Goal: Task Accomplishment & Management: Manage account settings

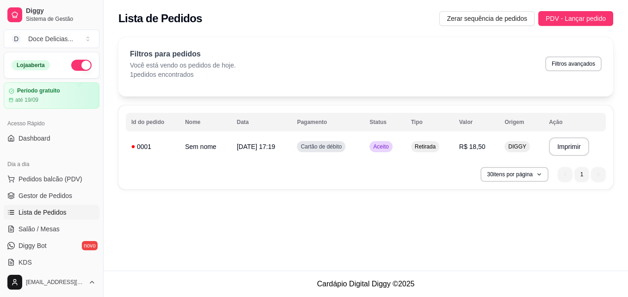
scroll to position [60, 0]
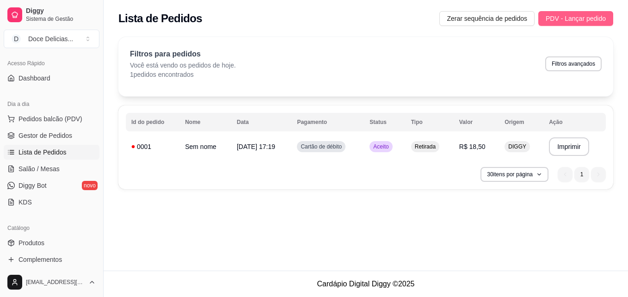
click at [598, 14] on span "PDV - Lançar pedido" at bounding box center [575, 18] width 60 height 10
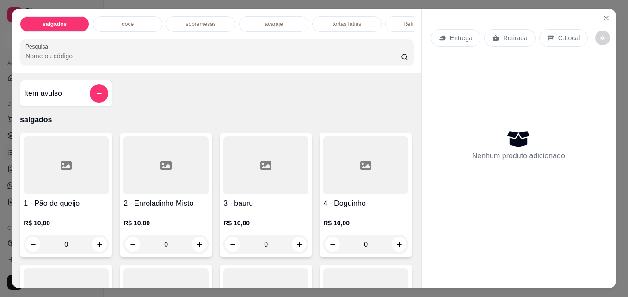
click at [266, 20] on p "acaraje" at bounding box center [273, 23] width 18 height 7
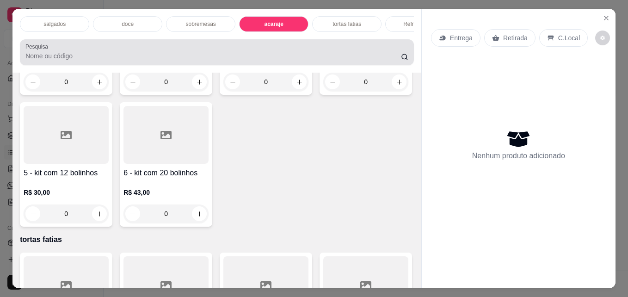
scroll to position [24, 0]
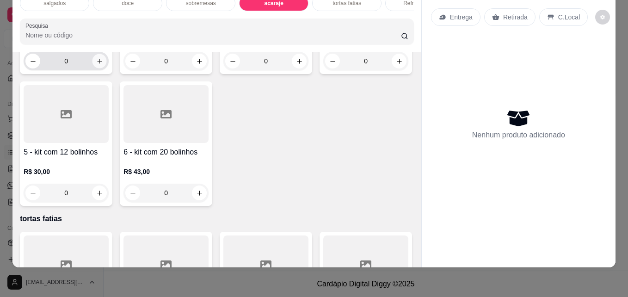
click at [99, 65] on icon "increase-product-quantity" at bounding box center [99, 61] width 7 height 7
type input "1"
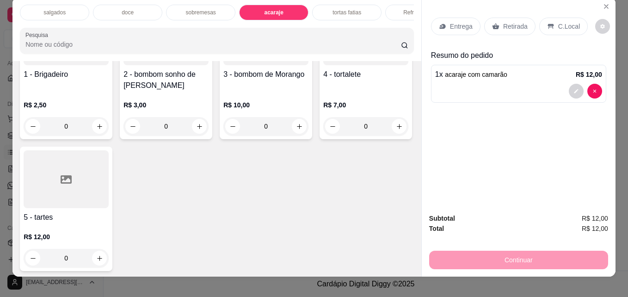
scroll to position [0, 0]
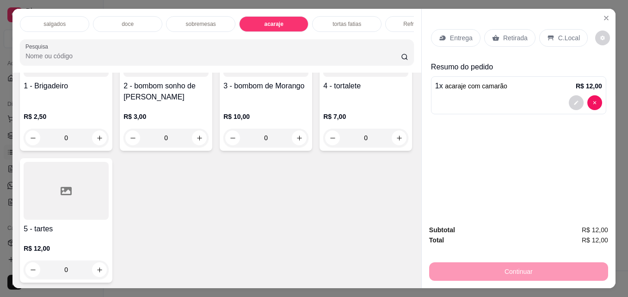
click at [129, 20] on p "doce" at bounding box center [128, 23] width 12 height 7
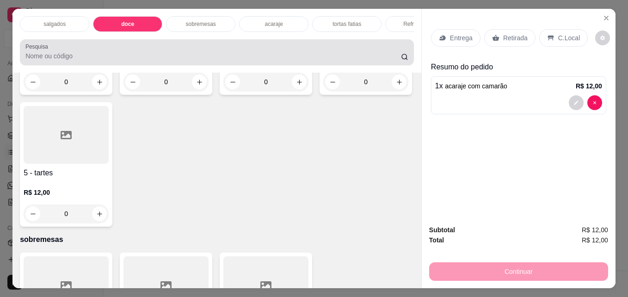
scroll to position [24, 0]
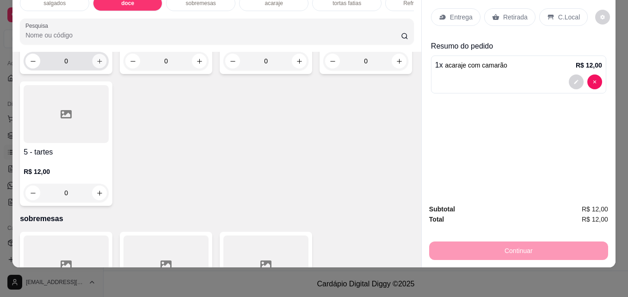
click at [96, 65] on icon "increase-product-quantity" at bounding box center [99, 61] width 7 height 7
type input "1"
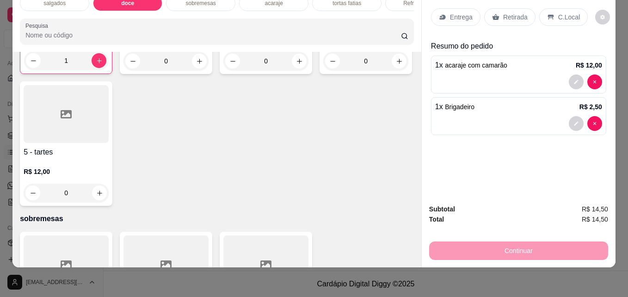
click at [504, 13] on p "Retirada" at bounding box center [515, 16] width 24 height 9
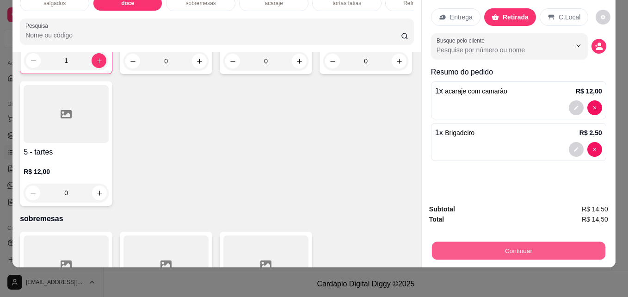
click at [521, 243] on button "Continuar" at bounding box center [518, 250] width 173 height 18
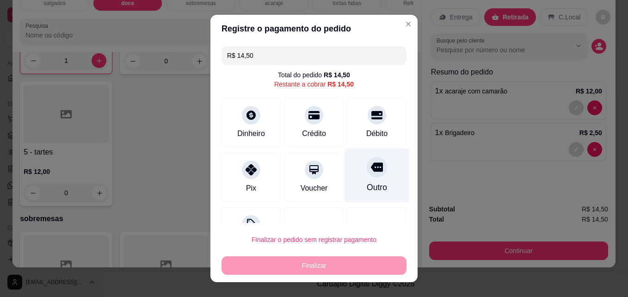
click at [349, 184] on div "Outro" at bounding box center [376, 175] width 65 height 54
type input "R$ 0,00"
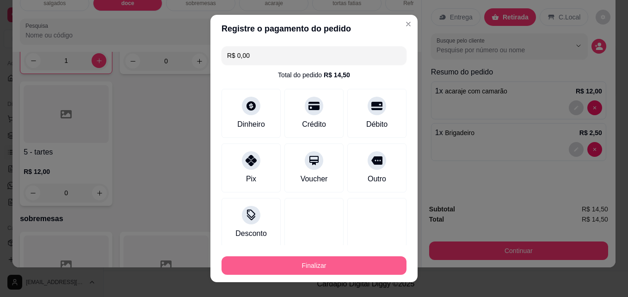
click at [298, 264] on button "Finalizar" at bounding box center [313, 265] width 185 height 18
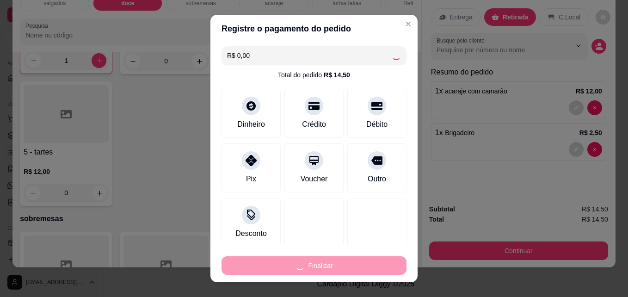
type input "0"
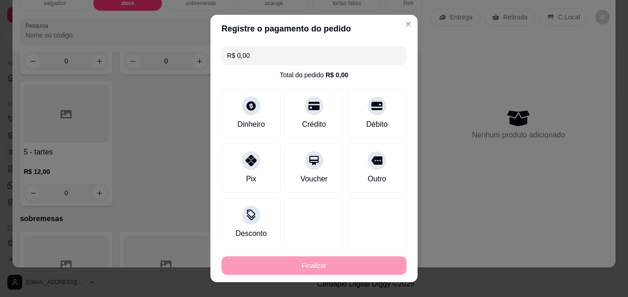
type input "-R$ 14,50"
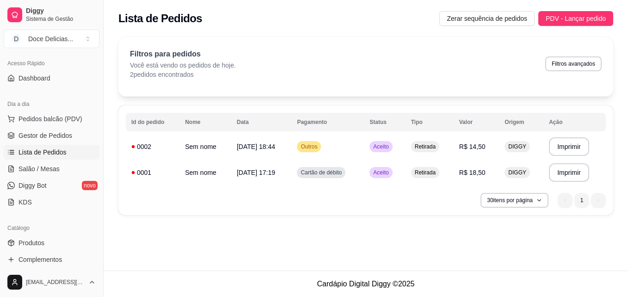
click at [574, 29] on div "Lista de Pedidos Zerar sequência de pedidos PDV - Lançar pedido" at bounding box center [366, 15] width 524 height 31
click at [567, 15] on span "PDV - Lançar pedido" at bounding box center [575, 18] width 60 height 10
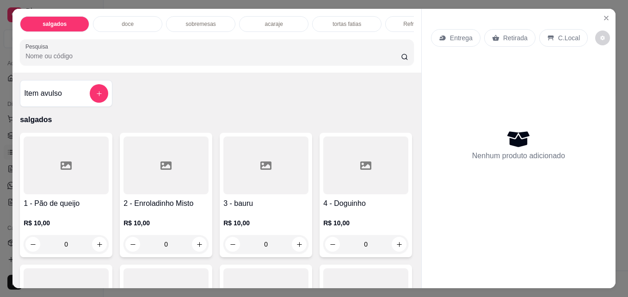
click at [395, 28] on div "Refrigerantes" at bounding box center [419, 24] width 69 height 16
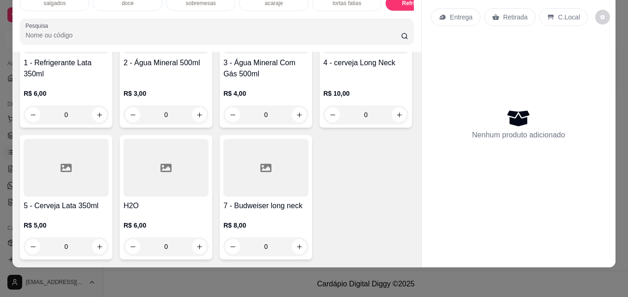
scroll to position [1753, 0]
click at [107, 239] on button "increase-product-quantity" at bounding box center [99, 246] width 14 height 14
type input "1"
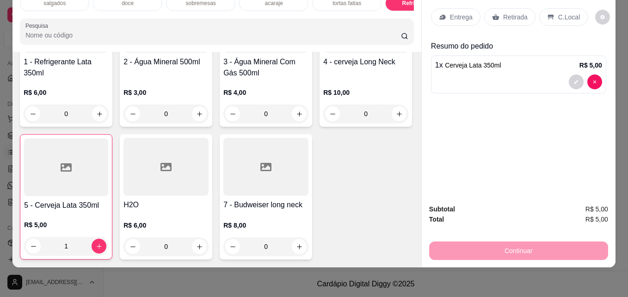
click at [493, 14] on icon at bounding box center [495, 16] width 7 height 7
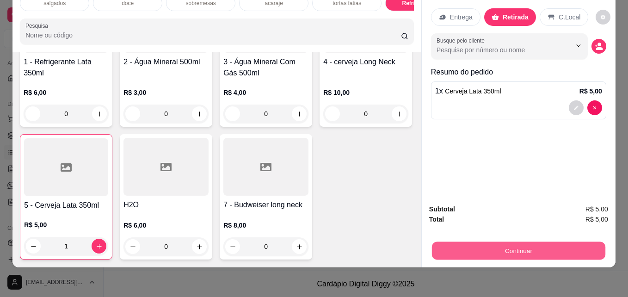
click at [482, 241] on button "Continuar" at bounding box center [518, 250] width 173 height 18
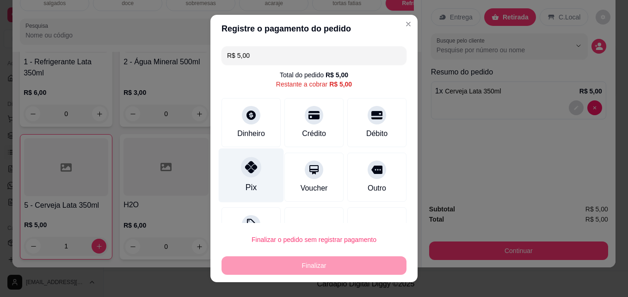
click at [247, 169] on icon at bounding box center [251, 167] width 12 height 12
click at [247, 169] on div at bounding box center [251, 167] width 20 height 20
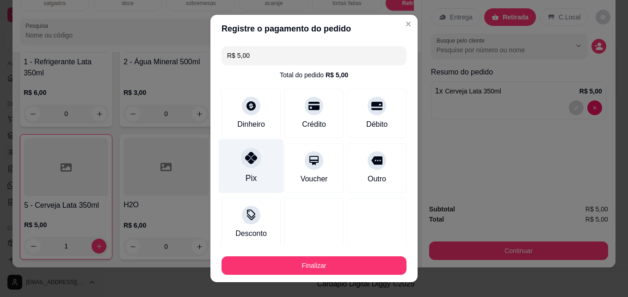
type input "R$ 0,00"
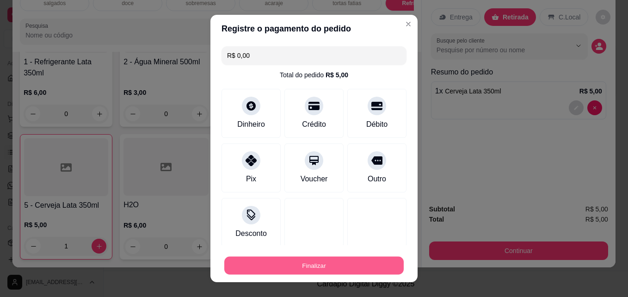
click at [274, 267] on button "Finalizar" at bounding box center [313, 265] width 179 height 18
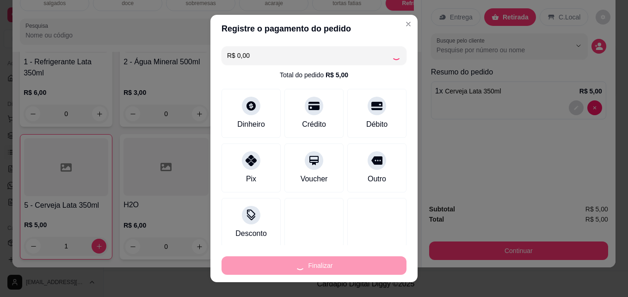
type input "0"
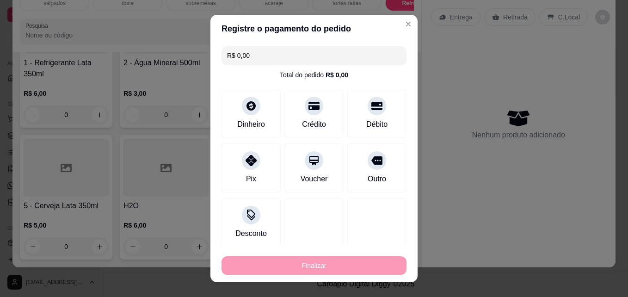
type input "-R$ 5,00"
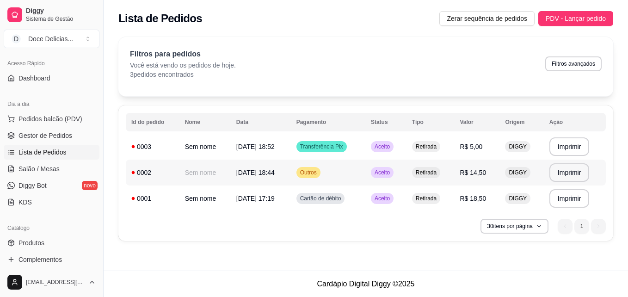
click at [521, 182] on td "DIGGY" at bounding box center [521, 172] width 44 height 26
click at [141, 171] on div "0002" at bounding box center [152, 172] width 43 height 9
click at [139, 173] on div "0002" at bounding box center [152, 172] width 43 height 9
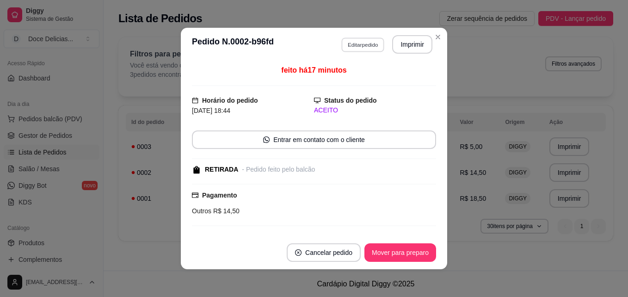
click at [371, 46] on button "Editar pedido" at bounding box center [362, 44] width 43 height 14
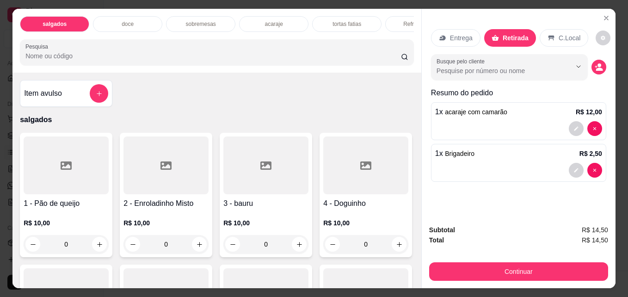
click at [403, 22] on p "Refrigerantes" at bounding box center [419, 23] width 33 height 7
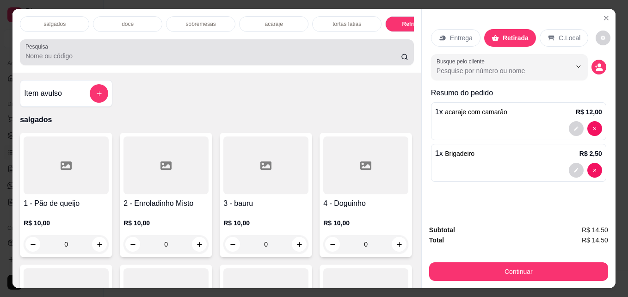
scroll to position [24, 0]
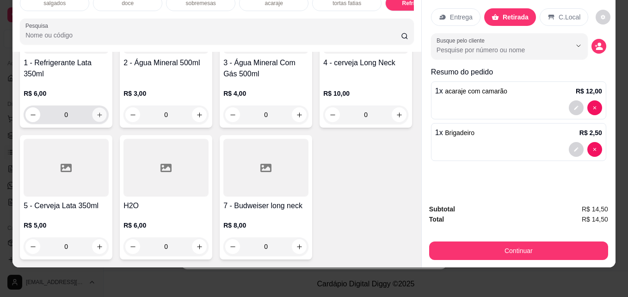
click at [99, 118] on icon "increase-product-quantity" at bounding box center [99, 114] width 7 height 7
type input "1"
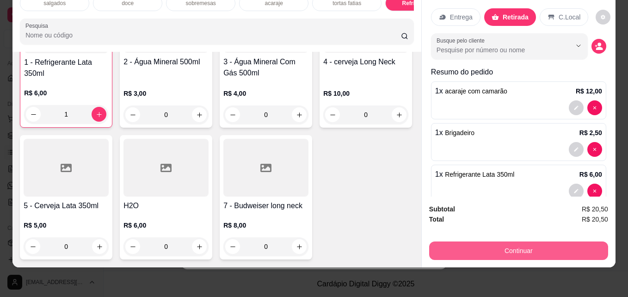
click at [488, 241] on button "Continuar" at bounding box center [518, 250] width 179 height 18
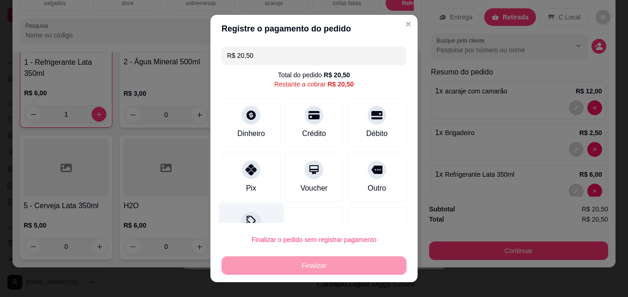
click at [241, 221] on div at bounding box center [251, 222] width 20 height 20
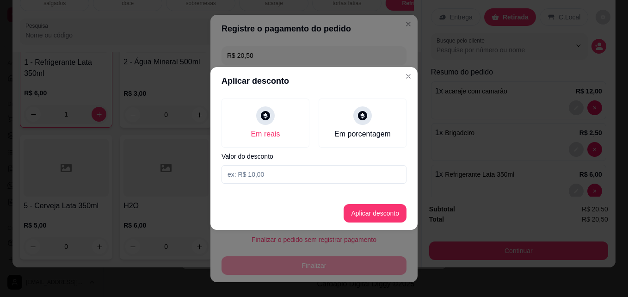
click at [252, 175] on input at bounding box center [313, 174] width 185 height 18
type input "0,50"
click at [355, 208] on button "Aplicar desconto" at bounding box center [375, 213] width 61 height 18
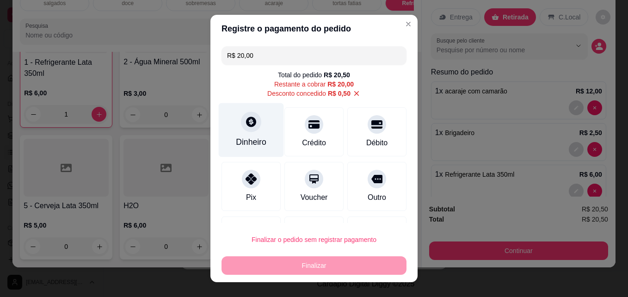
click at [245, 127] on icon at bounding box center [251, 122] width 12 height 12
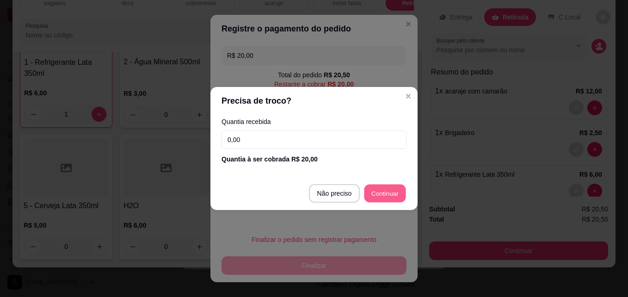
type input "R$ 0,00"
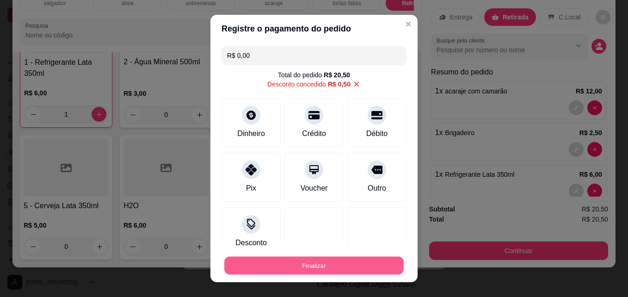
click at [347, 266] on button "Finalizar" at bounding box center [313, 265] width 179 height 18
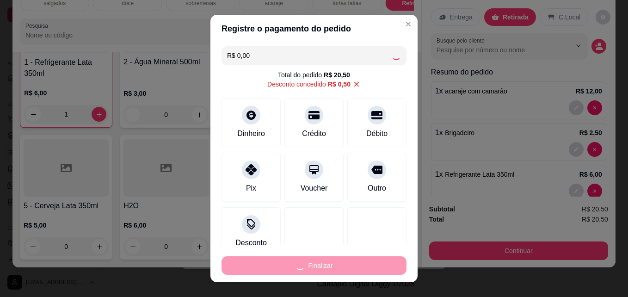
type input "0"
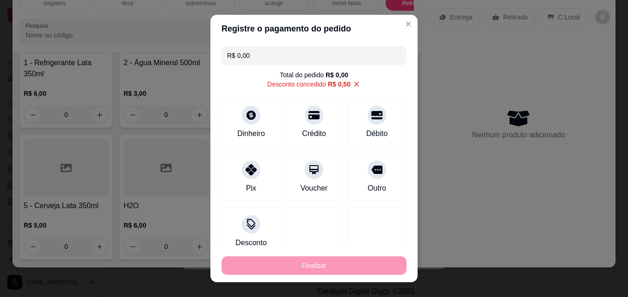
type input "-R$ 20,50"
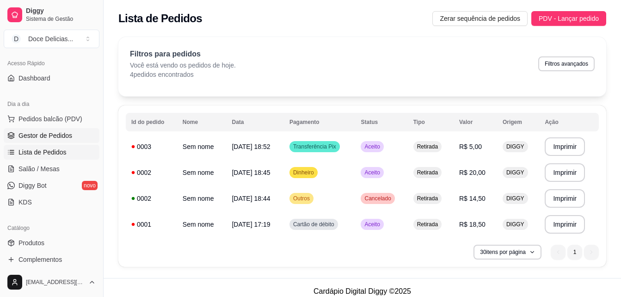
click at [42, 138] on span "Gestor de Pedidos" at bounding box center [45, 135] width 54 height 9
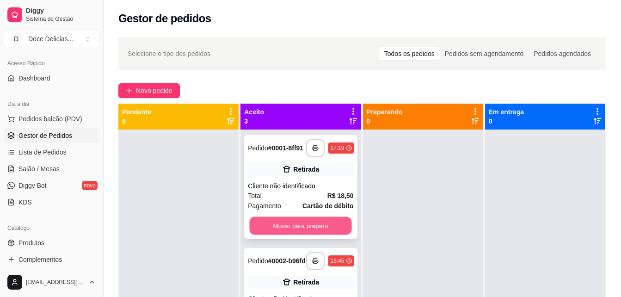
click at [290, 226] on button "Mover para preparo" at bounding box center [301, 226] width 102 height 18
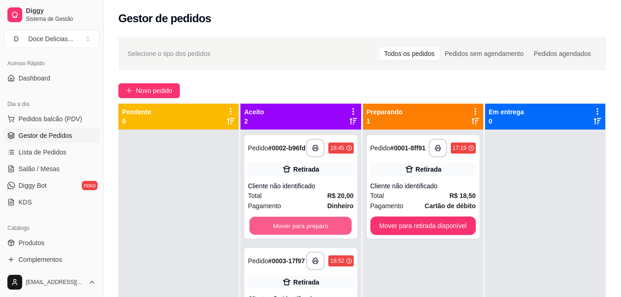
click at [290, 226] on button "Mover para preparo" at bounding box center [301, 226] width 102 height 18
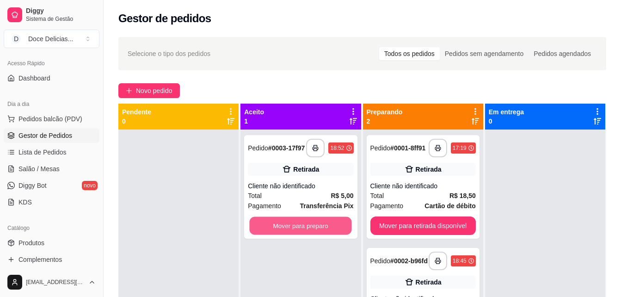
click at [290, 226] on button "Mover para preparo" at bounding box center [301, 226] width 102 height 18
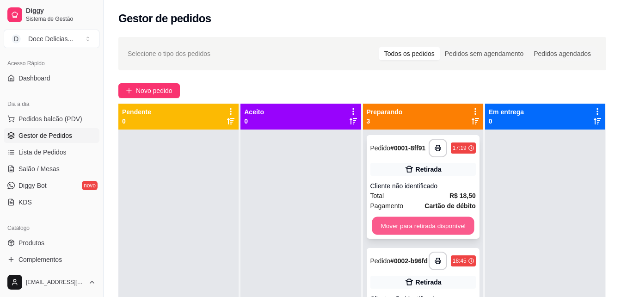
click at [379, 222] on button "Mover para retirada disponível" at bounding box center [423, 226] width 102 height 18
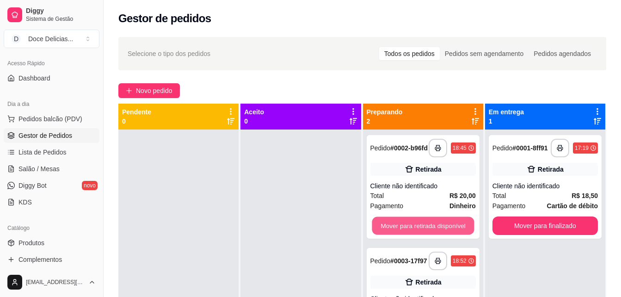
click at [379, 222] on button "Mover para retirada disponível" at bounding box center [423, 226] width 102 height 18
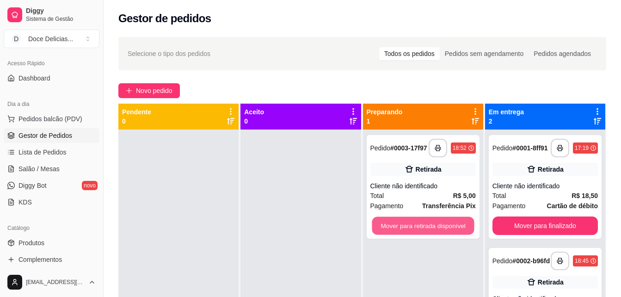
click at [379, 222] on button "Mover para retirada disponível" at bounding box center [423, 226] width 102 height 18
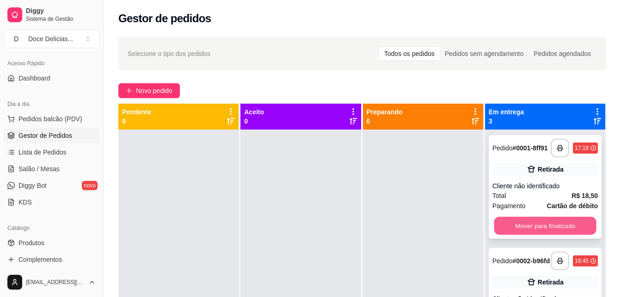
click at [495, 224] on button "Mover para finalizado" at bounding box center [545, 226] width 102 height 18
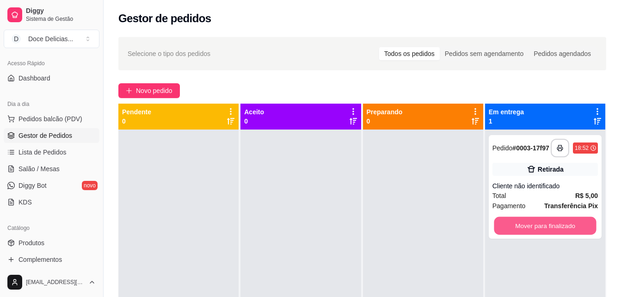
click at [495, 224] on button "Mover para finalizado" at bounding box center [545, 226] width 102 height 18
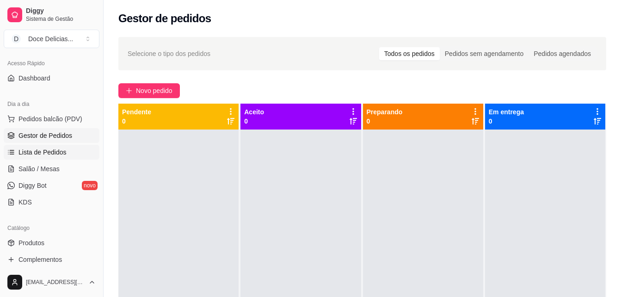
click at [51, 152] on span "Lista de Pedidos" at bounding box center [42, 151] width 48 height 9
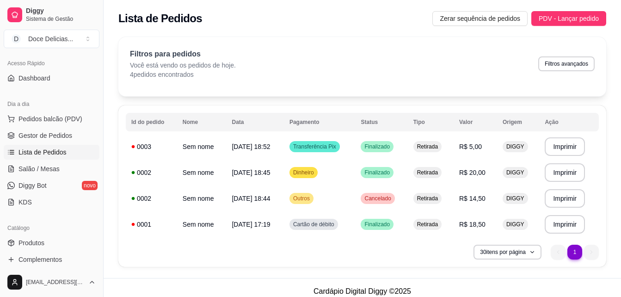
click at [4, 145] on link "Lista de Pedidos" at bounding box center [52, 152] width 96 height 15
click at [544, 17] on span "PDV - Lançar pedido" at bounding box center [568, 18] width 60 height 10
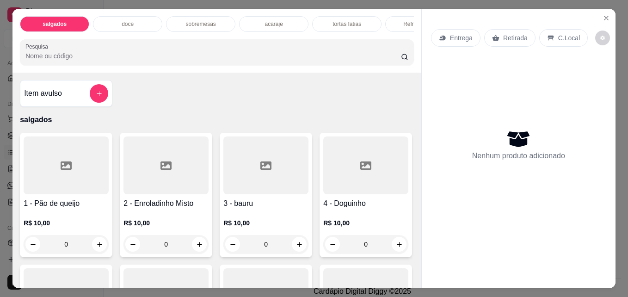
click at [390, 22] on div "Refrigerantes" at bounding box center [419, 24] width 69 height 16
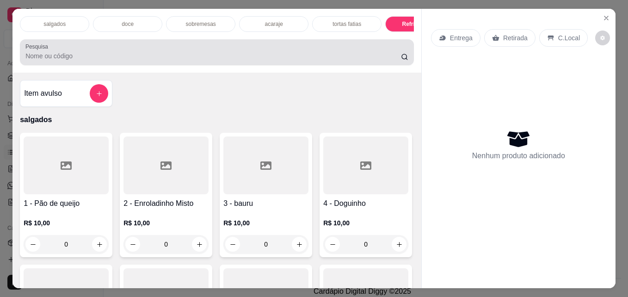
scroll to position [24, 0]
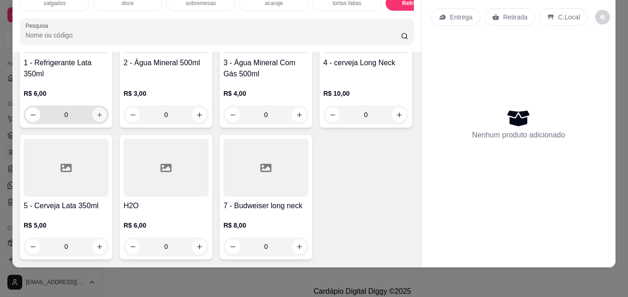
click at [97, 118] on icon "increase-product-quantity" at bounding box center [99, 114] width 7 height 7
type input "1"
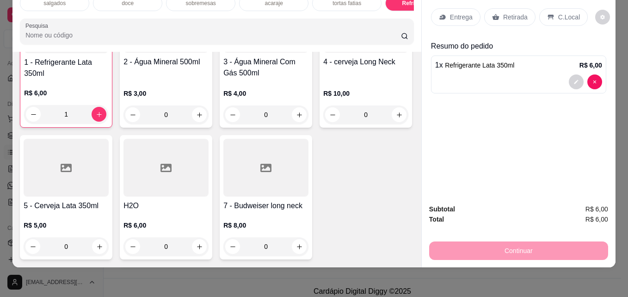
scroll to position [1790, 0]
click at [103, 243] on icon "increase-product-quantity" at bounding box center [99, 246] width 7 height 7
type input "1"
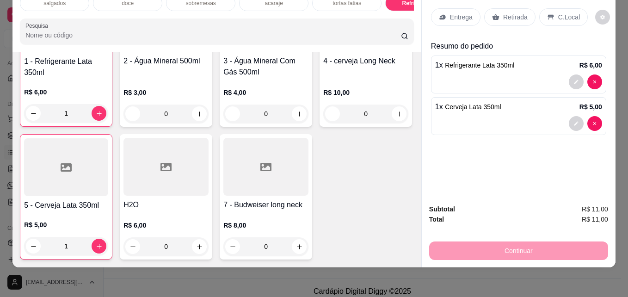
click at [503, 12] on p "Retirada" at bounding box center [515, 16] width 24 height 9
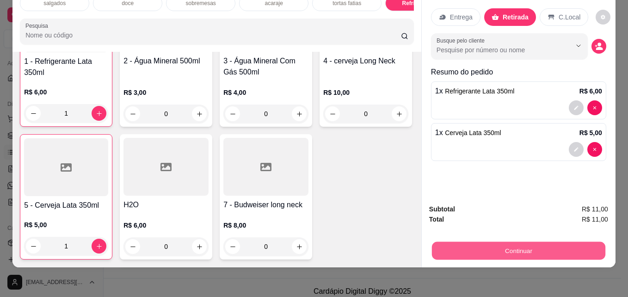
click at [464, 241] on button "Continuar" at bounding box center [518, 250] width 173 height 18
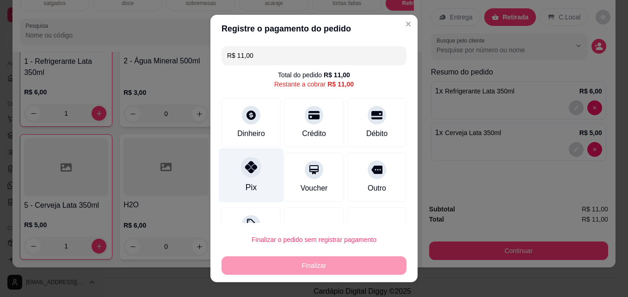
click at [256, 170] on div "Pix" at bounding box center [251, 175] width 65 height 54
type input "R$ 0,00"
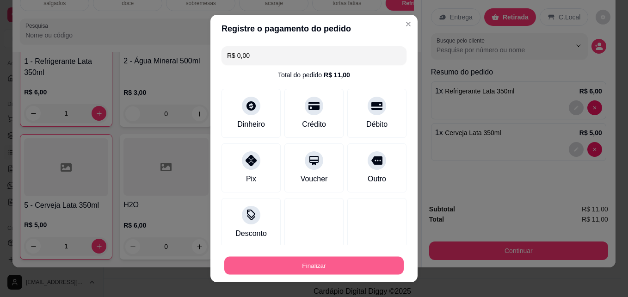
click at [285, 258] on button "Finalizar" at bounding box center [313, 265] width 179 height 18
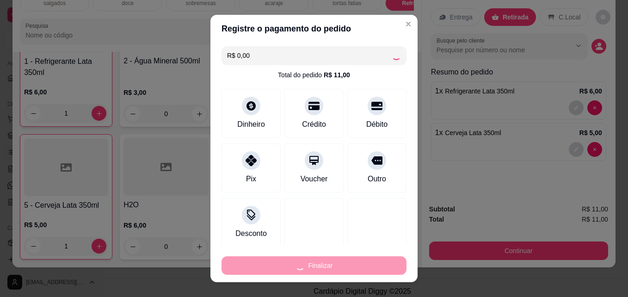
type input "0"
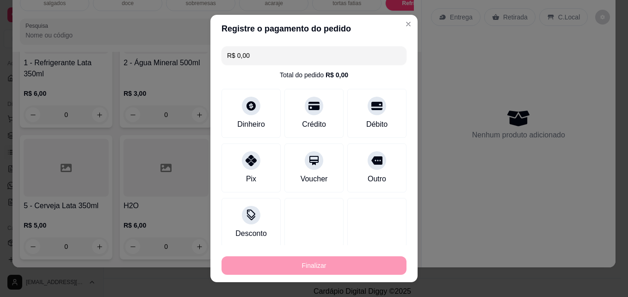
type input "-R$ 11,00"
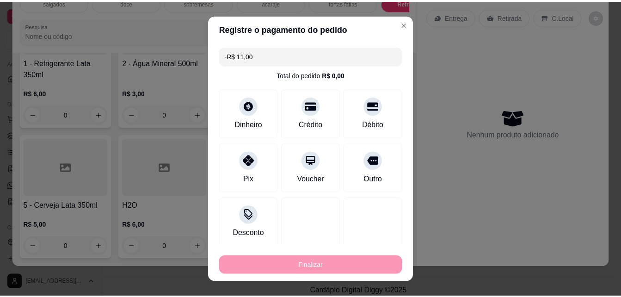
scroll to position [1789, 0]
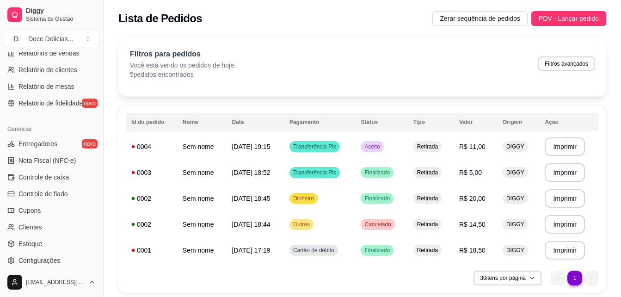
scroll to position [325, 0]
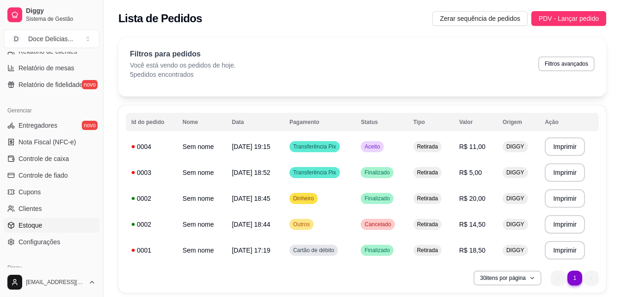
click at [43, 225] on link "Estoque" at bounding box center [52, 225] width 96 height 15
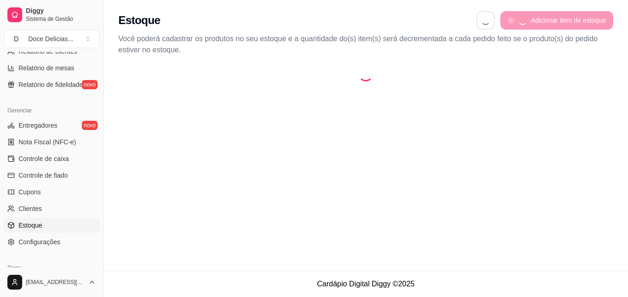
select select "QUANTITY_ORDER"
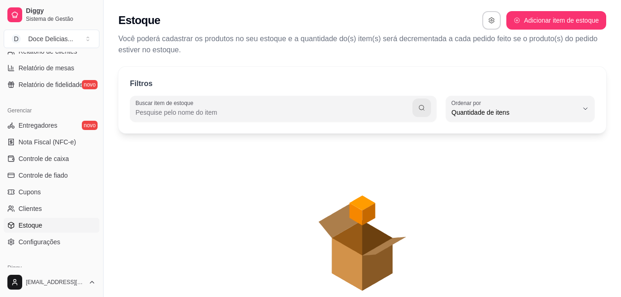
scroll to position [9, 0]
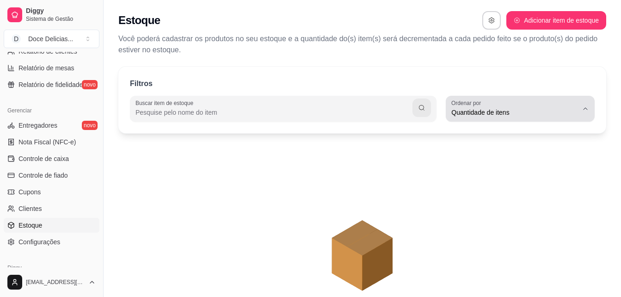
click at [466, 112] on span "Quantidade de itens" at bounding box center [514, 112] width 127 height 9
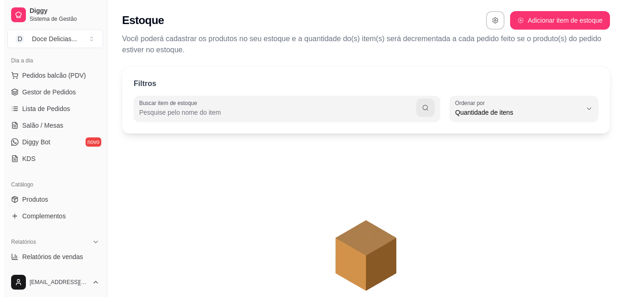
scroll to position [85, 0]
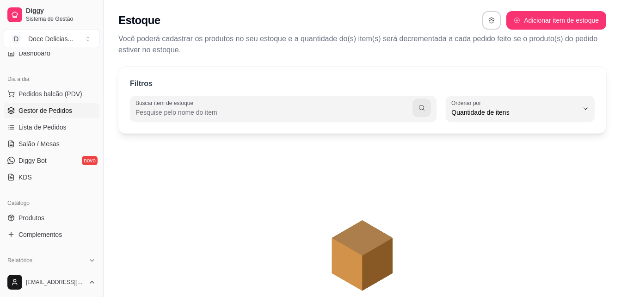
click at [68, 113] on span "Gestor de Pedidos" at bounding box center [45, 110] width 54 height 9
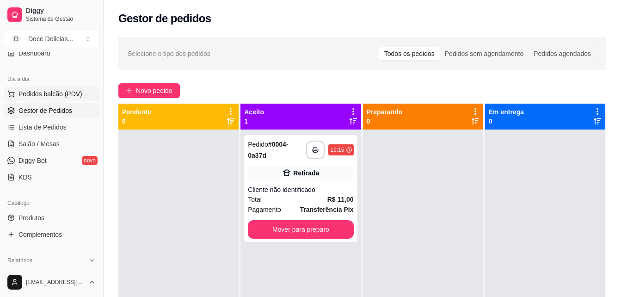
click at [61, 92] on span "Pedidos balcão (PDV)" at bounding box center [50, 93] width 64 height 9
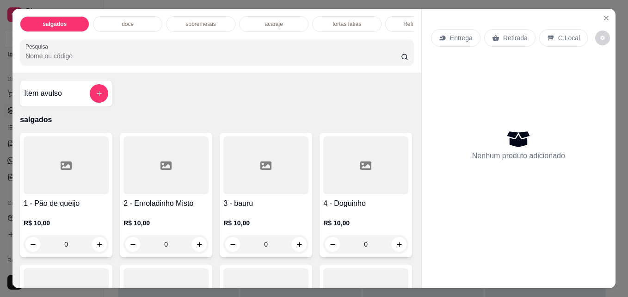
click at [120, 26] on div "doce" at bounding box center [127, 24] width 69 height 16
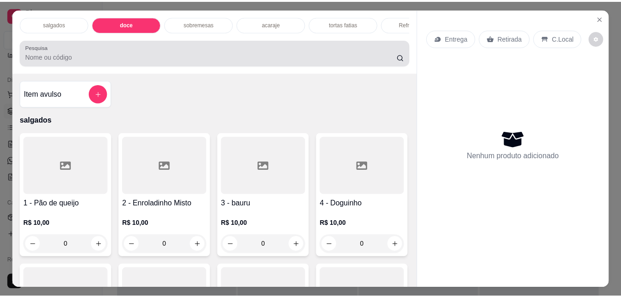
scroll to position [24, 0]
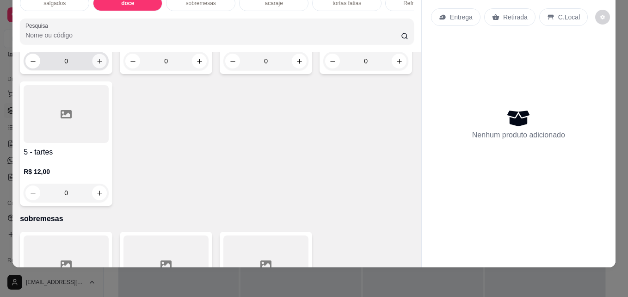
click at [97, 63] on icon "increase-product-quantity" at bounding box center [99, 61] width 5 height 5
click at [96, 65] on icon "increase-product-quantity" at bounding box center [99, 61] width 7 height 7
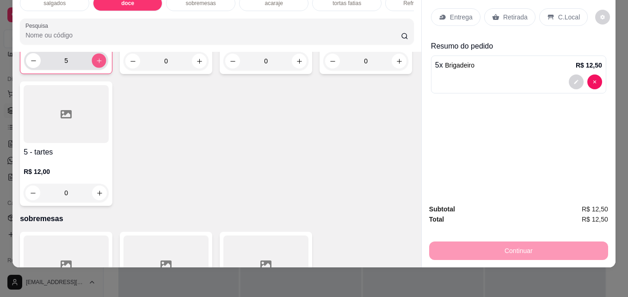
click at [96, 64] on icon "increase-product-quantity" at bounding box center [99, 60] width 7 height 7
click at [30, 64] on icon "decrease-product-quantity" at bounding box center [33, 60] width 7 height 7
type input "5"
click at [519, 12] on p "Retirada" at bounding box center [515, 16] width 24 height 9
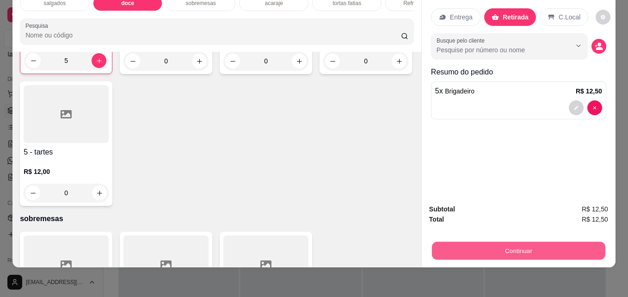
click at [488, 241] on button "Continuar" at bounding box center [518, 250] width 173 height 18
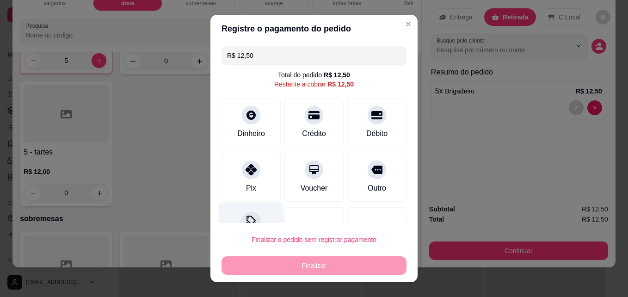
click at [245, 221] on icon at bounding box center [251, 221] width 12 height 12
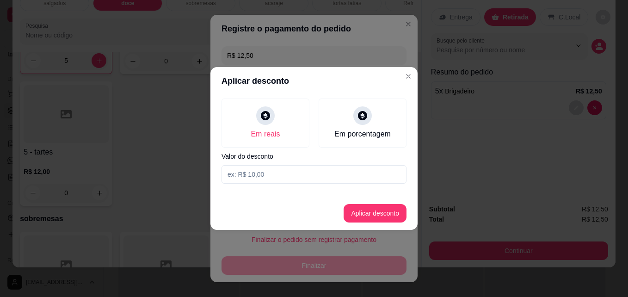
click at [256, 174] on input at bounding box center [313, 174] width 185 height 18
type input "2,50"
click at [375, 208] on button "Aplicar desconto" at bounding box center [375, 213] width 61 height 18
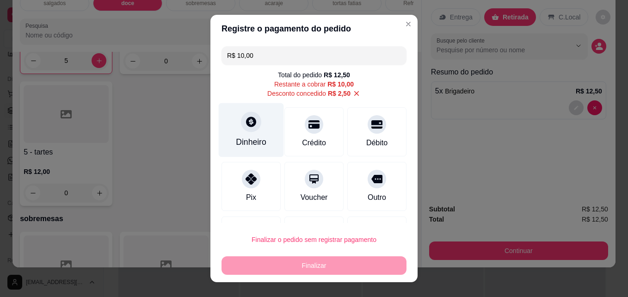
click at [256, 128] on div "Dinheiro" at bounding box center [251, 130] width 65 height 54
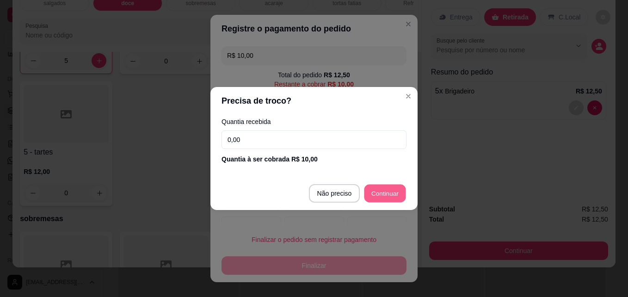
type input "R$ 0,00"
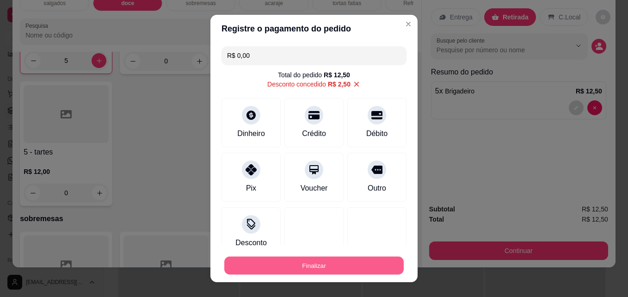
click at [332, 262] on button "Finalizar" at bounding box center [313, 265] width 179 height 18
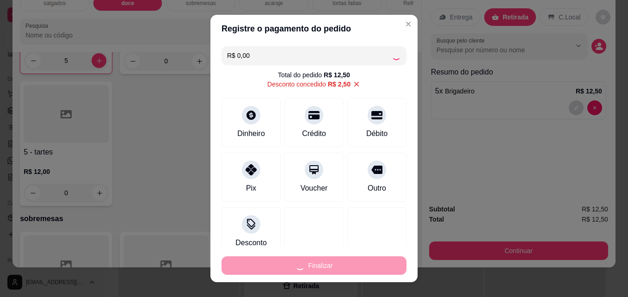
type input "0"
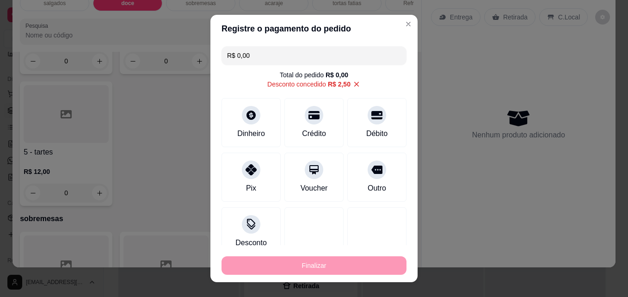
type input "-R$ 12,50"
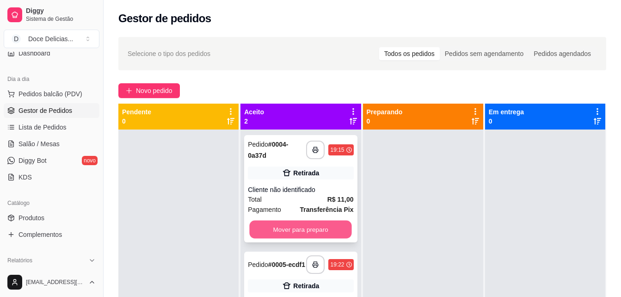
click at [339, 220] on button "Mover para preparo" at bounding box center [301, 229] width 102 height 18
click at [336, 225] on button "Mover para preparo" at bounding box center [301, 229] width 102 height 18
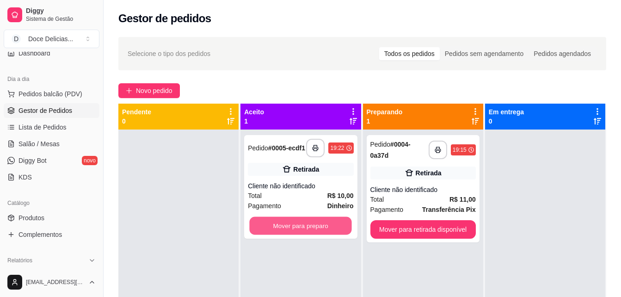
click at [336, 225] on button "Mover para preparo" at bounding box center [301, 226] width 102 height 18
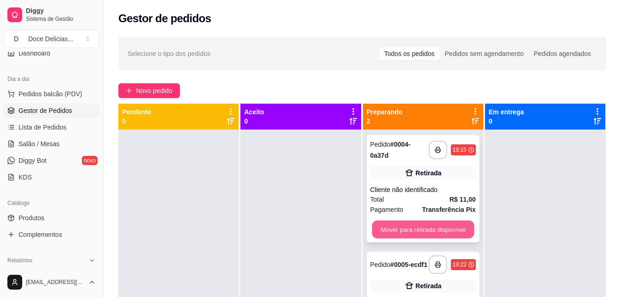
click at [419, 232] on button "Mover para retirada disponível" at bounding box center [423, 229] width 102 height 18
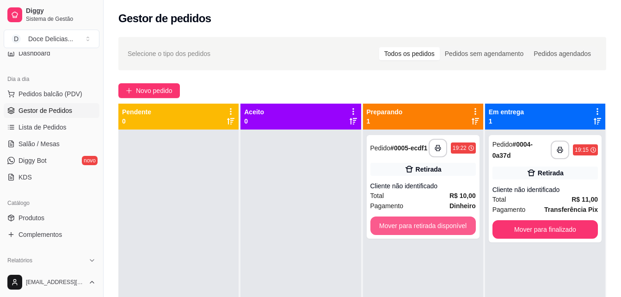
click at [419, 232] on button "Mover para retirada disponível" at bounding box center [422, 225] width 105 height 18
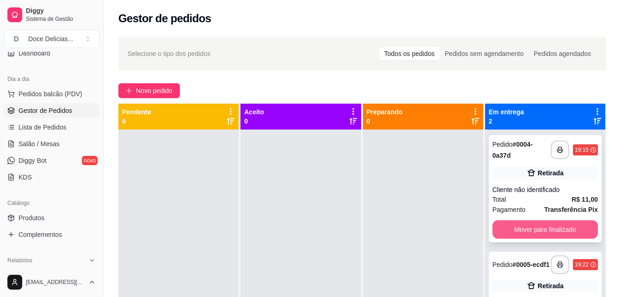
click at [527, 231] on button "Mover para finalizado" at bounding box center [544, 229] width 105 height 18
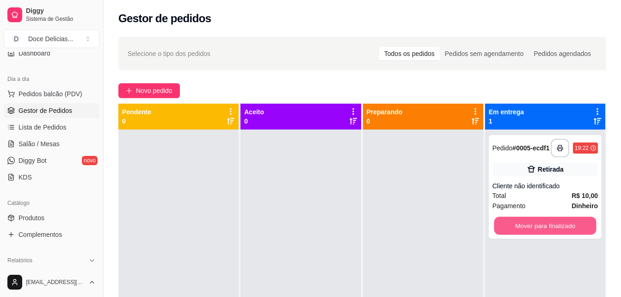
click at [527, 231] on button "Mover para finalizado" at bounding box center [545, 226] width 102 height 18
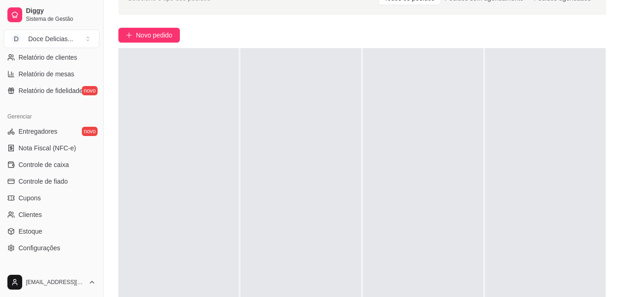
scroll to position [338, 0]
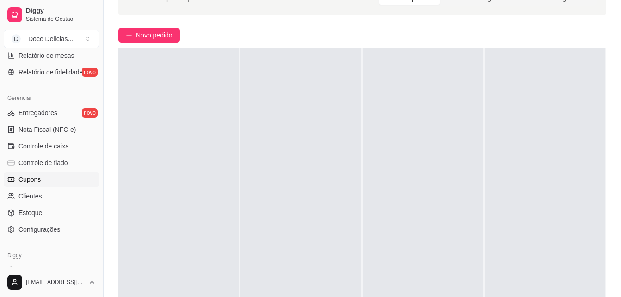
click at [28, 172] on link "Cupons" at bounding box center [52, 179] width 96 height 15
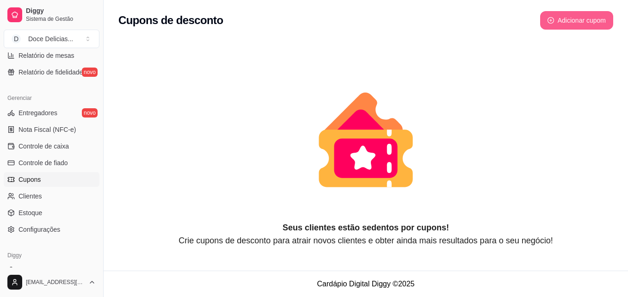
click at [590, 13] on button "Adicionar cupom" at bounding box center [576, 20] width 73 height 18
select select "FIXED_VALUE"
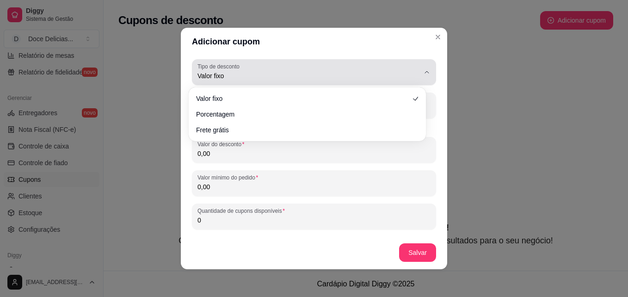
click at [423, 68] on icon "button" at bounding box center [426, 71] width 7 height 7
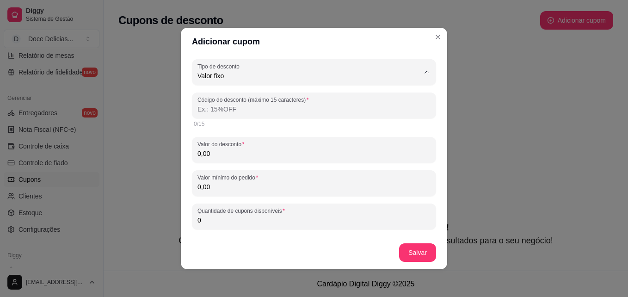
click at [394, 110] on span "Porcentagem" at bounding box center [302, 113] width 205 height 9
type input "PERCENTAGE"
select select "PERCENTAGE"
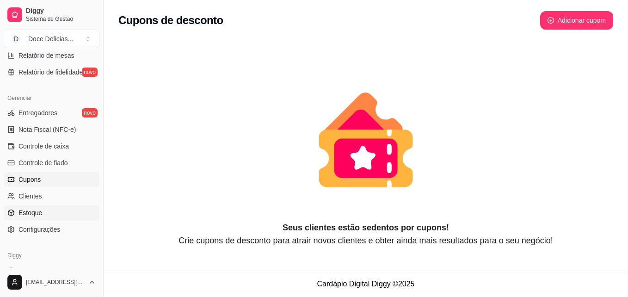
click at [33, 215] on span "Estoque" at bounding box center [30, 212] width 24 height 9
select select "QUANTITY_ORDER"
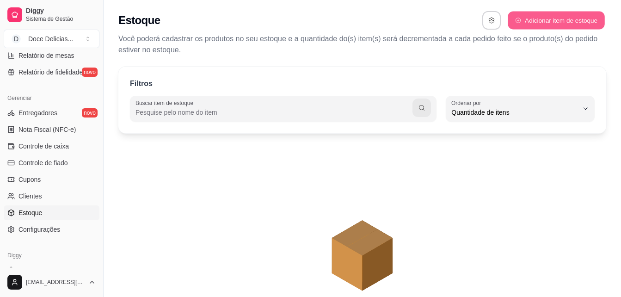
click at [526, 17] on button "Adicionar item de estoque" at bounding box center [555, 21] width 97 height 18
select select "UN"
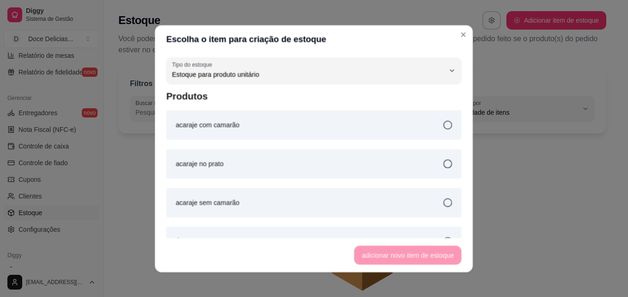
scroll to position [9, 0]
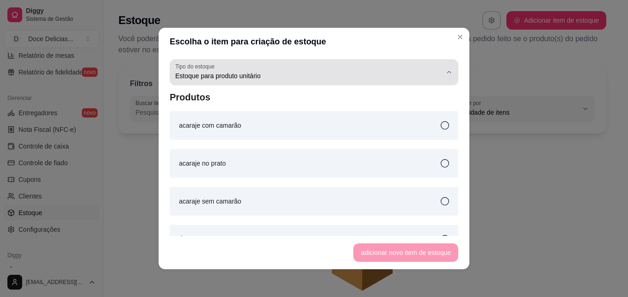
click at [425, 73] on span "Estoque para produto unitário" at bounding box center [308, 75] width 266 height 9
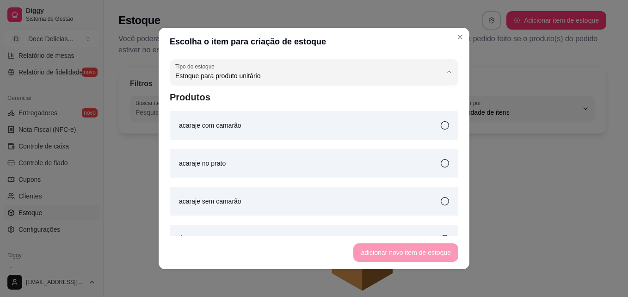
click at [487, 197] on div "Escolha o item para criação de estoque UN Tipo do estoque Estoque para produto …" at bounding box center [314, 148] width 628 height 297
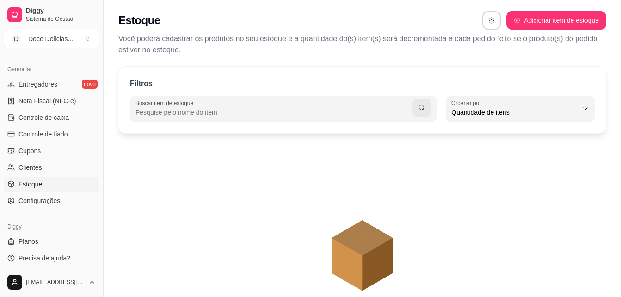
scroll to position [368, 0]
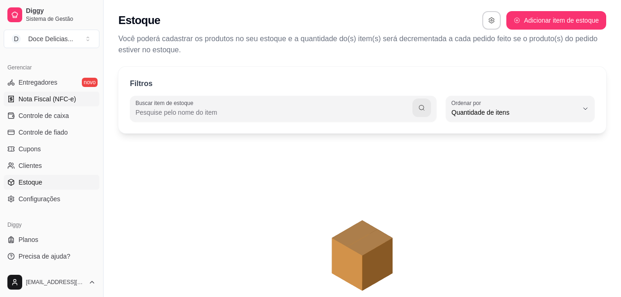
click at [64, 102] on span "Nota Fiscal (NFC-e)" at bounding box center [46, 98] width 57 height 9
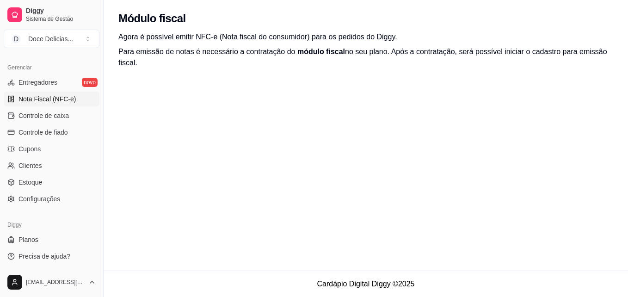
click at [151, 130] on div "Módulo fiscal Agora é possível emitir NFC-e (Nota fiscal do consumidor) para os…" at bounding box center [366, 135] width 524 height 270
click at [52, 118] on span "Controle de caixa" at bounding box center [43, 115] width 50 height 9
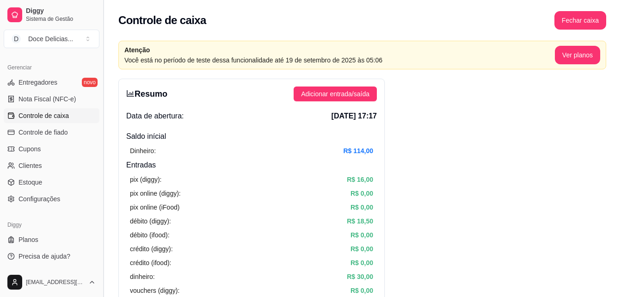
click at [100, 56] on button "Toggle Sidebar" at bounding box center [102, 148] width 7 height 297
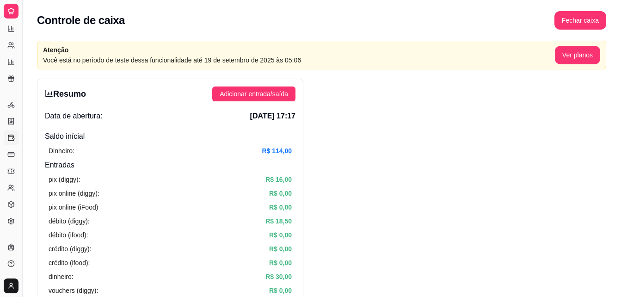
scroll to position [182, 0]
click at [22, 64] on button "Toggle Sidebar" at bounding box center [21, 148] width 7 height 297
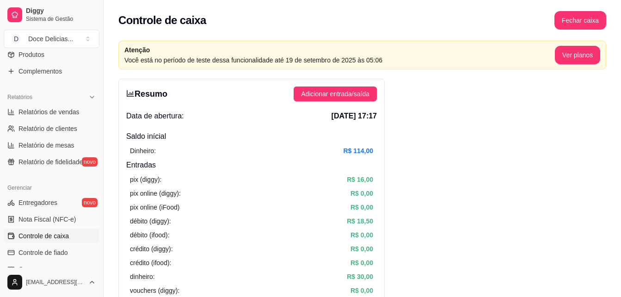
scroll to position [239, 0]
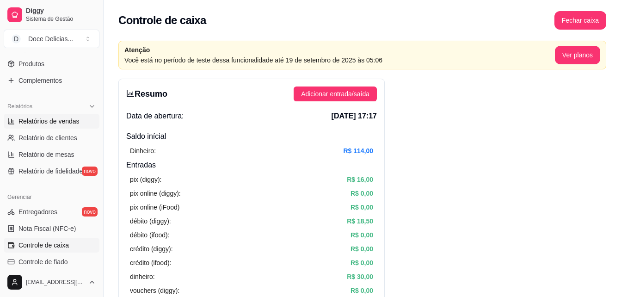
click at [36, 120] on span "Relatórios de vendas" at bounding box center [48, 120] width 61 height 9
select select "ALL"
select select "0"
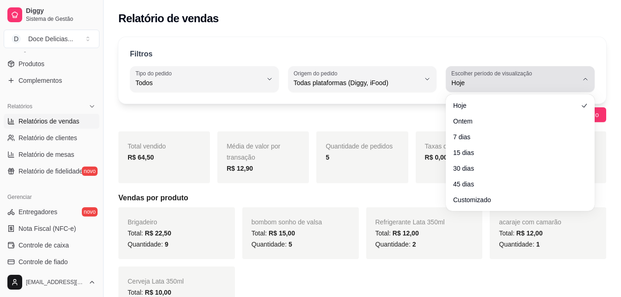
click at [588, 80] on icon "button" at bounding box center [584, 78] width 7 height 7
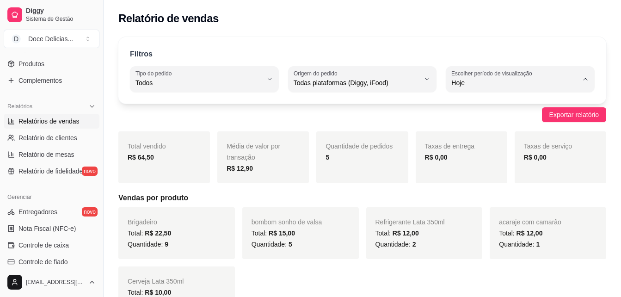
click at [497, 165] on span "30 dias" at bounding box center [516, 165] width 120 height 9
type input "30"
select select "30"
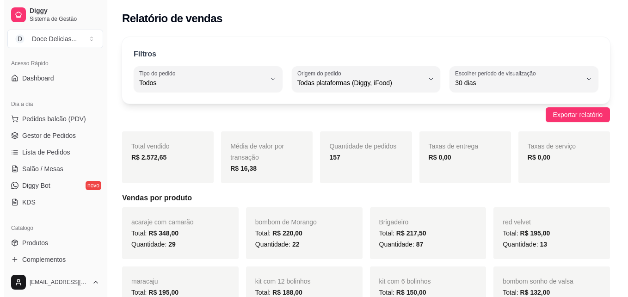
scroll to position [42, 0]
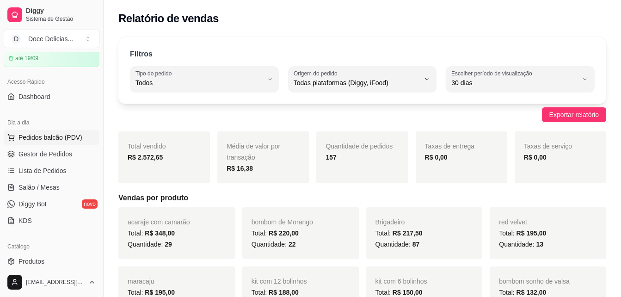
click at [44, 143] on button "Pedidos balcão (PDV)" at bounding box center [52, 137] width 96 height 15
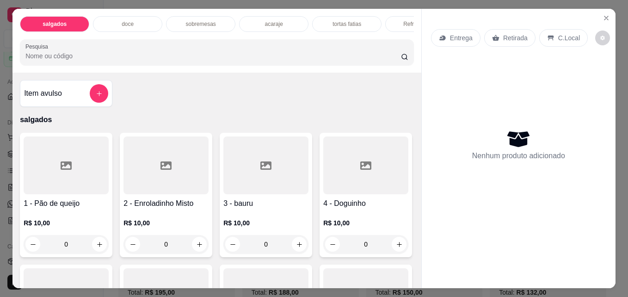
click at [275, 23] on p "acaraje" at bounding box center [273, 23] width 18 height 7
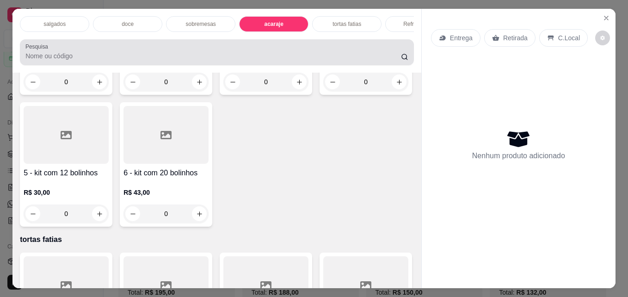
scroll to position [24, 0]
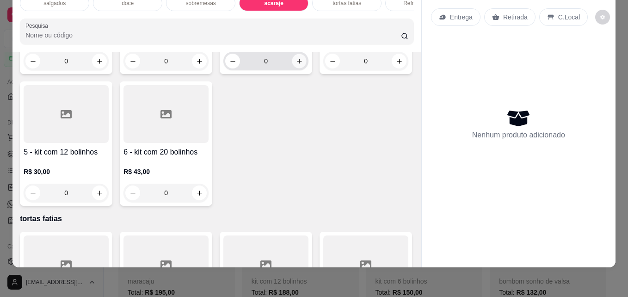
click at [298, 65] on icon "increase-product-quantity" at bounding box center [299, 61] width 7 height 7
type input "1"
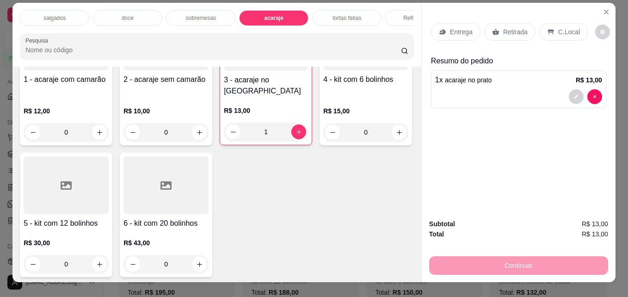
scroll to position [0, 0]
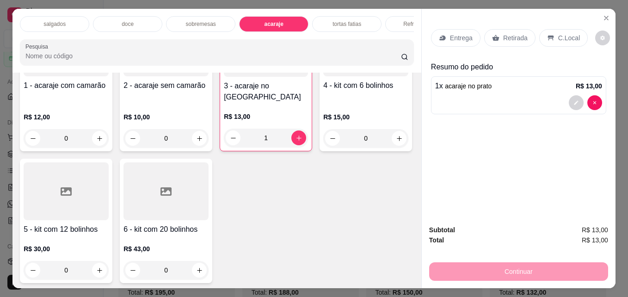
click at [395, 19] on div "Refrigerantes" at bounding box center [419, 24] width 69 height 16
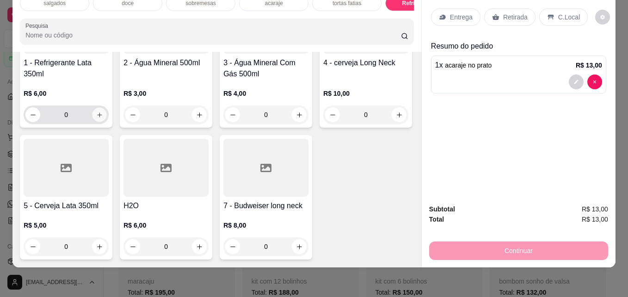
click at [97, 117] on icon "increase-product-quantity" at bounding box center [99, 114] width 5 height 5
type input "1"
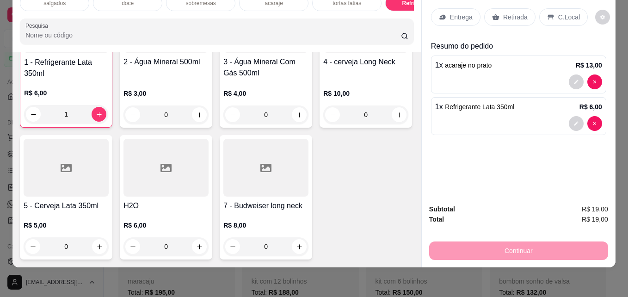
click at [512, 12] on p "Retirada" at bounding box center [515, 16] width 24 height 9
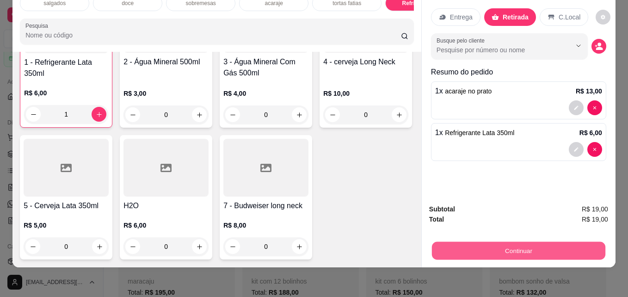
click at [487, 241] on button "Continuar" at bounding box center [518, 250] width 173 height 18
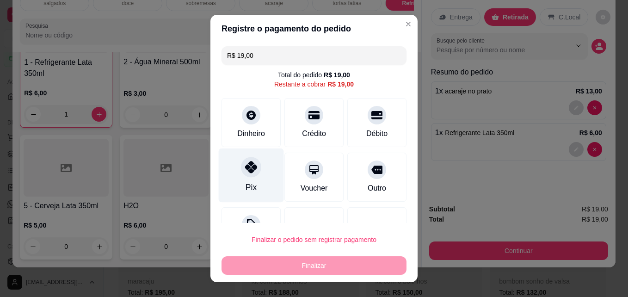
click at [249, 165] on icon at bounding box center [251, 167] width 12 height 12
type input "R$ 0,00"
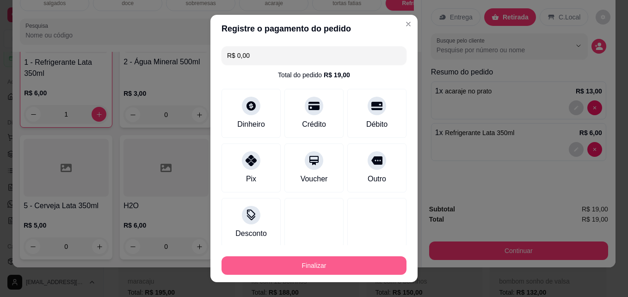
click at [279, 259] on button "Finalizar" at bounding box center [313, 265] width 185 height 18
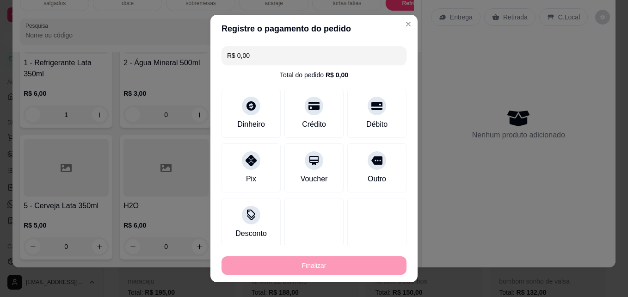
type input "0"
type input "-R$ 19,00"
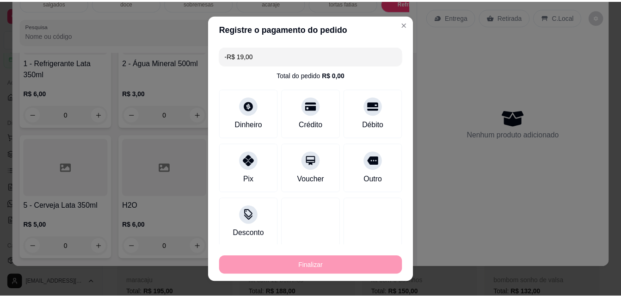
scroll to position [1605, 0]
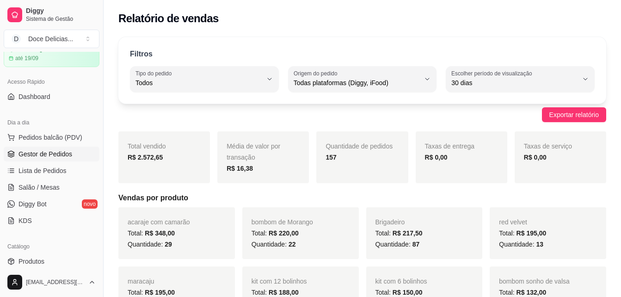
click at [49, 152] on span "Gestor de Pedidos" at bounding box center [45, 153] width 54 height 9
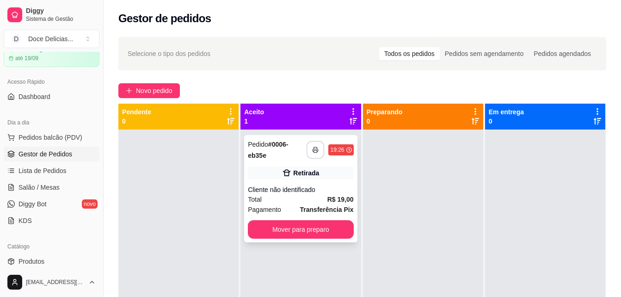
click at [317, 150] on button "button" at bounding box center [315, 150] width 18 height 18
click at [293, 226] on button "Mover para preparo" at bounding box center [301, 229] width 102 height 18
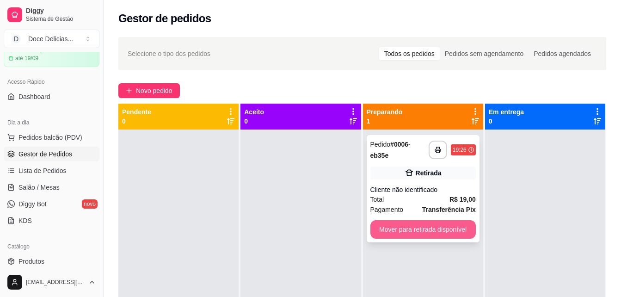
click at [415, 234] on button "Mover para retirada disponível" at bounding box center [422, 229] width 105 height 18
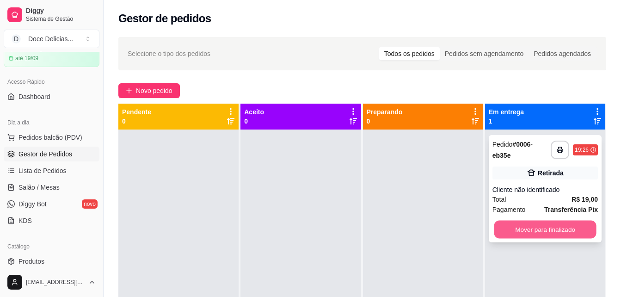
click at [510, 231] on button "Mover para finalizado" at bounding box center [545, 229] width 102 height 18
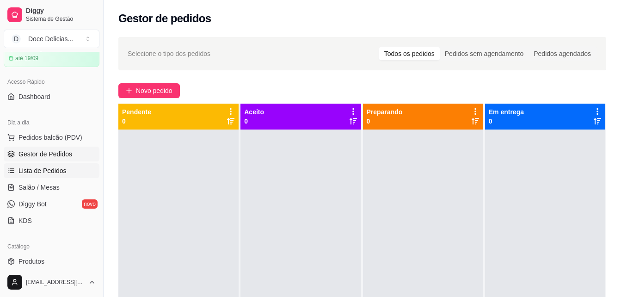
click at [50, 168] on span "Lista de Pedidos" at bounding box center [42, 170] width 48 height 9
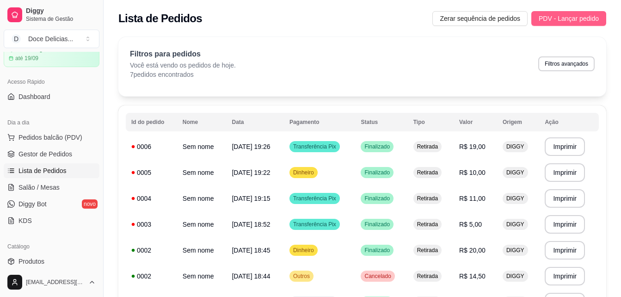
click at [553, 14] on span "PDV - Lançar pedido" at bounding box center [568, 18] width 60 height 10
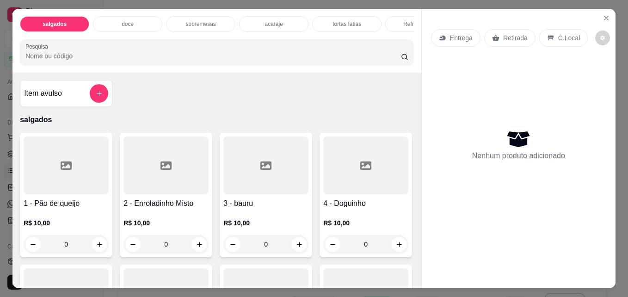
click at [252, 21] on div "acaraje" at bounding box center [273, 24] width 69 height 16
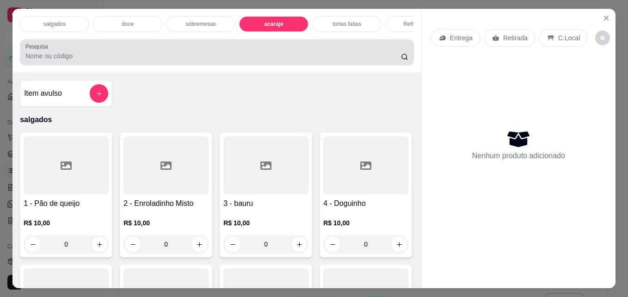
scroll to position [24, 0]
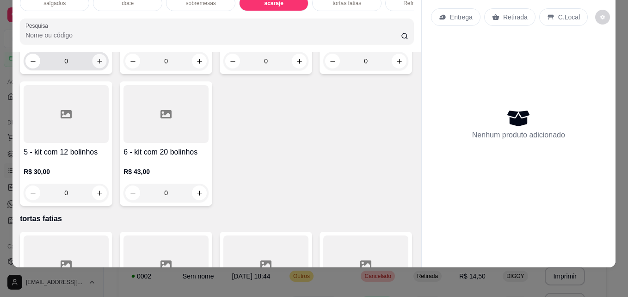
click at [97, 65] on icon "increase-product-quantity" at bounding box center [99, 61] width 7 height 7
type input "1"
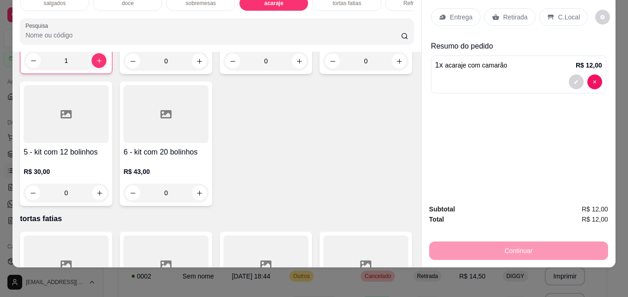
click at [507, 12] on p "Retirada" at bounding box center [515, 16] width 24 height 9
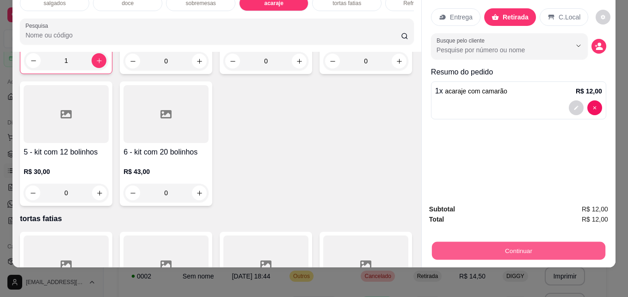
click at [490, 241] on button "Continuar" at bounding box center [518, 250] width 173 height 18
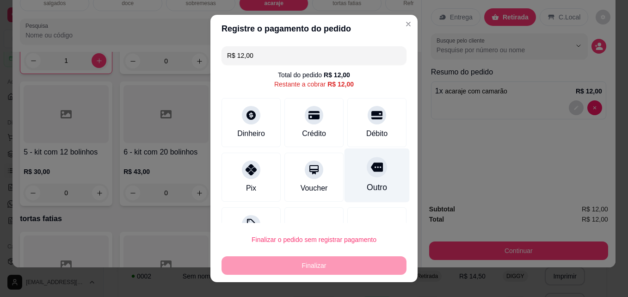
click at [366, 170] on div at bounding box center [376, 167] width 20 height 20
type input "R$ 0,00"
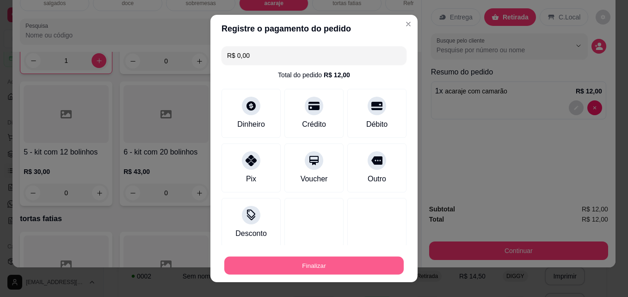
click at [330, 263] on button "Finalizar" at bounding box center [313, 265] width 179 height 18
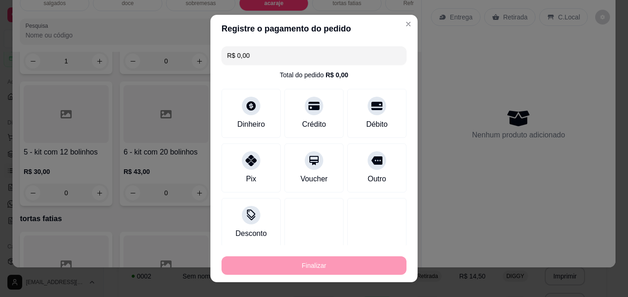
type input "0"
type input "-R$ 12,00"
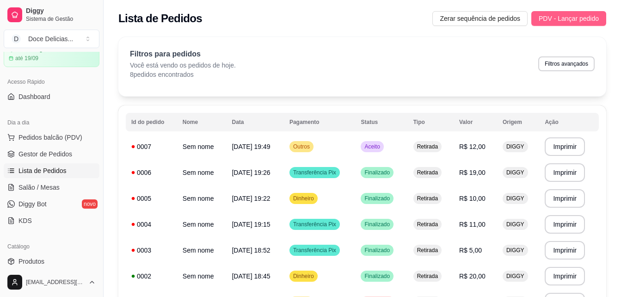
click at [558, 20] on span "PDV - Lançar pedido" at bounding box center [568, 18] width 60 height 10
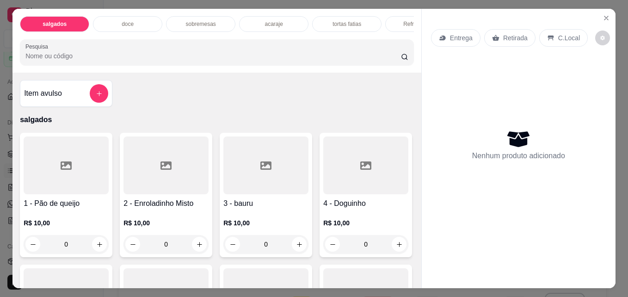
click at [259, 23] on div "acaraje" at bounding box center [273, 24] width 69 height 16
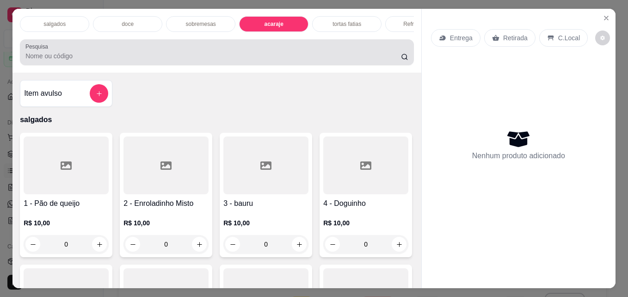
scroll to position [24, 0]
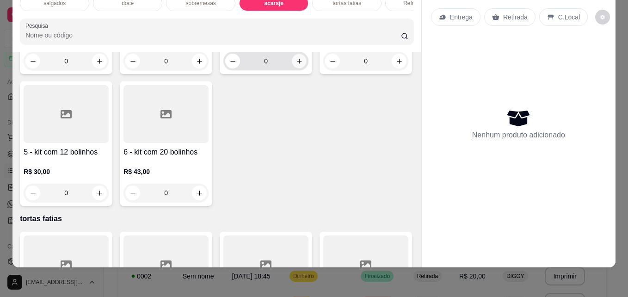
click at [298, 68] on button "increase-product-quantity" at bounding box center [299, 61] width 14 height 14
type input "1"
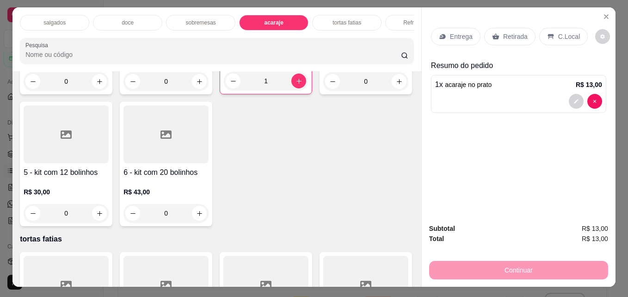
scroll to position [0, 0]
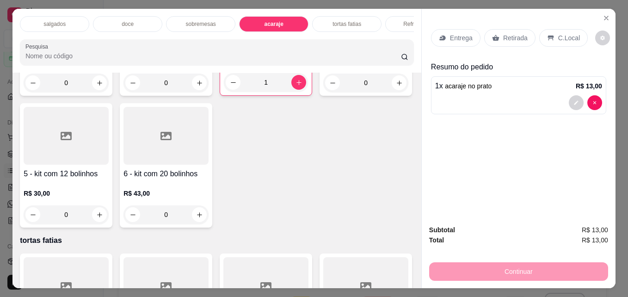
click at [392, 24] on div "Refrigerantes" at bounding box center [419, 24] width 69 height 16
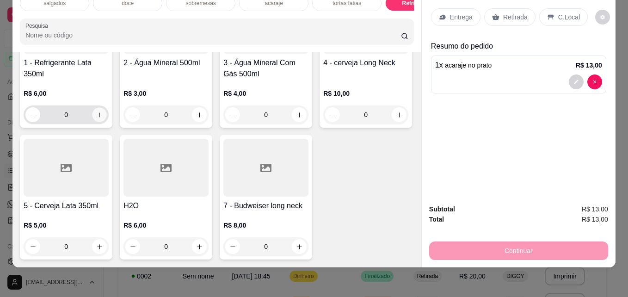
click at [98, 122] on button "increase-product-quantity" at bounding box center [99, 115] width 14 height 14
type input "1"
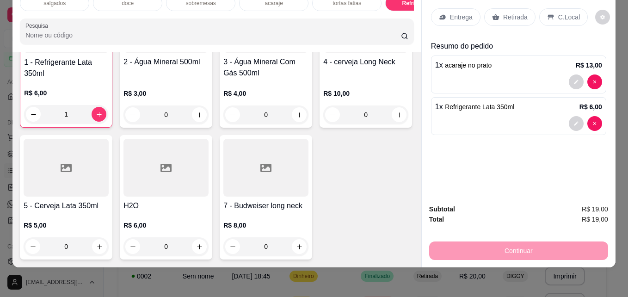
click at [506, 12] on p "Retirada" at bounding box center [515, 16] width 24 height 9
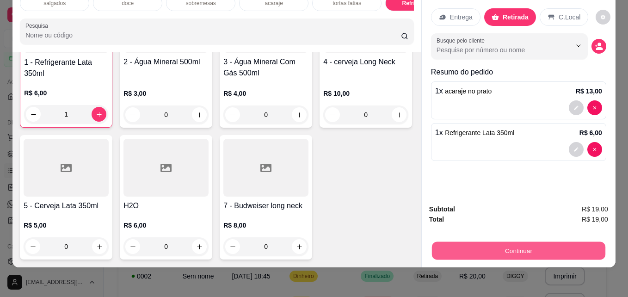
click at [524, 241] on button "Continuar" at bounding box center [518, 250] width 173 height 18
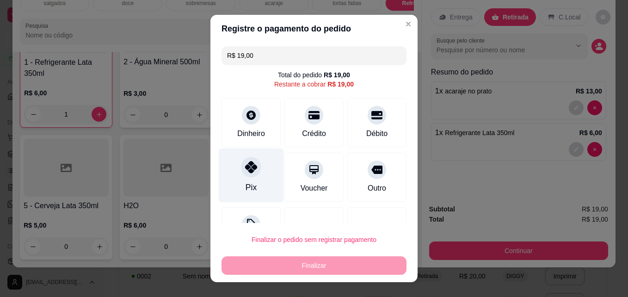
click at [246, 175] on div at bounding box center [251, 167] width 20 height 20
type input "R$ 0,00"
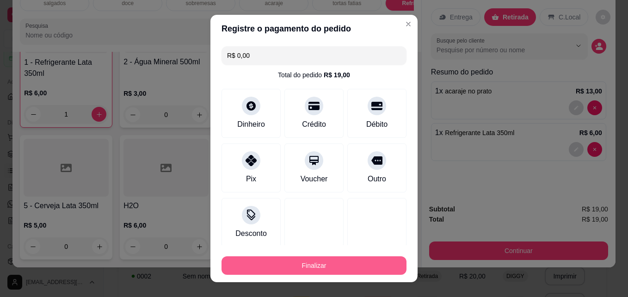
click at [268, 271] on button "Finalizar" at bounding box center [313, 265] width 185 height 18
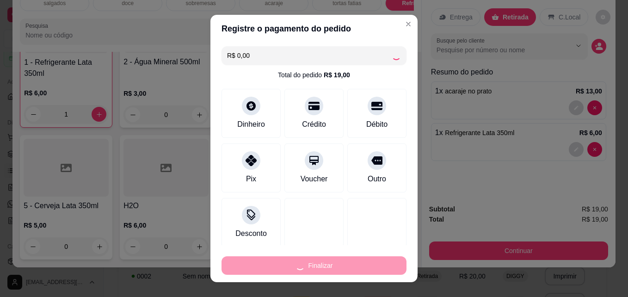
type input "0"
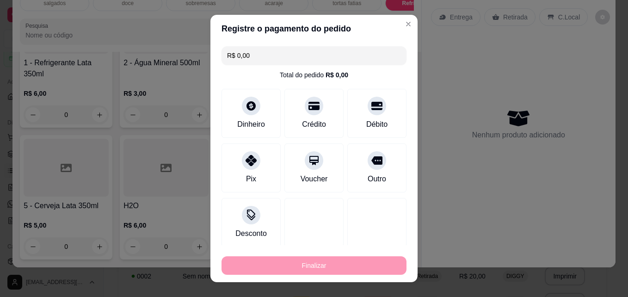
type input "-R$ 19,00"
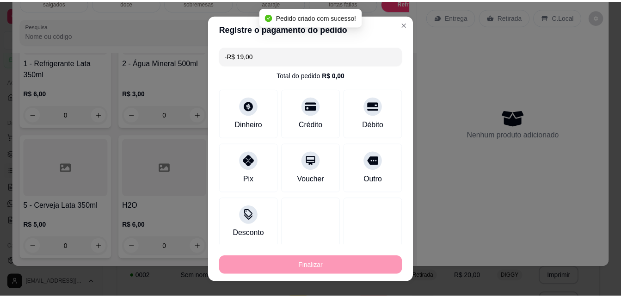
scroll to position [1605, 0]
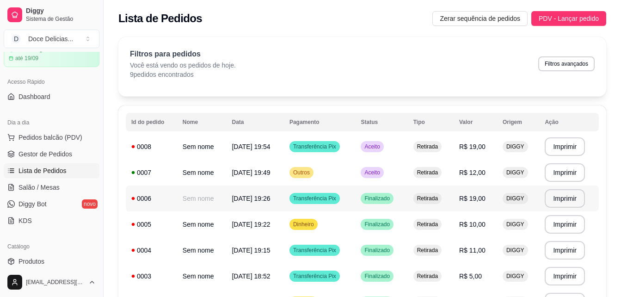
click at [458, 189] on td "R$ 19,00" at bounding box center [474, 198] width 43 height 26
click at [67, 140] on span "Pedidos balcão (PDV)" at bounding box center [50, 137] width 64 height 9
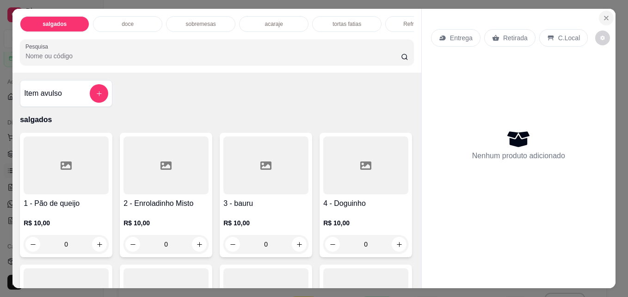
click at [602, 14] on icon "Close" at bounding box center [605, 17] width 7 height 7
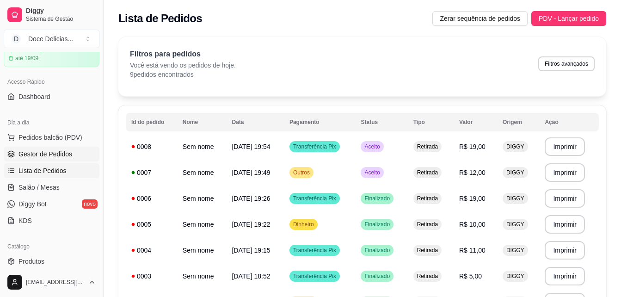
click at [26, 152] on span "Gestor de Pedidos" at bounding box center [45, 153] width 54 height 9
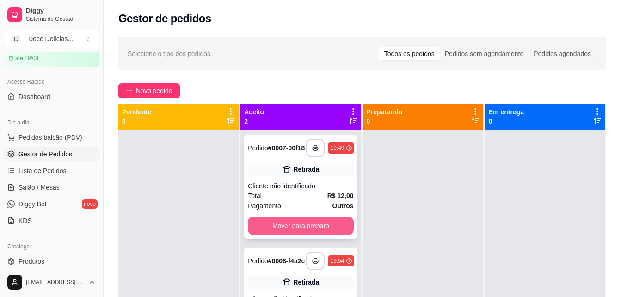
click at [333, 224] on button "Mover para preparo" at bounding box center [300, 225] width 105 height 18
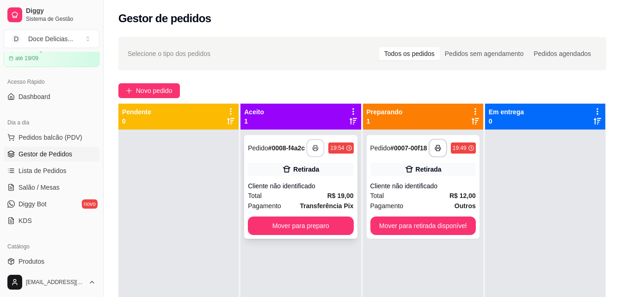
click at [317, 152] on button "button" at bounding box center [315, 148] width 18 height 18
click at [278, 228] on button "Mover para preparo" at bounding box center [300, 225] width 105 height 18
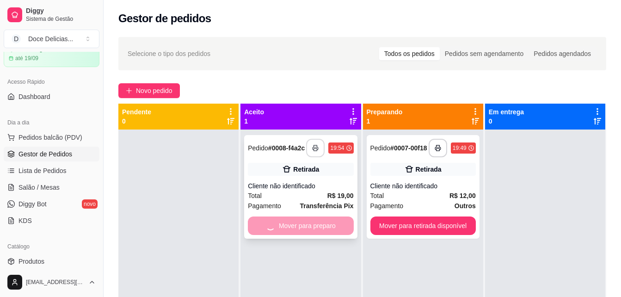
click at [278, 228] on div "Mover para preparo" at bounding box center [300, 225] width 105 height 18
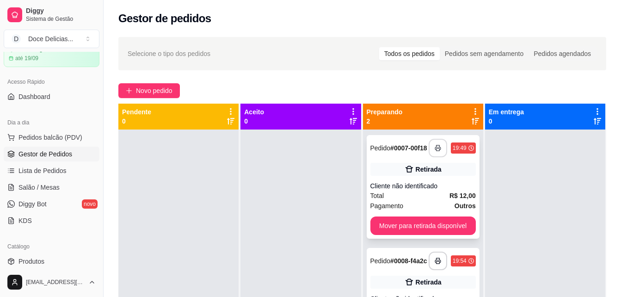
click at [432, 153] on button "button" at bounding box center [437, 148] width 18 height 18
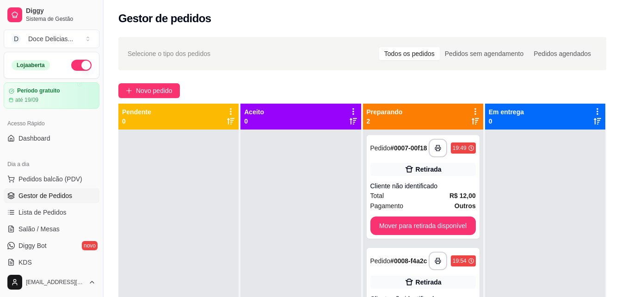
click at [193, 56] on span "Selecione o tipo dos pedidos" at bounding box center [169, 54] width 83 height 10
click at [429, 152] on button "button" at bounding box center [437, 148] width 18 height 18
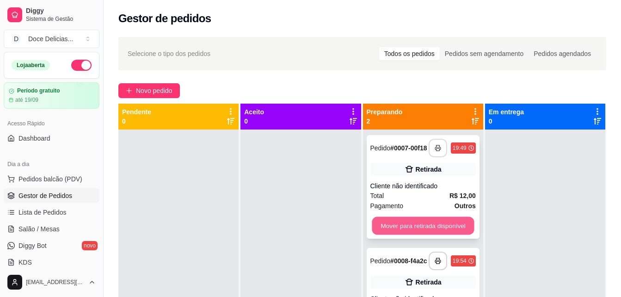
click at [396, 232] on button "Mover para retirada disponível" at bounding box center [423, 226] width 102 height 18
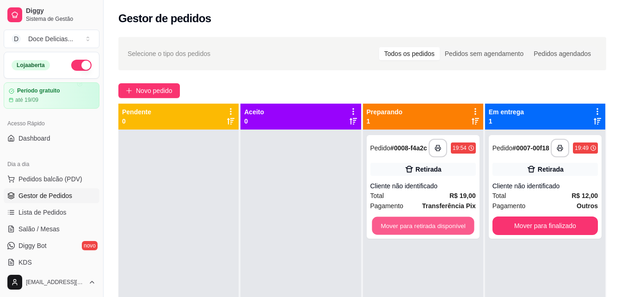
click at [396, 232] on button "Mover para retirada disponível" at bounding box center [423, 226] width 102 height 18
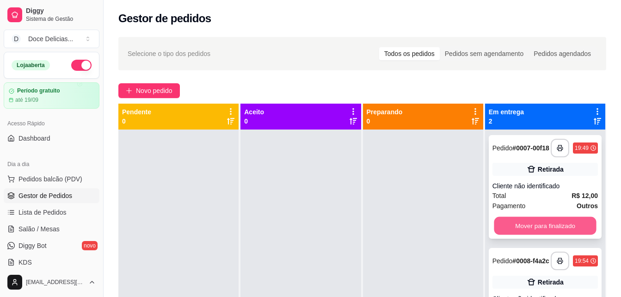
click at [512, 225] on button "Mover para finalizado" at bounding box center [545, 226] width 102 height 18
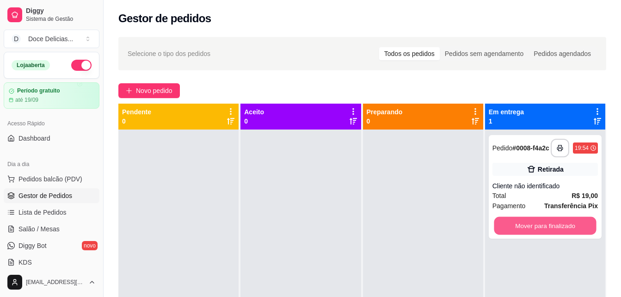
click at [512, 225] on button "Mover para finalizado" at bounding box center [545, 226] width 102 height 18
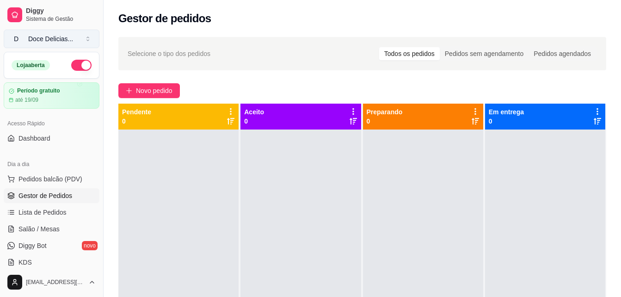
click at [92, 37] on button "D Doce Delicias ..." at bounding box center [52, 39] width 96 height 18
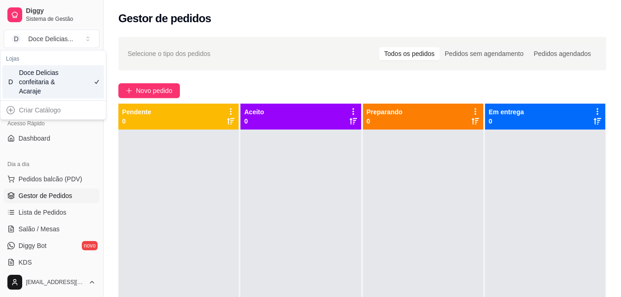
click at [77, 77] on div "D Doce Delicias confeitaria & Acaraje" at bounding box center [53, 81] width 102 height 33
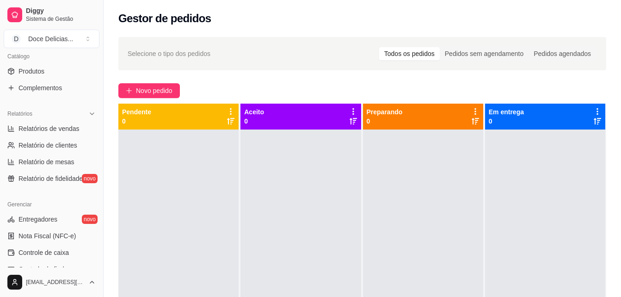
scroll to position [253, 0]
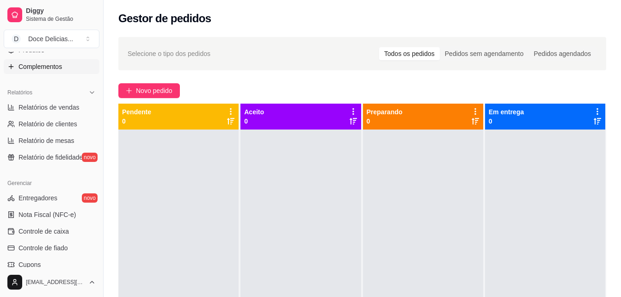
click at [29, 65] on span "Complementos" at bounding box center [39, 66] width 43 height 9
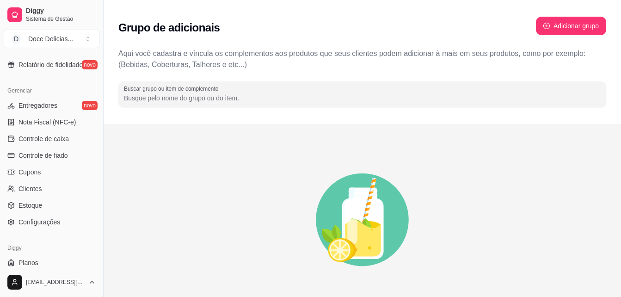
scroll to position [368, 0]
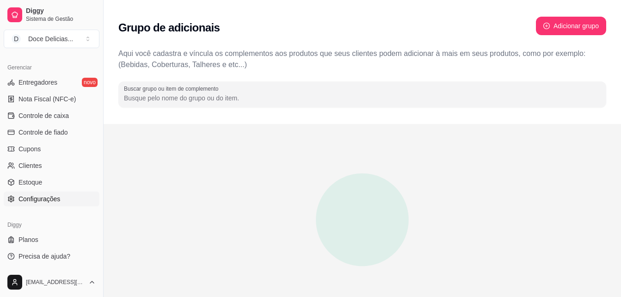
click at [44, 201] on span "Configurações" at bounding box center [39, 198] width 42 height 9
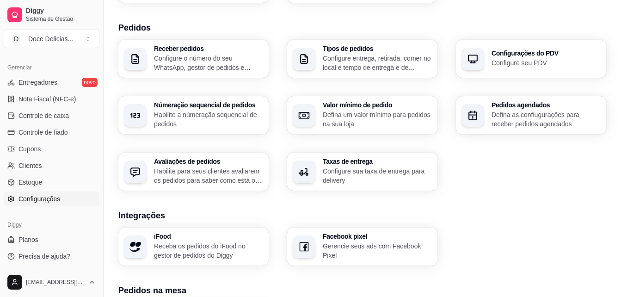
scroll to position [185, 0]
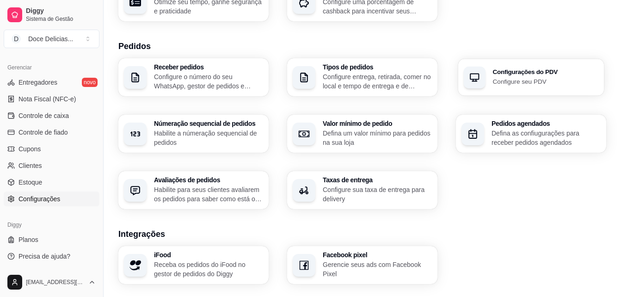
click at [575, 79] on p "Configure seu PDV" at bounding box center [546, 81] width 106 height 9
click at [411, 85] on p "Configure entrega, retirada, comer no local e tempo de entrega e de retirada" at bounding box center [377, 81] width 106 height 18
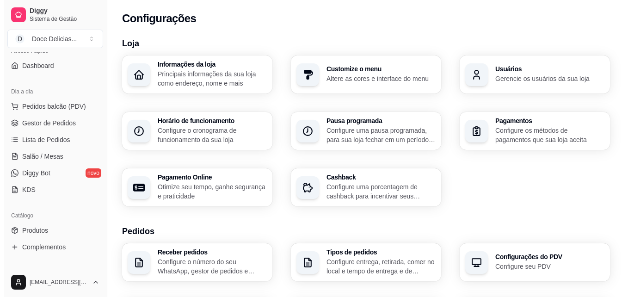
scroll to position [54, 0]
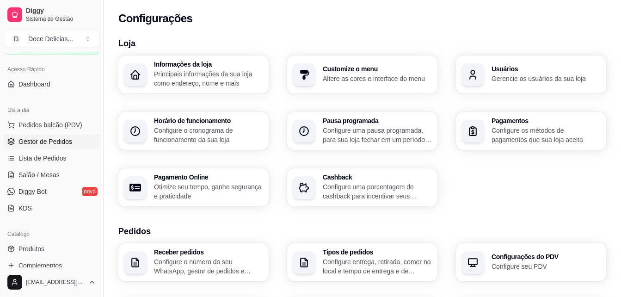
click at [64, 136] on link "Gestor de Pedidos" at bounding box center [52, 141] width 96 height 15
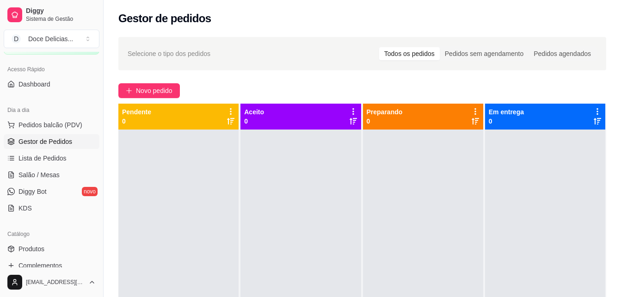
click at [433, 59] on div "Todos os pedidos" at bounding box center [409, 53] width 61 height 13
click at [379, 47] on input "Todos os pedidos" at bounding box center [379, 47] width 0 height 0
click at [154, 89] on span "Novo pedido" at bounding box center [154, 90] width 37 height 10
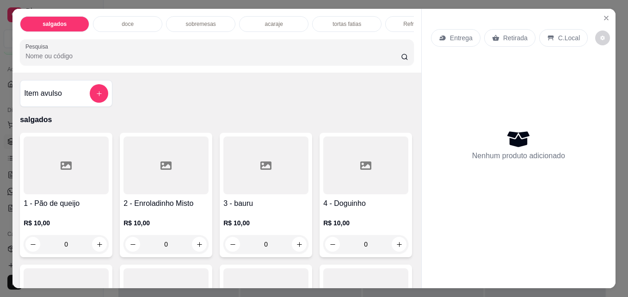
click at [199, 23] on p "sobremesas" at bounding box center [200, 23] width 30 height 7
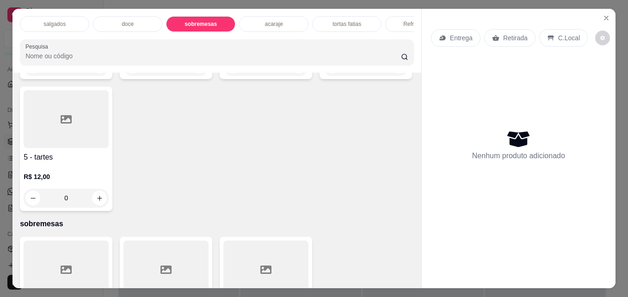
click at [149, 27] on div "doce" at bounding box center [127, 24] width 69 height 16
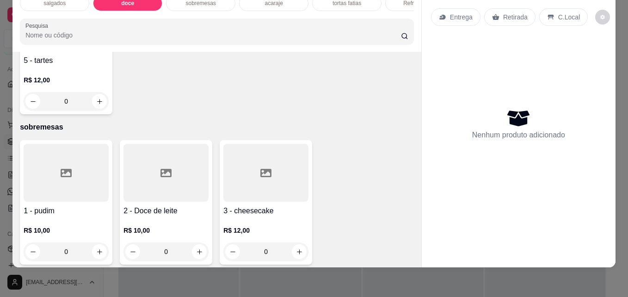
scroll to position [690, 0]
click at [103, 104] on icon "increase-product-quantity" at bounding box center [99, 100] width 7 height 7
type input "1"
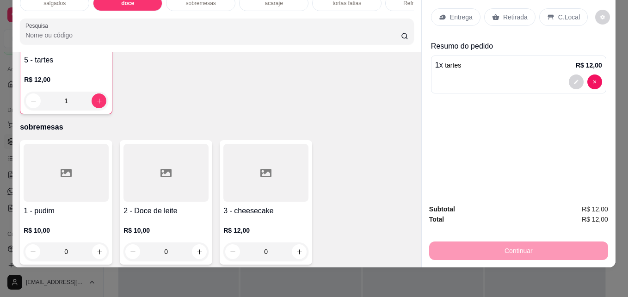
click at [506, 12] on p "Retirada" at bounding box center [515, 16] width 24 height 9
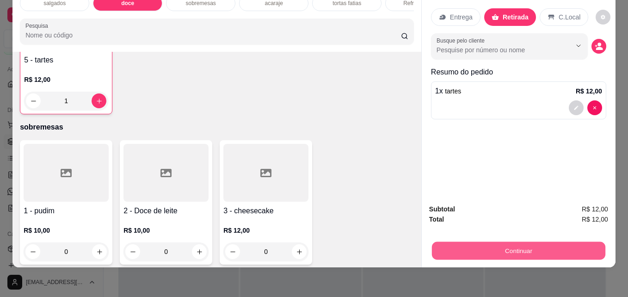
click at [489, 249] on button "Continuar" at bounding box center [518, 250] width 173 height 18
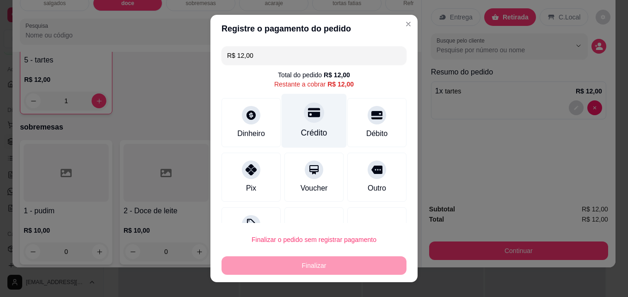
click at [308, 118] on icon at bounding box center [314, 112] width 12 height 12
type input "R$ 0,00"
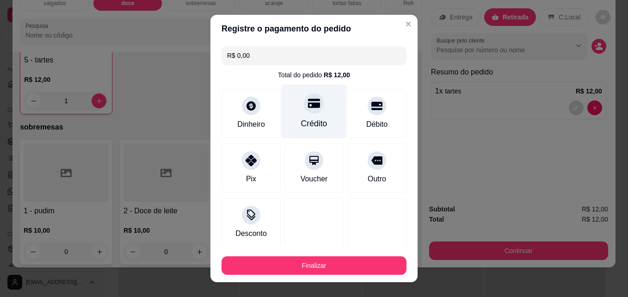
click at [307, 118] on div "Crédito" at bounding box center [314, 123] width 26 height 12
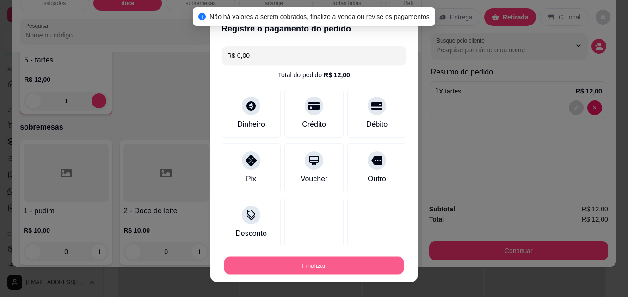
click at [291, 264] on button "Finalizar" at bounding box center [313, 265] width 179 height 18
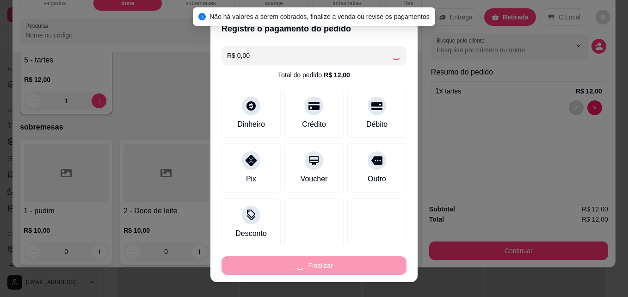
type input "0"
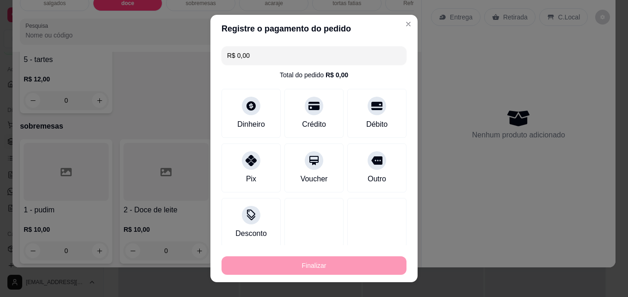
type input "-R$ 12,00"
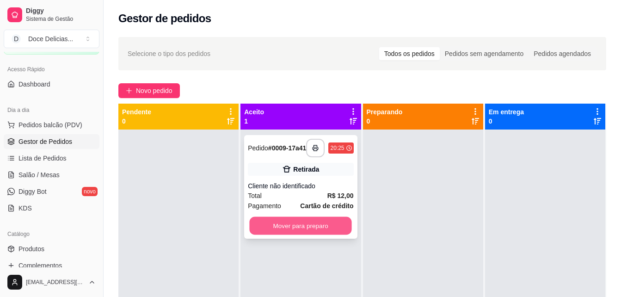
click at [334, 232] on button "Mover para preparo" at bounding box center [301, 226] width 102 height 18
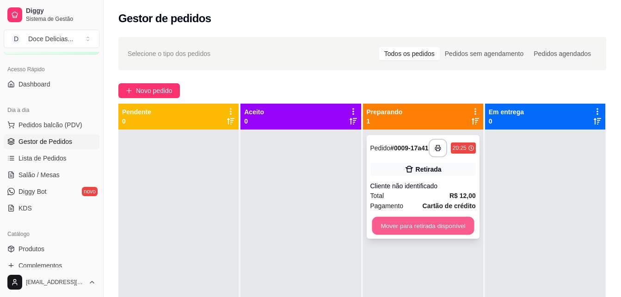
click at [399, 230] on button "Mover para retirada disponível" at bounding box center [423, 226] width 102 height 18
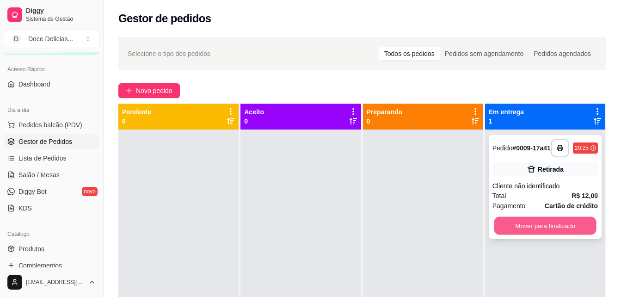
click at [494, 228] on button "Mover para finalizado" at bounding box center [545, 226] width 102 height 18
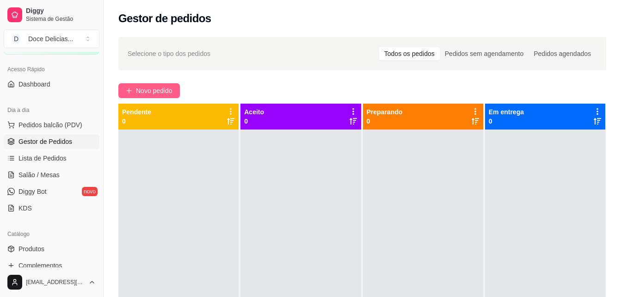
click at [134, 86] on button "Novo pedido" at bounding box center [148, 90] width 61 height 15
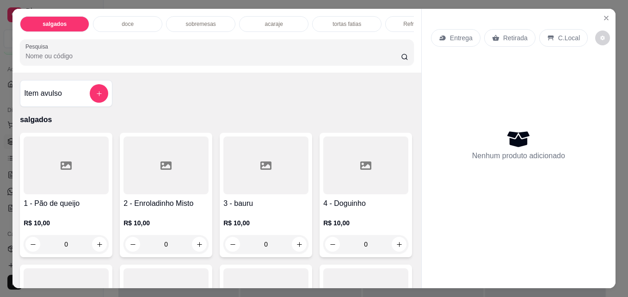
click at [332, 23] on p "tortas fatias" at bounding box center [346, 23] width 29 height 7
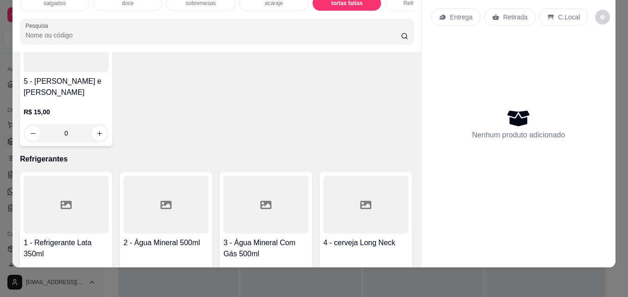
scroll to position [1397, 0]
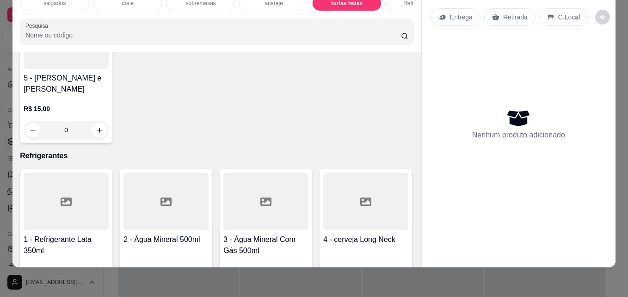
type input "1"
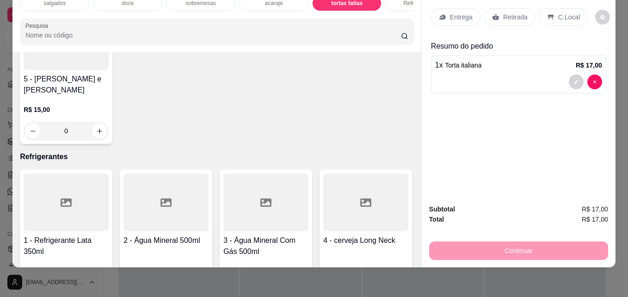
click at [511, 12] on p "Retirada" at bounding box center [515, 16] width 24 height 9
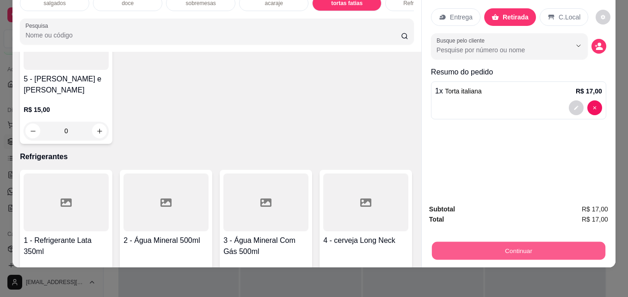
click at [463, 245] on button "Continuar" at bounding box center [518, 250] width 173 height 18
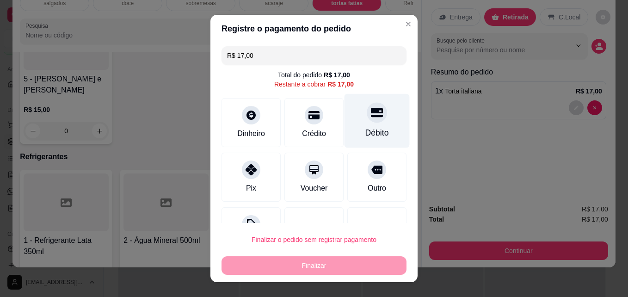
click at [356, 122] on div "Débito" at bounding box center [376, 121] width 65 height 54
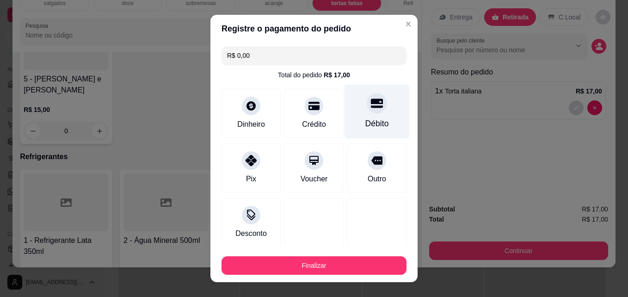
type input "R$ 0,00"
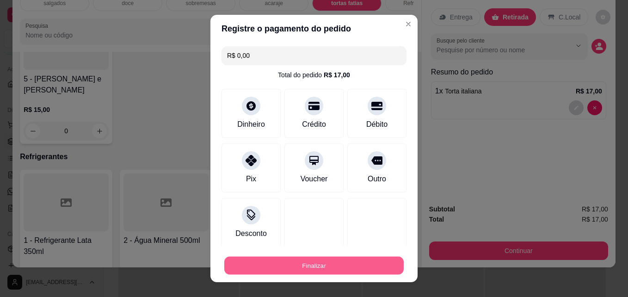
click at [301, 259] on button "Finalizar" at bounding box center [313, 265] width 179 height 18
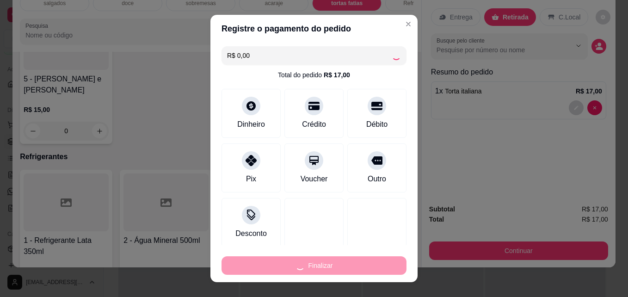
type input "0"
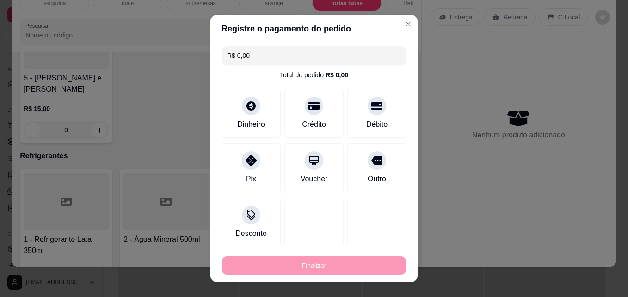
type input "-R$ 17,00"
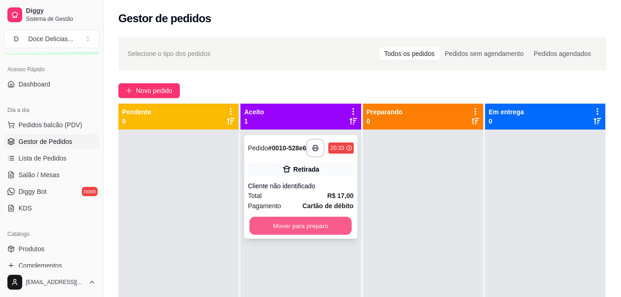
click at [302, 234] on button "Mover para preparo" at bounding box center [301, 226] width 102 height 18
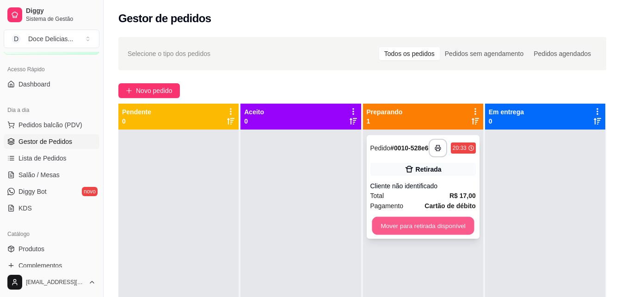
click at [380, 225] on button "Mover para retirada disponível" at bounding box center [423, 226] width 102 height 18
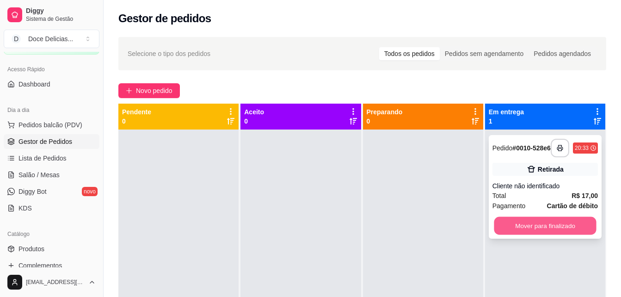
click at [500, 225] on button "Mover para finalizado" at bounding box center [545, 226] width 102 height 18
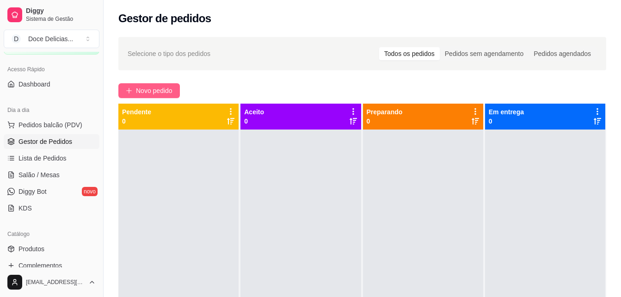
click at [169, 91] on span "Novo pedido" at bounding box center [154, 90] width 37 height 10
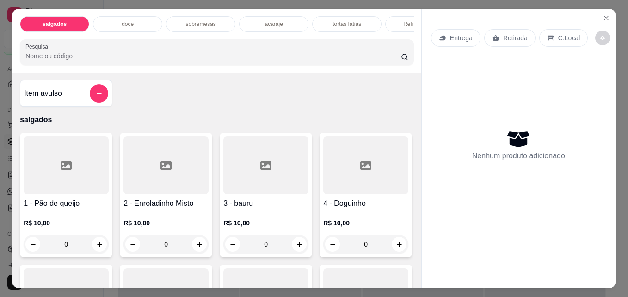
click at [125, 20] on p "doce" at bounding box center [128, 23] width 12 height 7
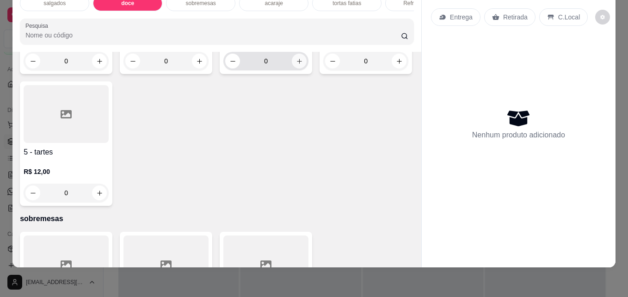
click at [292, 68] on button "increase-product-quantity" at bounding box center [299, 61] width 15 height 15
type input "1"
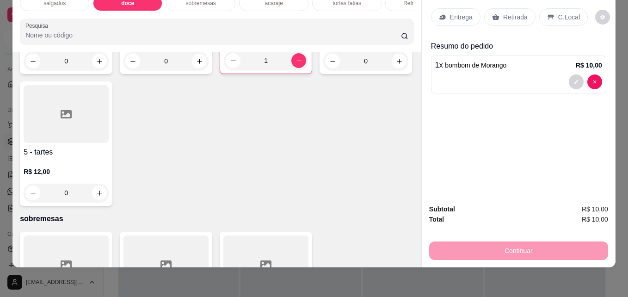
click at [509, 13] on p "Retirada" at bounding box center [515, 16] width 24 height 9
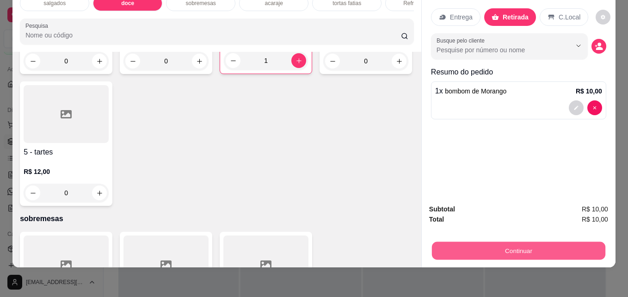
click at [498, 244] on button "Continuar" at bounding box center [518, 250] width 173 height 18
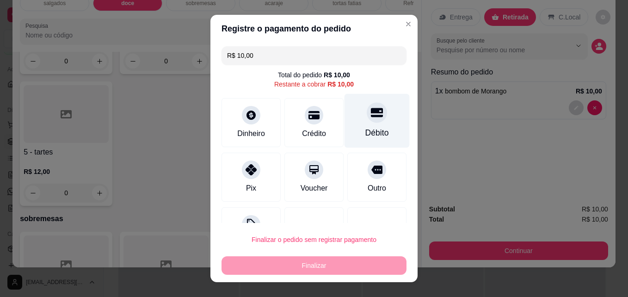
click at [357, 126] on div "Débito" at bounding box center [376, 121] width 65 height 54
type input "R$ 0,00"
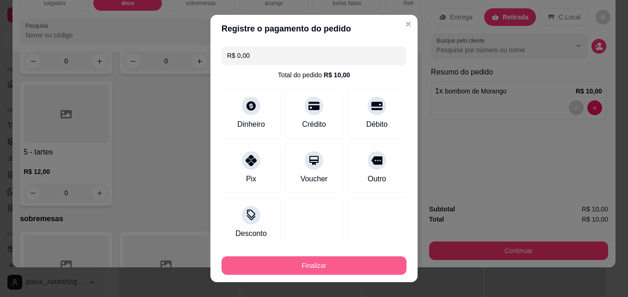
click at [306, 270] on button "Finalizar" at bounding box center [313, 265] width 185 height 18
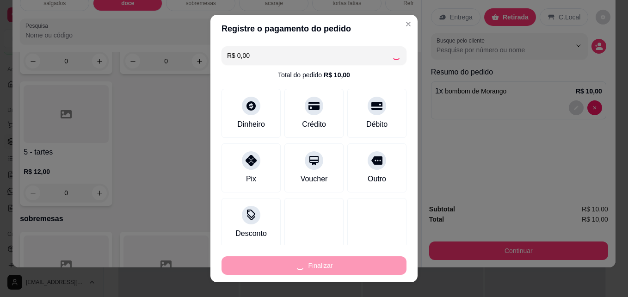
type input "0"
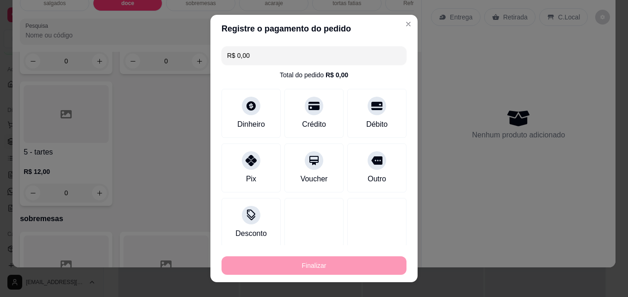
type input "-R$ 10,00"
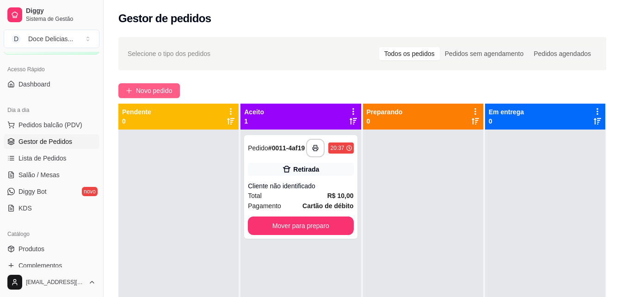
click at [143, 93] on span "Novo pedido" at bounding box center [154, 90] width 37 height 10
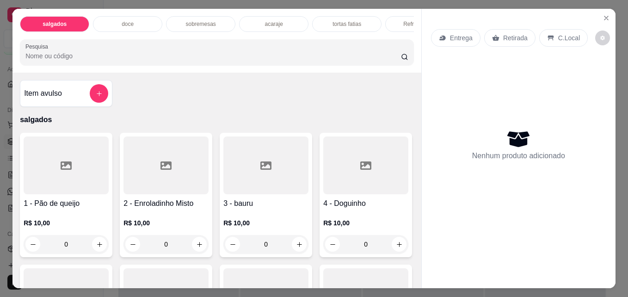
click at [264, 23] on p "acaraje" at bounding box center [273, 23] width 18 height 7
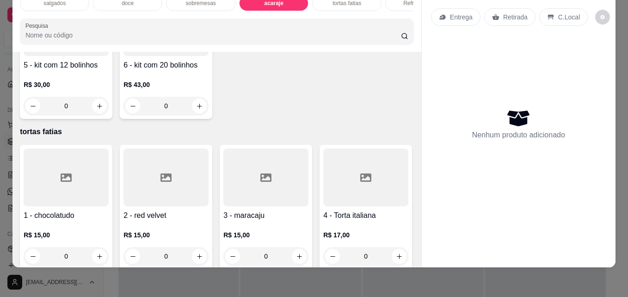
scroll to position [1152, 0]
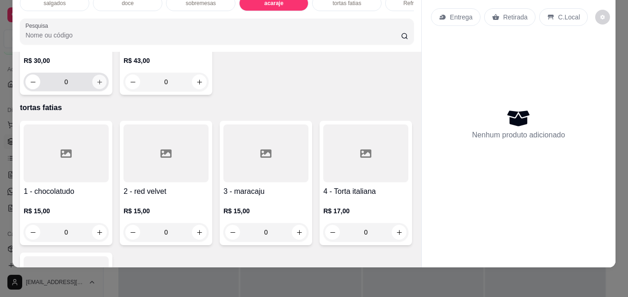
click at [103, 85] on icon "increase-product-quantity" at bounding box center [99, 82] width 7 height 7
type input "1"
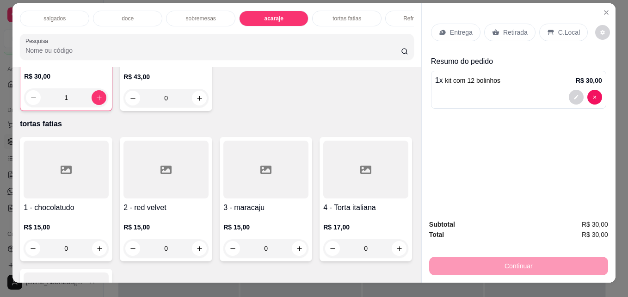
scroll to position [0, 0]
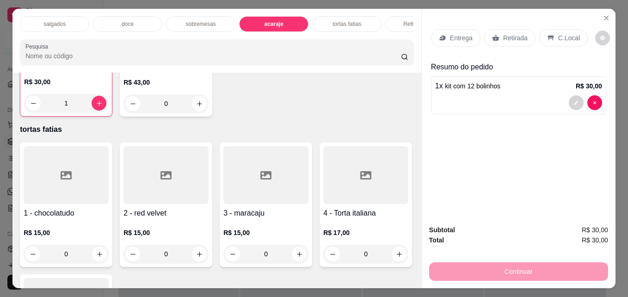
click at [406, 20] on p "Refrigerantes" at bounding box center [419, 23] width 33 height 7
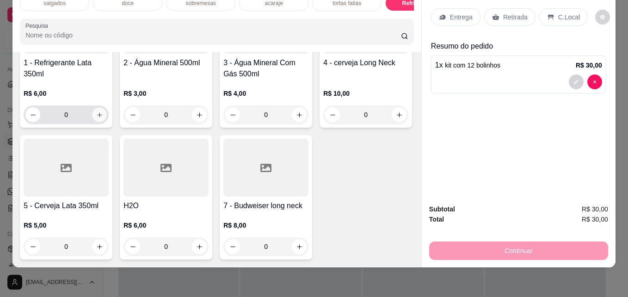
click at [96, 118] on icon "increase-product-quantity" at bounding box center [99, 114] width 7 height 7
type input "1"
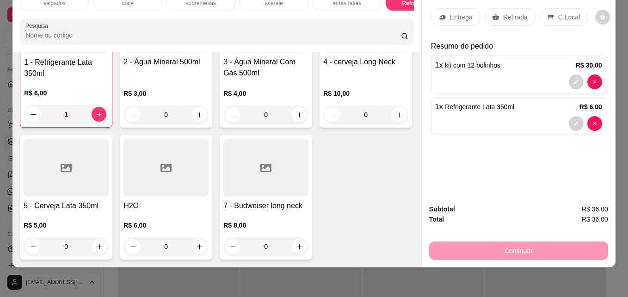
click at [522, 12] on p "Retirada" at bounding box center [515, 16] width 24 height 9
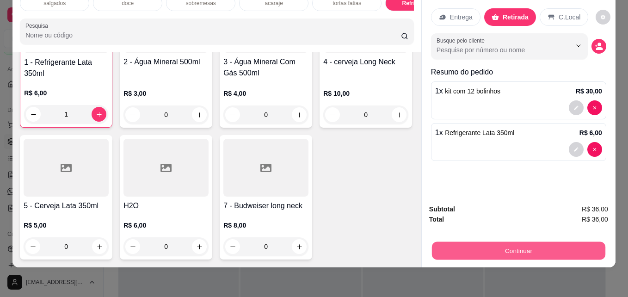
click at [512, 243] on button "Continuar" at bounding box center [518, 250] width 173 height 18
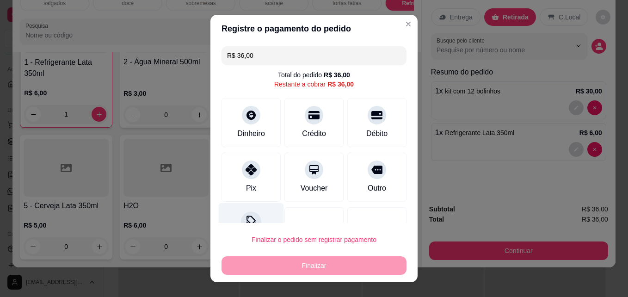
click at [247, 210] on div "Desconto" at bounding box center [251, 230] width 65 height 54
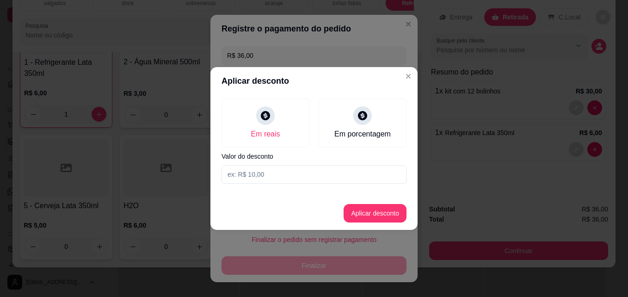
click at [298, 178] on input at bounding box center [313, 174] width 185 height 18
type input "2,00"
click at [356, 210] on button "Aplicar desconto" at bounding box center [375, 213] width 61 height 18
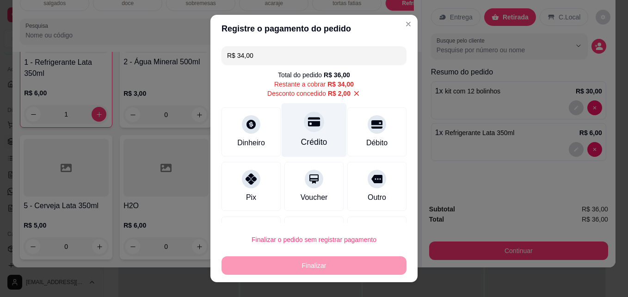
click at [304, 131] on div at bounding box center [314, 122] width 20 height 20
type input "R$ 0,00"
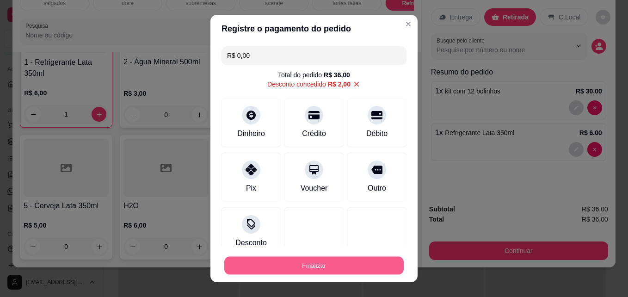
click at [259, 266] on button "Finalizar" at bounding box center [313, 265] width 179 height 18
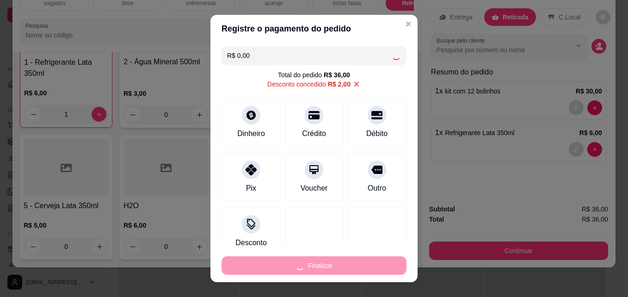
type input "0"
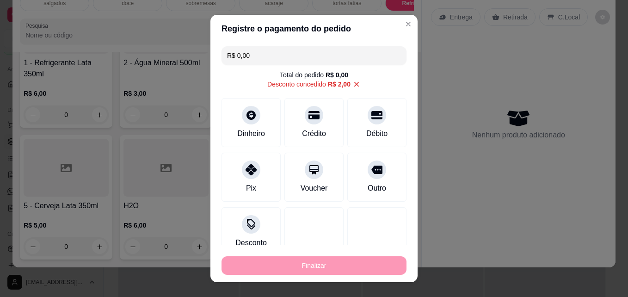
type input "-R$ 36,00"
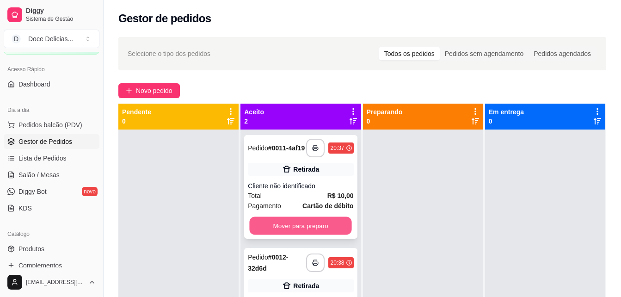
click at [322, 226] on button "Mover para preparo" at bounding box center [301, 226] width 102 height 18
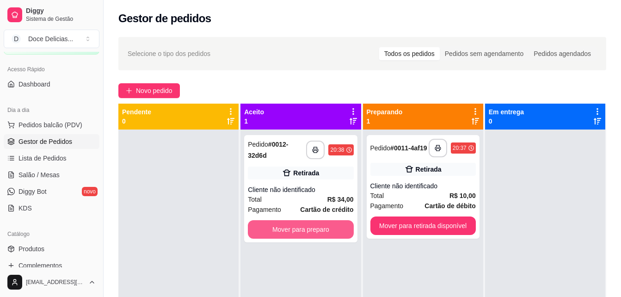
click at [322, 226] on button "Mover para preparo" at bounding box center [300, 229] width 105 height 18
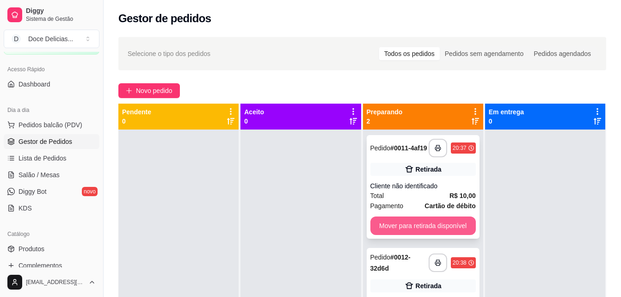
click at [403, 219] on button "Mover para retirada disponível" at bounding box center [422, 225] width 105 height 18
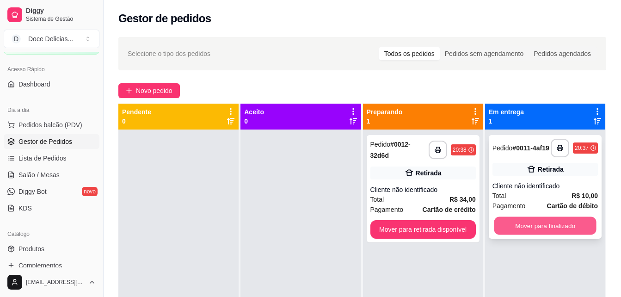
click at [532, 226] on button "Mover para finalizado" at bounding box center [545, 226] width 102 height 18
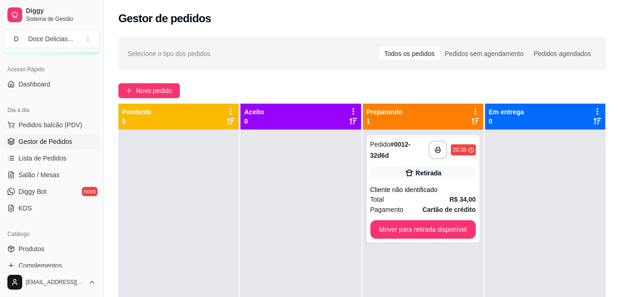
click at [532, 226] on div at bounding box center [545, 277] width 120 height 297
click at [131, 85] on button "Novo pedido" at bounding box center [148, 90] width 61 height 15
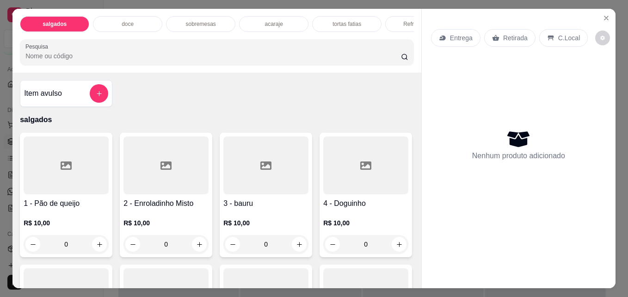
click at [271, 20] on p "acaraje" at bounding box center [273, 23] width 18 height 7
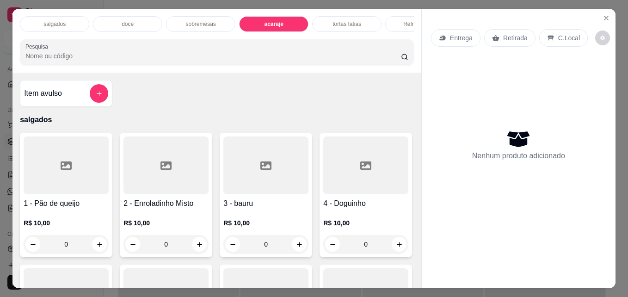
scroll to position [24, 0]
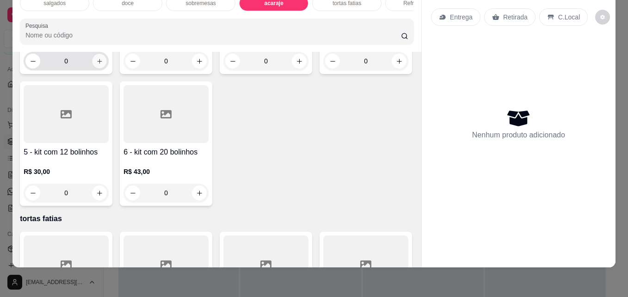
click at [96, 65] on icon "increase-product-quantity" at bounding box center [99, 61] width 7 height 7
type input "1"
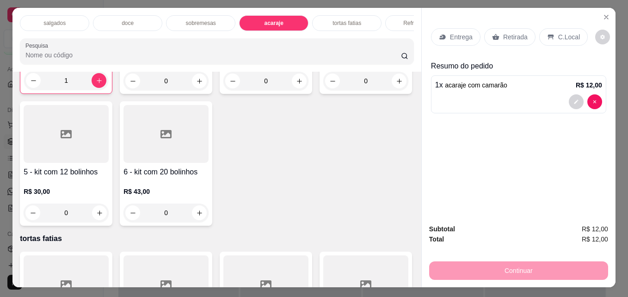
scroll to position [0, 0]
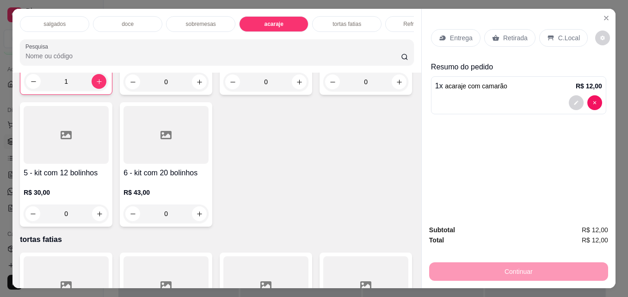
click at [143, 19] on div "doce" at bounding box center [127, 24] width 69 height 16
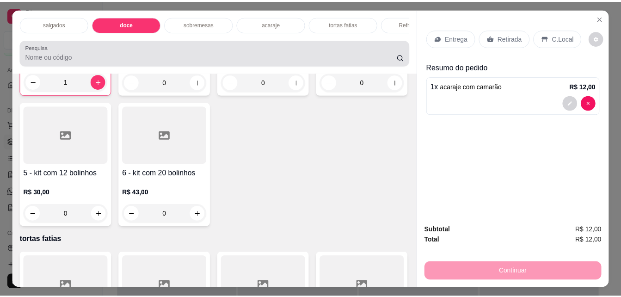
scroll to position [24, 0]
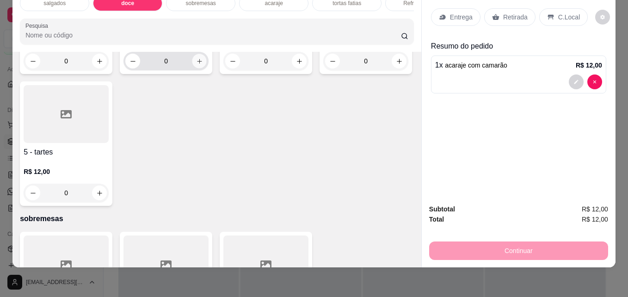
click at [200, 68] on button "increase-product-quantity" at bounding box center [199, 61] width 14 height 14
type input "1"
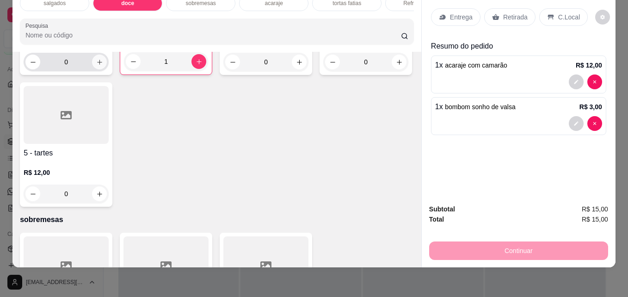
click at [96, 66] on icon "increase-product-quantity" at bounding box center [99, 62] width 7 height 7
click at [96, 65] on icon "increase-product-quantity" at bounding box center [99, 61] width 7 height 7
type input "2"
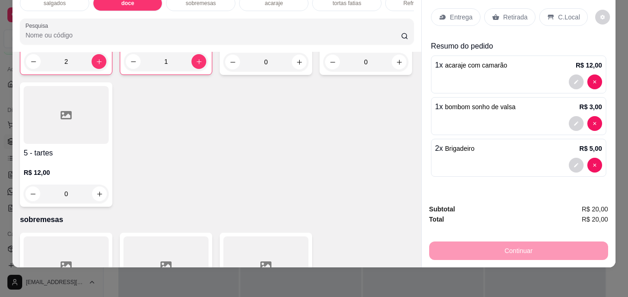
click at [509, 15] on p "Retirada" at bounding box center [515, 16] width 24 height 9
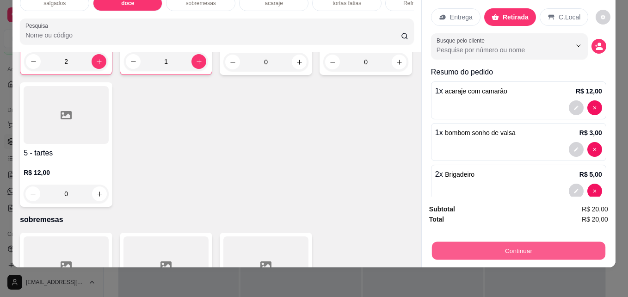
click at [459, 241] on button "Continuar" at bounding box center [518, 250] width 173 height 18
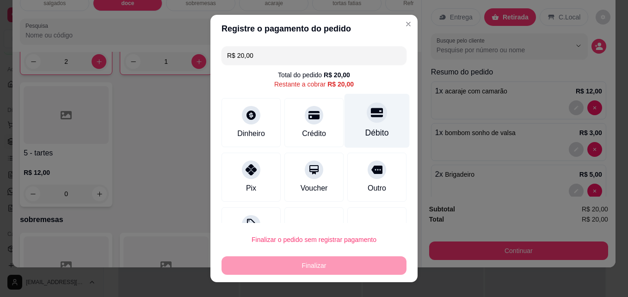
click at [372, 117] on div "Débito" at bounding box center [376, 121] width 65 height 54
type input "R$ 0,00"
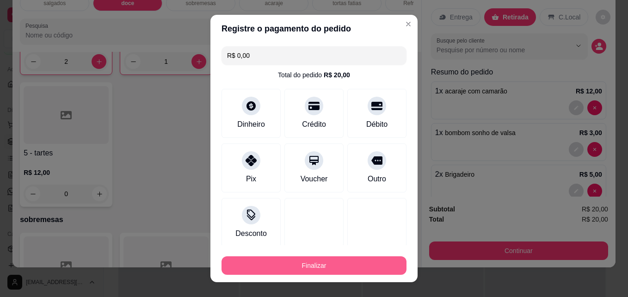
click at [334, 259] on button "Finalizar" at bounding box center [313, 265] width 185 height 18
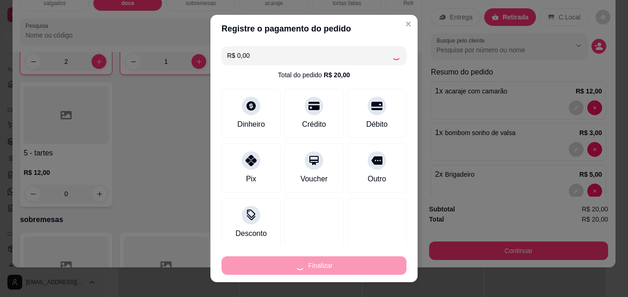
type input "0"
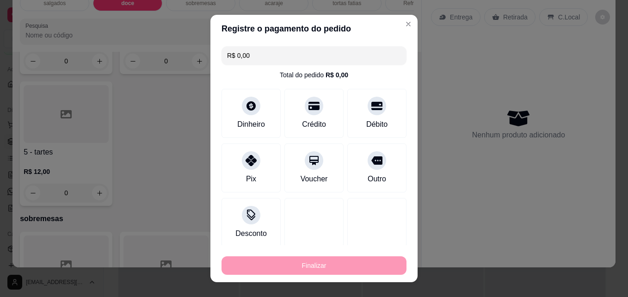
type input "-R$ 20,00"
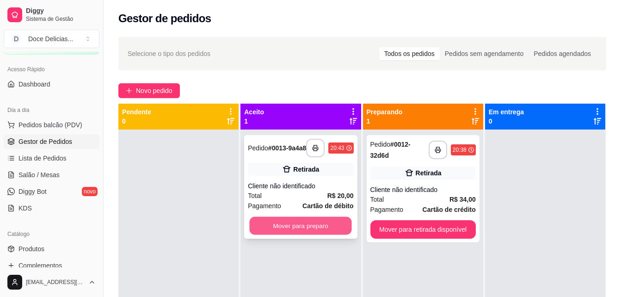
click at [305, 227] on button "Mover para preparo" at bounding box center [301, 226] width 102 height 18
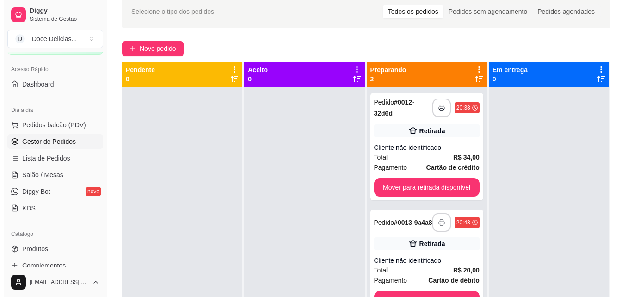
scroll to position [55, 0]
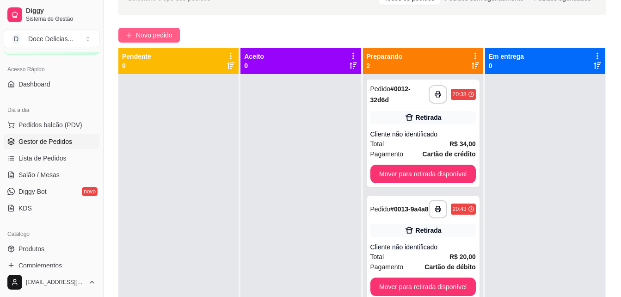
click at [159, 35] on span "Novo pedido" at bounding box center [154, 35] width 37 height 10
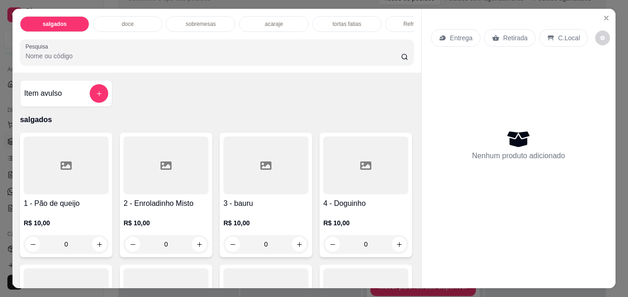
click at [127, 20] on p "doce" at bounding box center [128, 23] width 12 height 7
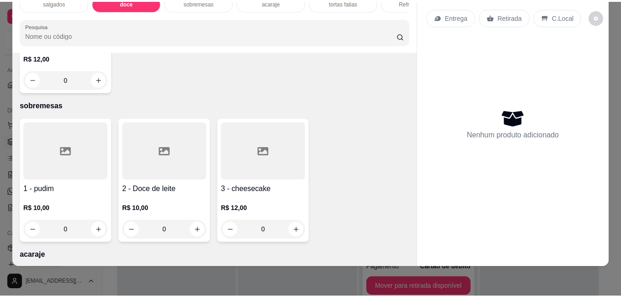
scroll to position [727, 0]
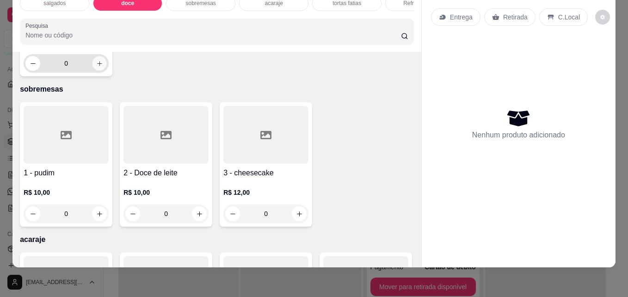
click at [103, 67] on icon "increase-product-quantity" at bounding box center [99, 63] width 7 height 7
type input "1"
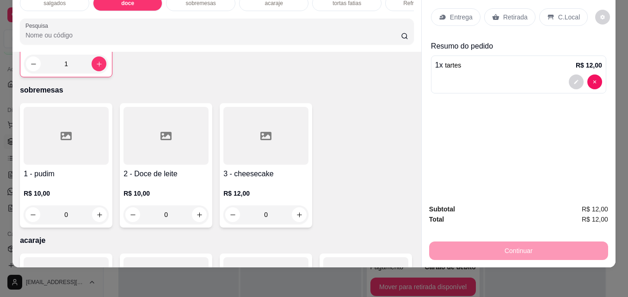
click at [507, 12] on p "Retirada" at bounding box center [515, 16] width 24 height 9
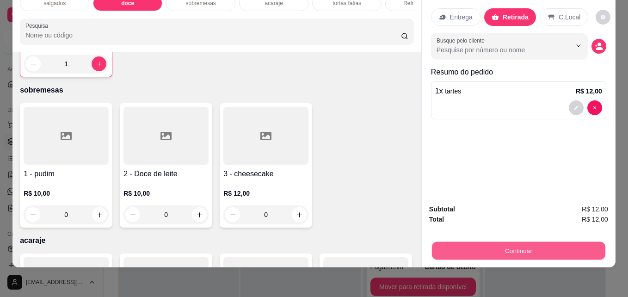
click at [503, 241] on button "Continuar" at bounding box center [518, 250] width 173 height 18
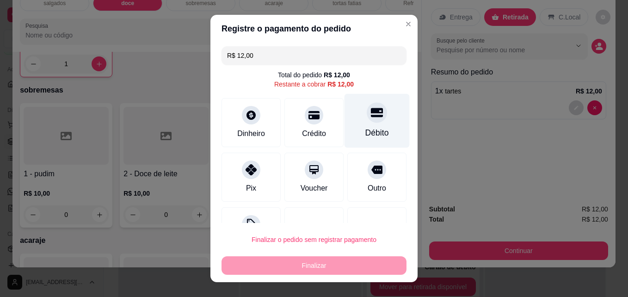
click at [371, 117] on icon at bounding box center [377, 112] width 12 height 9
type input "R$ 0,00"
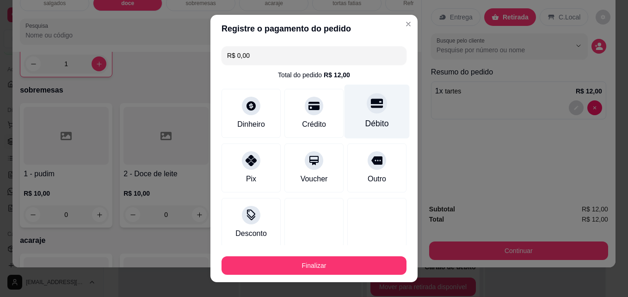
click at [358, 117] on div "Débito" at bounding box center [376, 112] width 65 height 54
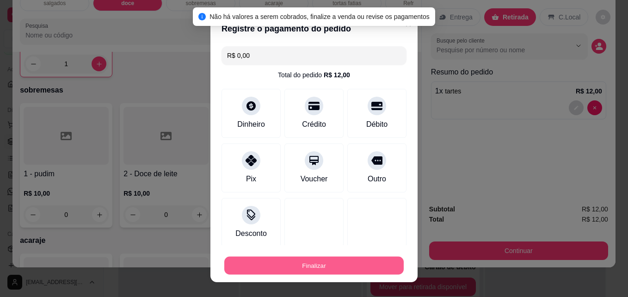
click at [285, 262] on button "Finalizar" at bounding box center [313, 265] width 179 height 18
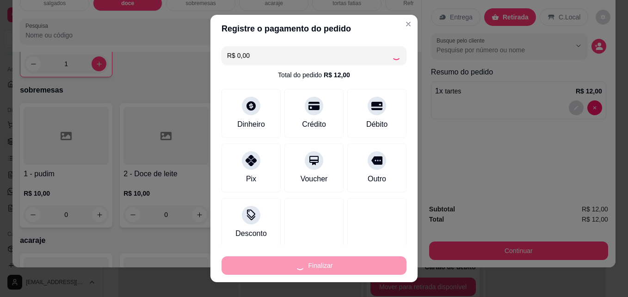
click at [285, 262] on div "Finalizar" at bounding box center [313, 265] width 185 height 18
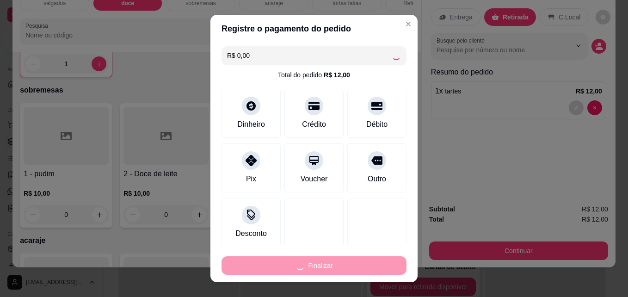
click at [285, 262] on div "Finalizar" at bounding box center [313, 265] width 185 height 18
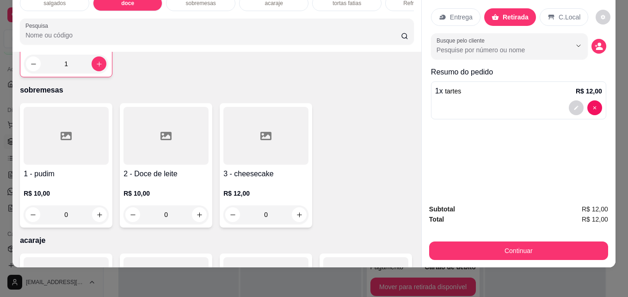
type input "0"
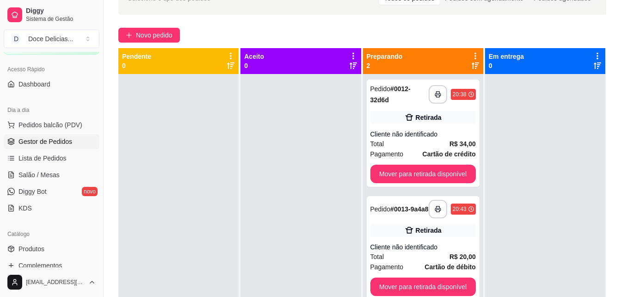
drag, startPoint x: 165, startPoint y: 236, endPoint x: 239, endPoint y: 19, distance: 229.1
click at [239, 19] on div "**********" at bounding box center [362, 166] width 517 height 380
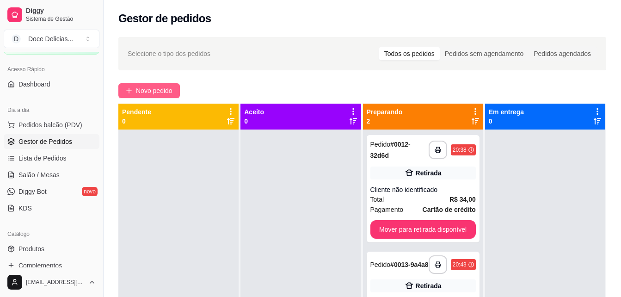
click at [154, 88] on span "Novo pedido" at bounding box center [154, 90] width 37 height 10
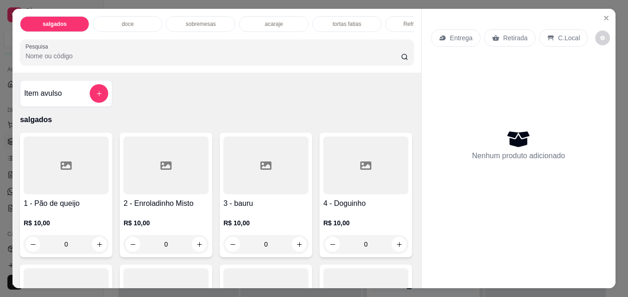
click at [140, 16] on div "doce" at bounding box center [127, 24] width 69 height 16
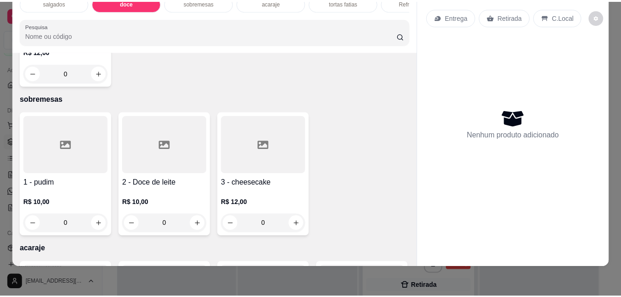
scroll to position [727, 0]
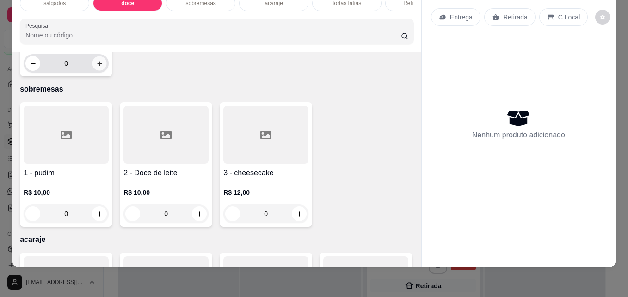
click at [107, 71] on button "increase-product-quantity" at bounding box center [99, 63] width 14 height 14
type input "1"
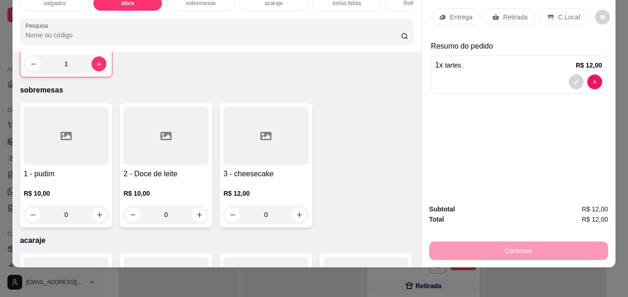
click at [507, 12] on p "Retirada" at bounding box center [515, 16] width 24 height 9
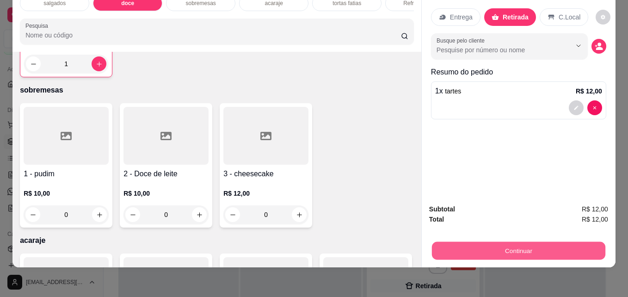
click at [503, 241] on button "Continuar" at bounding box center [518, 250] width 173 height 18
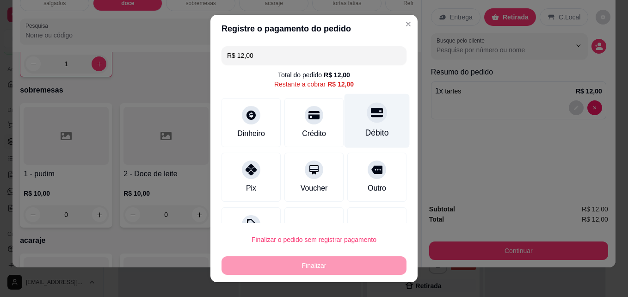
click at [344, 127] on div "Débito" at bounding box center [376, 121] width 65 height 54
type input "R$ 0,00"
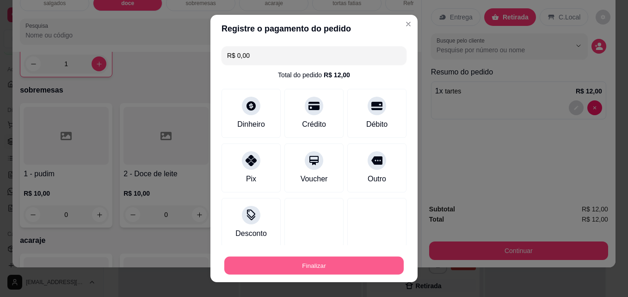
click at [319, 270] on button "Finalizar" at bounding box center [313, 265] width 179 height 18
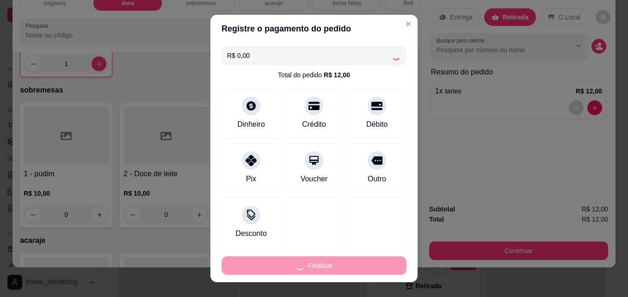
type input "0"
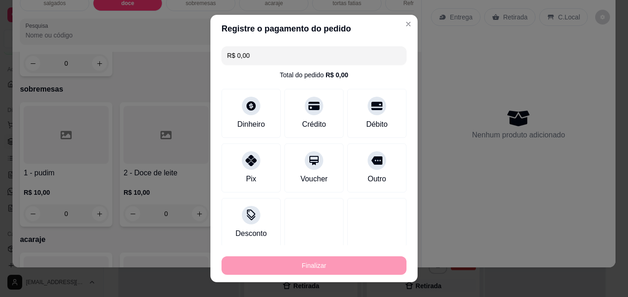
type input "-R$ 12,00"
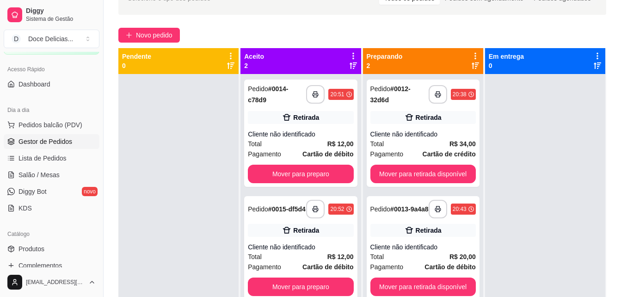
scroll to position [74, 0]
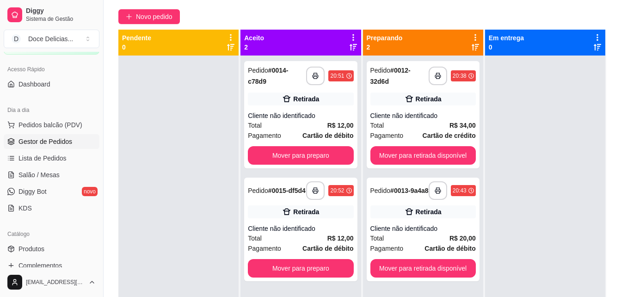
click at [317, 50] on div "Aceito 2" at bounding box center [300, 42] width 113 height 18
click at [308, 46] on div "Aceito 2" at bounding box center [300, 42] width 113 height 18
click at [277, 69] on strong "# 0014-c78d9" at bounding box center [268, 76] width 40 height 18
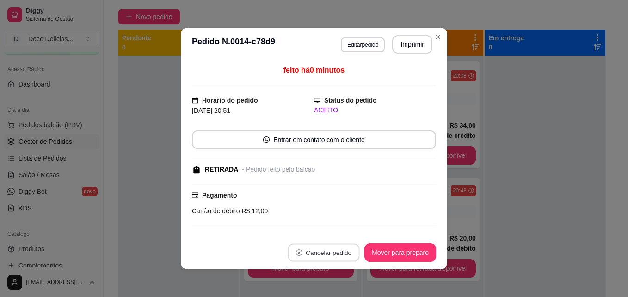
click at [320, 245] on button "Cancelar pedido" at bounding box center [323, 253] width 72 height 18
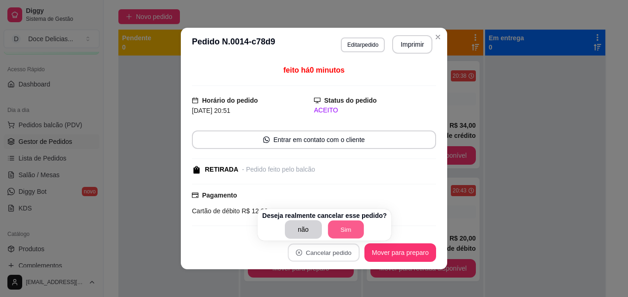
click at [339, 232] on button "Sim" at bounding box center [346, 229] width 36 height 18
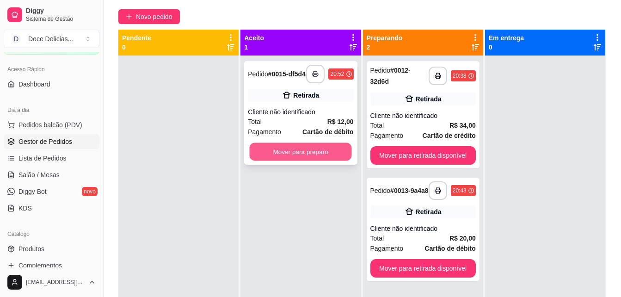
click at [299, 156] on button "Mover para preparo" at bounding box center [301, 152] width 102 height 18
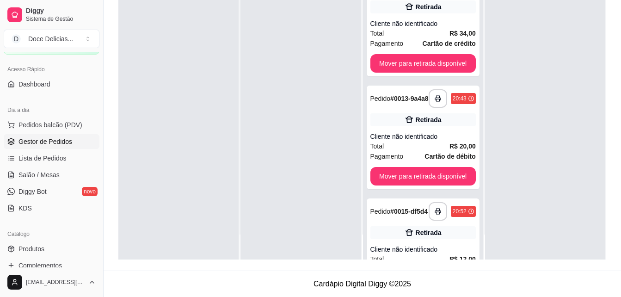
scroll to position [26, 0]
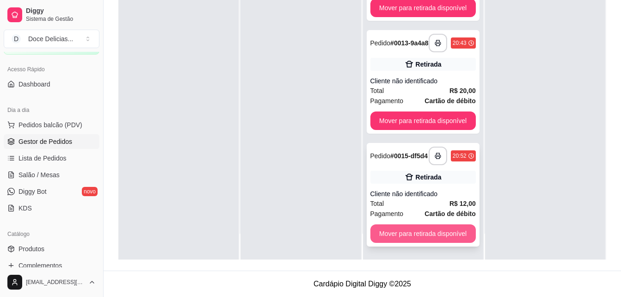
click at [439, 236] on button "Mover para retirada disponível" at bounding box center [422, 233] width 105 height 18
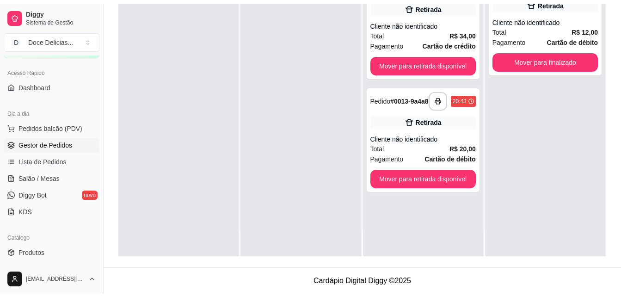
scroll to position [0, 0]
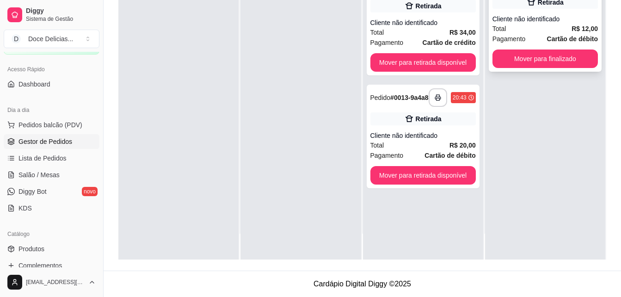
click at [571, 72] on div "**********" at bounding box center [544, 20] width 113 height 104
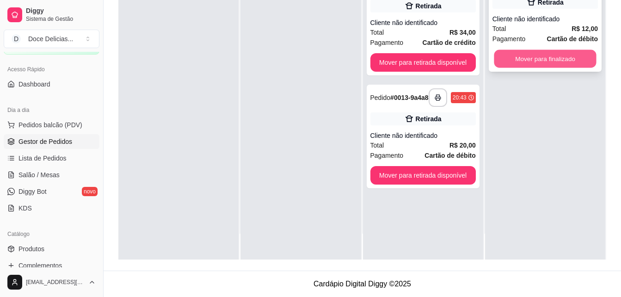
click at [547, 64] on button "Mover para finalizado" at bounding box center [545, 59] width 102 height 18
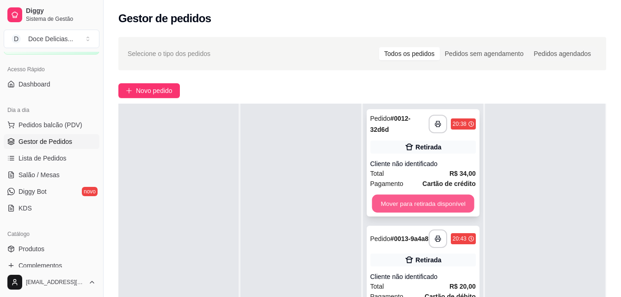
click at [409, 195] on button "Mover para retirada disponível" at bounding box center [423, 204] width 102 height 18
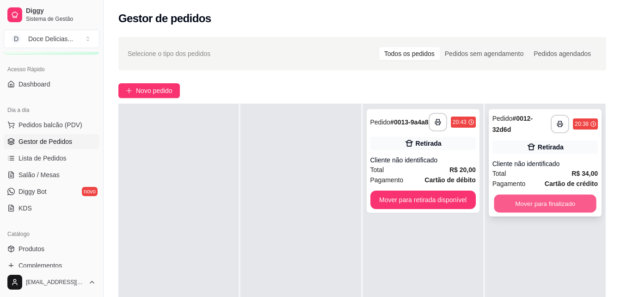
click at [506, 200] on button "Mover para finalizado" at bounding box center [545, 204] width 102 height 18
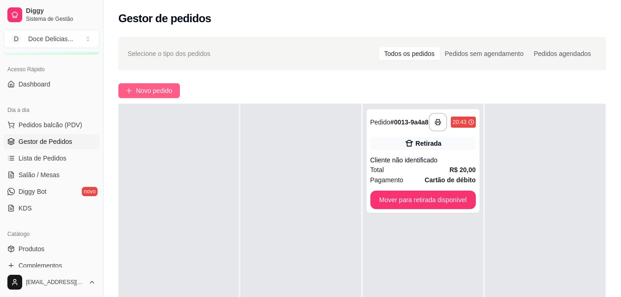
click at [169, 89] on span "Novo pedido" at bounding box center [154, 90] width 37 height 10
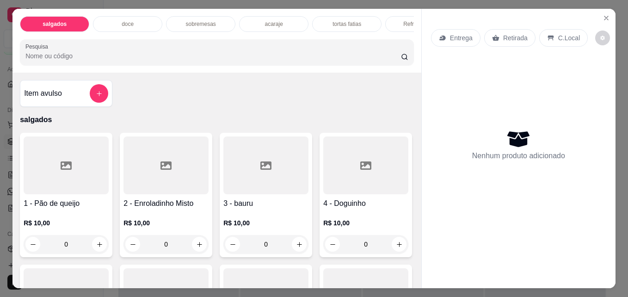
click at [138, 16] on div "doce" at bounding box center [127, 24] width 69 height 16
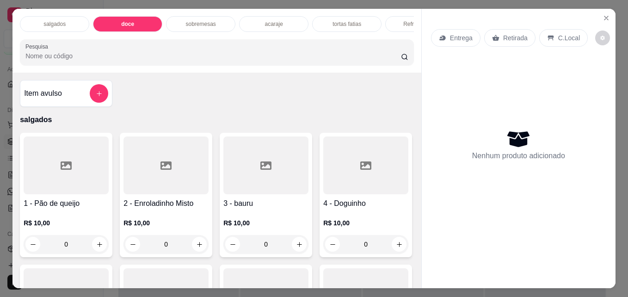
scroll to position [24, 0]
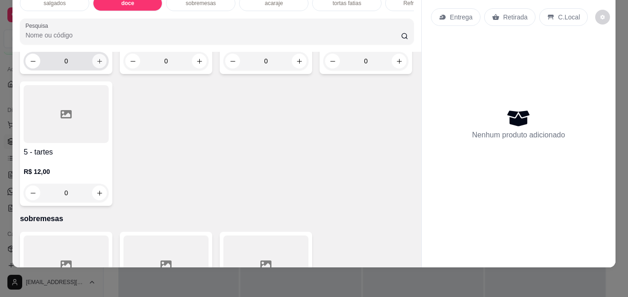
click at [96, 68] on button "increase-product-quantity" at bounding box center [99, 61] width 14 height 14
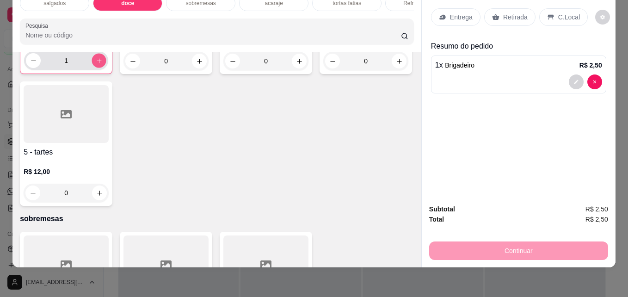
click at [96, 64] on icon "increase-product-quantity" at bounding box center [99, 60] width 7 height 7
type input "2"
click at [499, 18] on div "Retirada" at bounding box center [509, 17] width 51 height 18
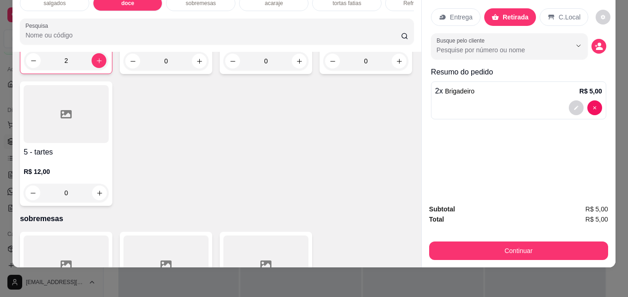
click at [499, 18] on div "Retirada" at bounding box center [510, 17] width 52 height 18
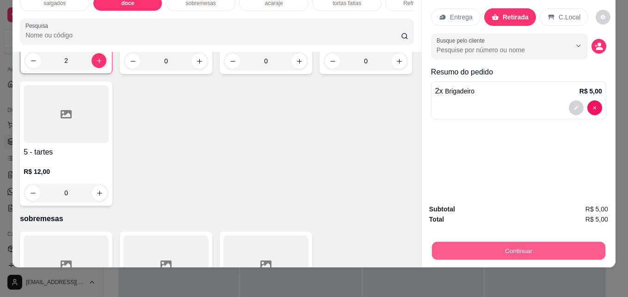
click at [568, 241] on button "Continuar" at bounding box center [518, 250] width 173 height 18
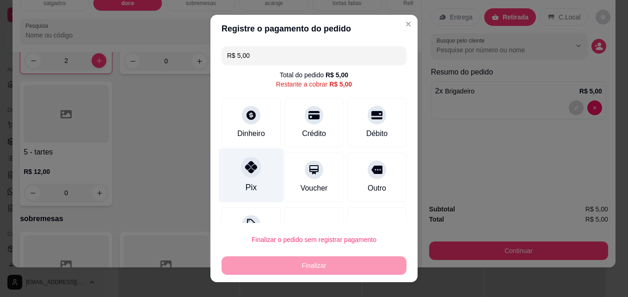
click at [232, 175] on div "Pix" at bounding box center [251, 175] width 65 height 54
type input "R$ 0,00"
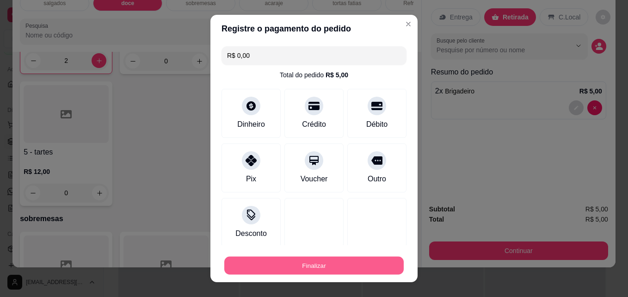
click at [287, 262] on button "Finalizar" at bounding box center [313, 265] width 179 height 18
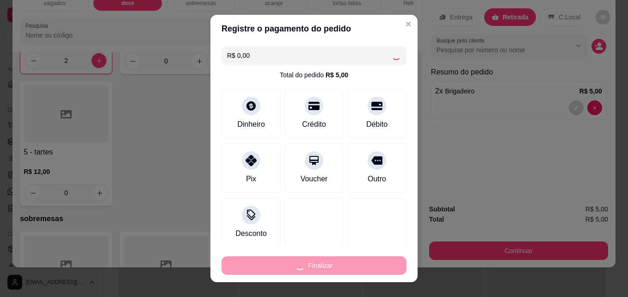
type input "0"
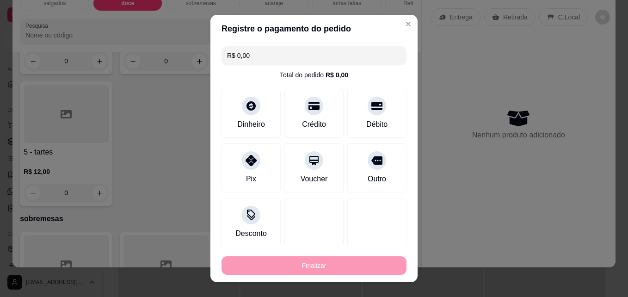
type input "-R$ 5,00"
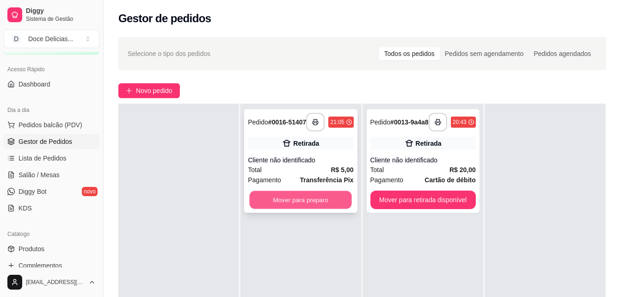
click at [301, 209] on button "Mover para preparo" at bounding box center [301, 200] width 102 height 18
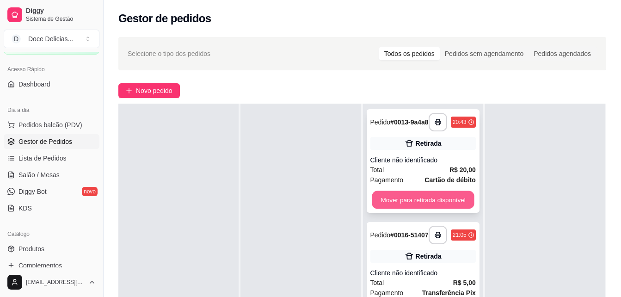
click at [418, 201] on button "Mover para retirada disponível" at bounding box center [423, 200] width 102 height 18
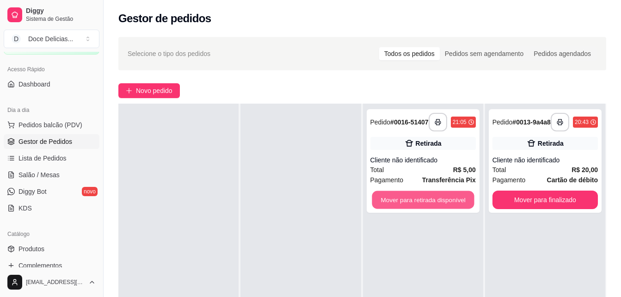
click at [418, 201] on button "Mover para retirada disponível" at bounding box center [423, 200] width 102 height 18
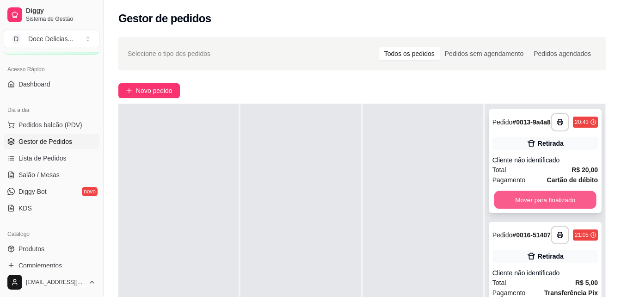
click at [503, 202] on button "Mover para finalizado" at bounding box center [545, 200] width 102 height 18
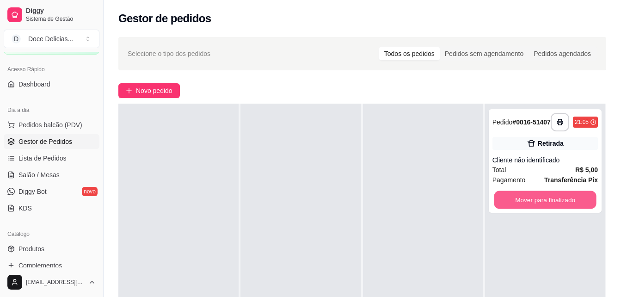
click at [503, 202] on button "Mover para finalizado" at bounding box center [545, 200] width 102 height 18
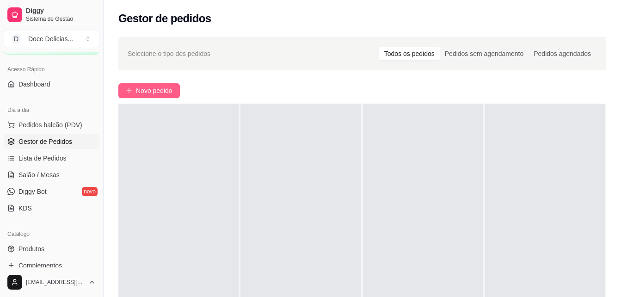
click at [141, 89] on span "Novo pedido" at bounding box center [154, 90] width 37 height 10
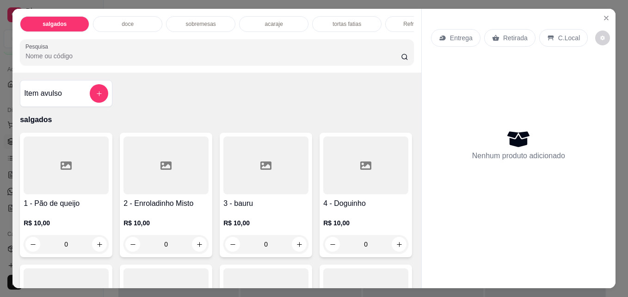
click at [141, 23] on div "doce" at bounding box center [127, 24] width 69 height 16
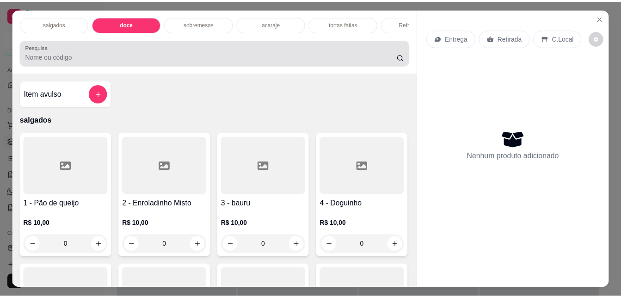
scroll to position [24, 0]
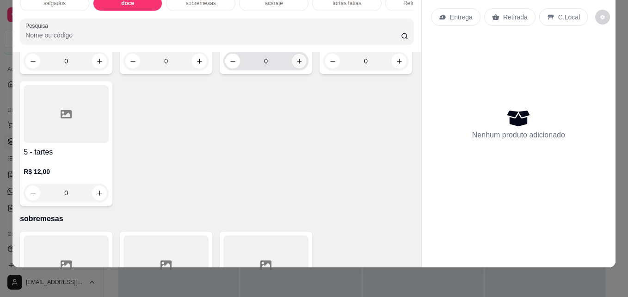
click at [296, 65] on icon "increase-product-quantity" at bounding box center [299, 61] width 7 height 7
type input "1"
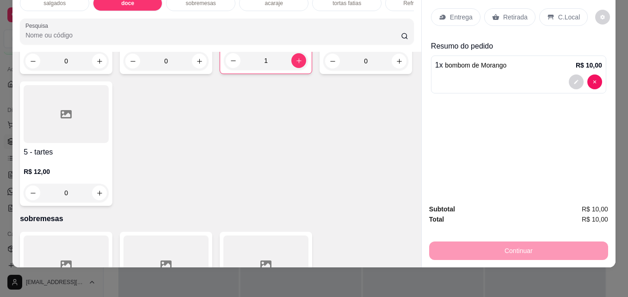
click at [511, 15] on div "Retirada" at bounding box center [509, 17] width 51 height 18
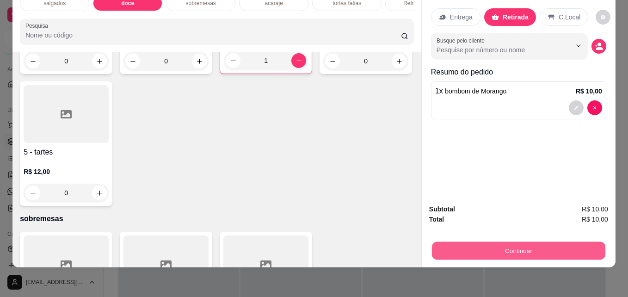
click at [489, 241] on button "Continuar" at bounding box center [518, 250] width 173 height 18
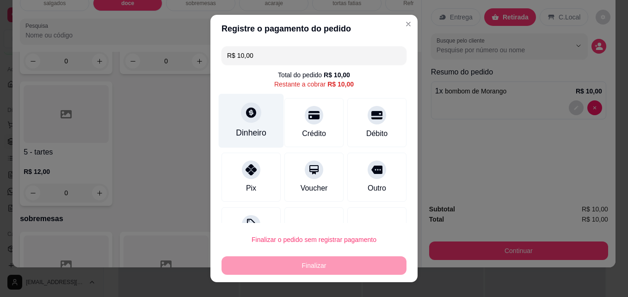
click at [245, 140] on div "Dinheiro" at bounding box center [251, 121] width 65 height 54
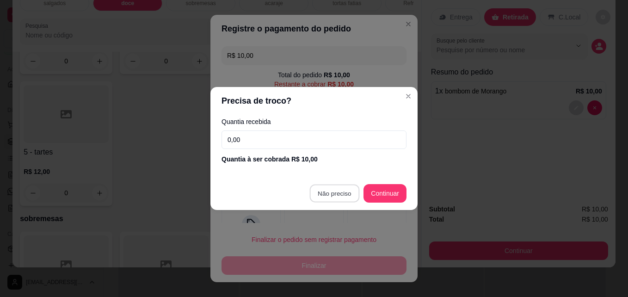
type input "R$ 0,00"
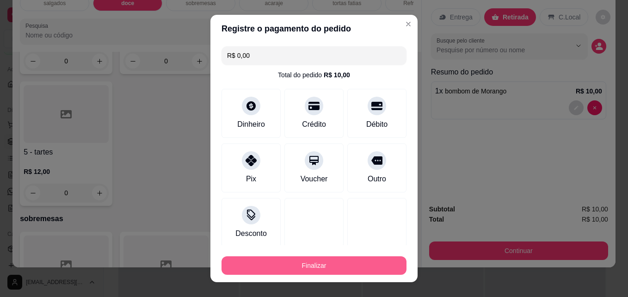
click at [319, 264] on button "Finalizar" at bounding box center [313, 265] width 185 height 18
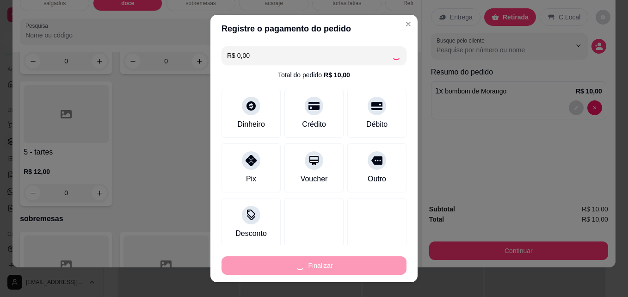
type input "0"
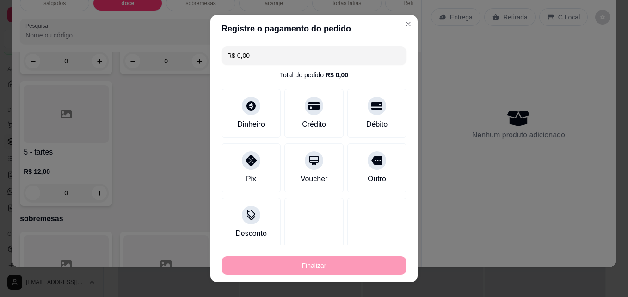
type input "-R$ 10,00"
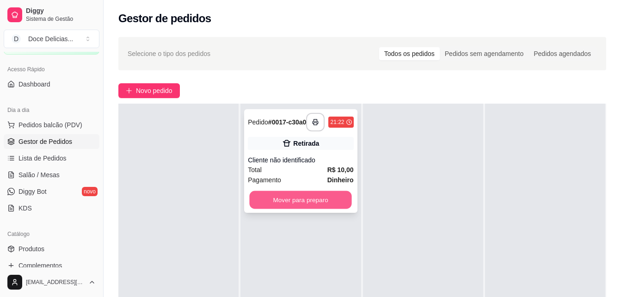
click at [307, 204] on button "Mover para preparo" at bounding box center [301, 200] width 102 height 18
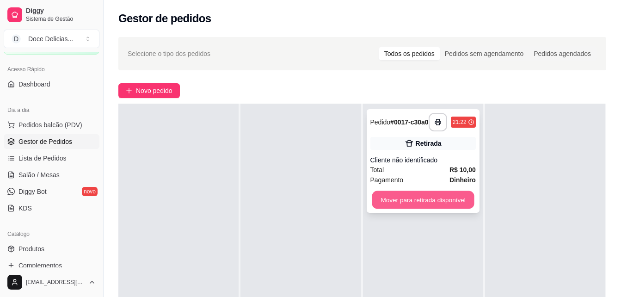
click at [388, 203] on button "Mover para retirada disponível" at bounding box center [423, 200] width 102 height 18
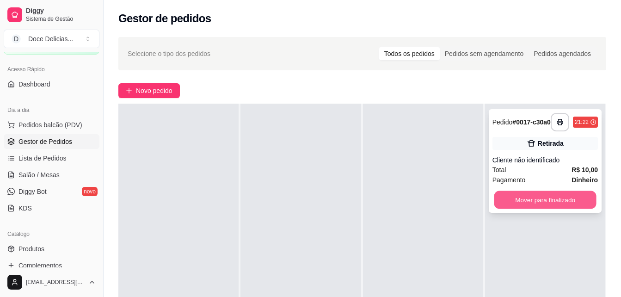
click at [524, 196] on button "Mover para finalizado" at bounding box center [545, 200] width 102 height 18
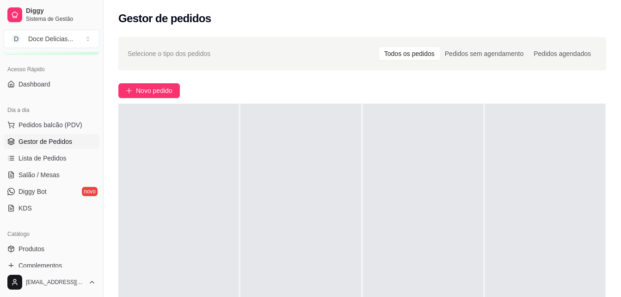
click at [223, 85] on div "Novo pedido" at bounding box center [362, 90] width 488 height 15
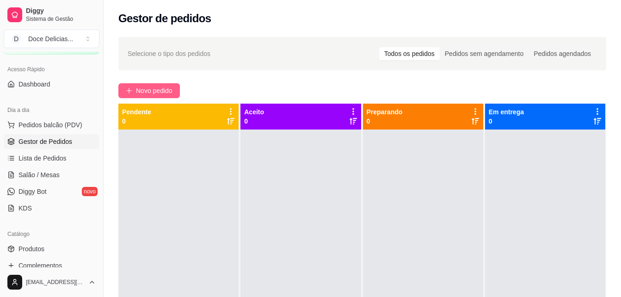
click at [128, 93] on icon "plus" at bounding box center [129, 90] width 6 height 6
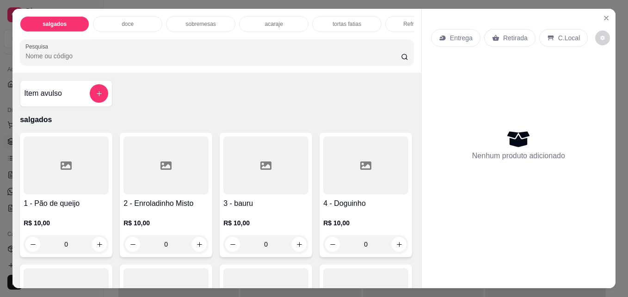
click at [403, 16] on div "Refrigerantes" at bounding box center [419, 24] width 69 height 16
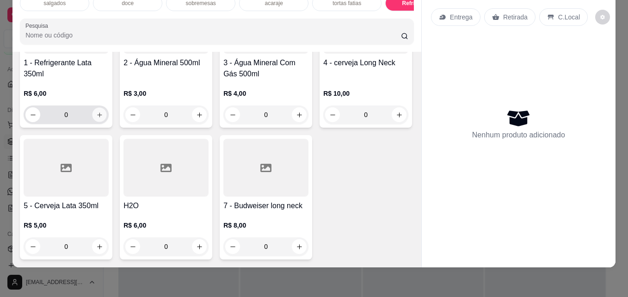
click at [100, 122] on button "increase-product-quantity" at bounding box center [99, 115] width 14 height 14
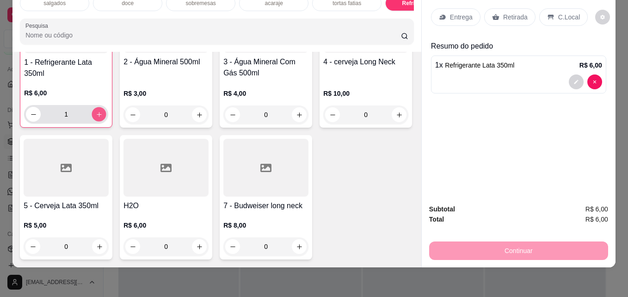
click at [100, 122] on button "increase-product-quantity" at bounding box center [99, 114] width 14 height 14
type input "2"
click at [492, 14] on icon at bounding box center [495, 17] width 7 height 6
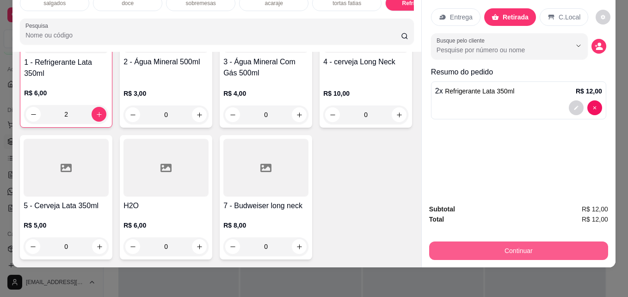
click at [458, 241] on button "Continuar" at bounding box center [518, 250] width 179 height 18
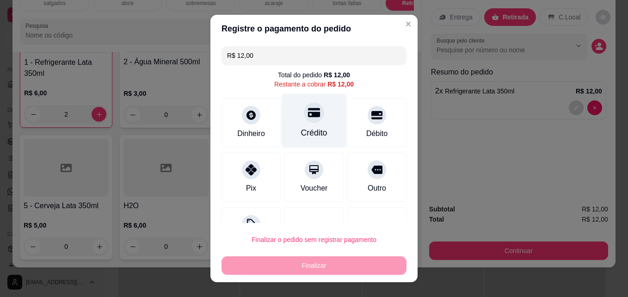
click at [308, 116] on icon at bounding box center [314, 112] width 12 height 9
type input "R$ 0,00"
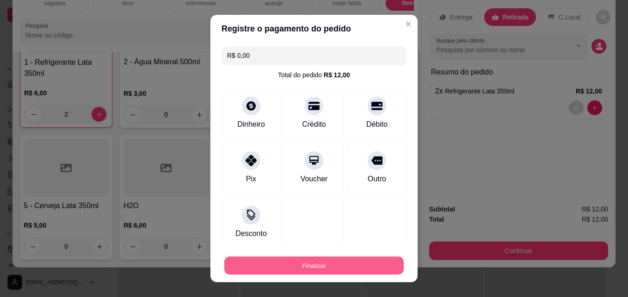
click at [291, 272] on button "Finalizar" at bounding box center [313, 265] width 179 height 18
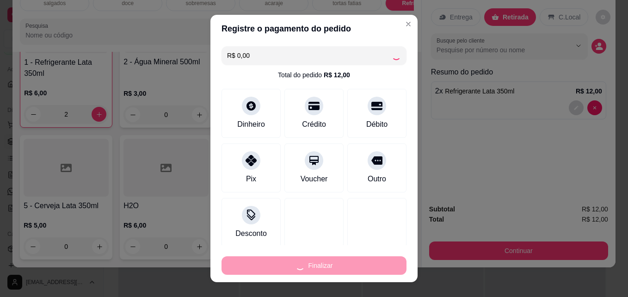
type input "0"
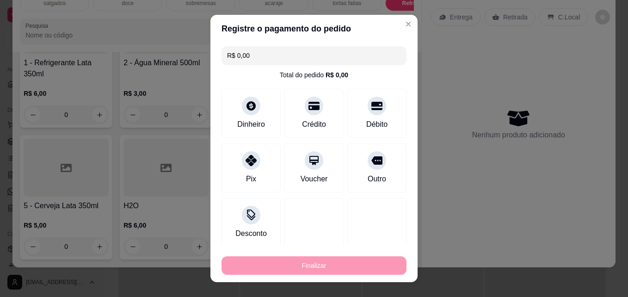
type input "-R$ 12,00"
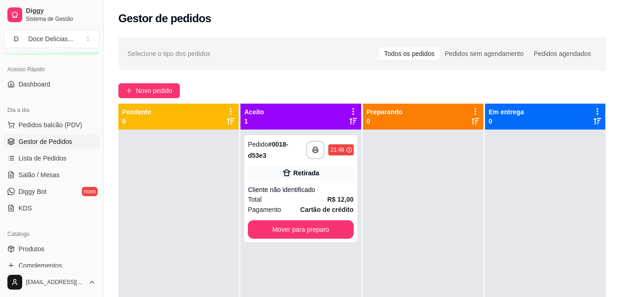
click at [297, 244] on div "**********" at bounding box center [300, 277] width 120 height 297
click at [297, 237] on button "Mover para preparo" at bounding box center [301, 229] width 102 height 18
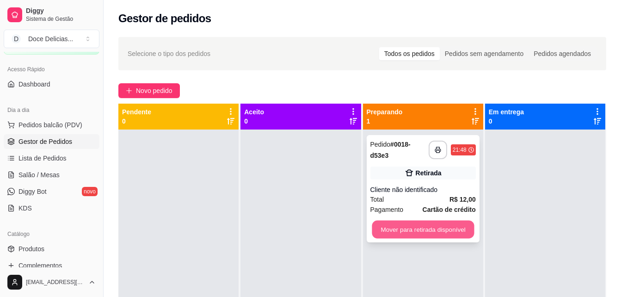
click at [414, 236] on button "Mover para retirada disponível" at bounding box center [423, 229] width 102 height 18
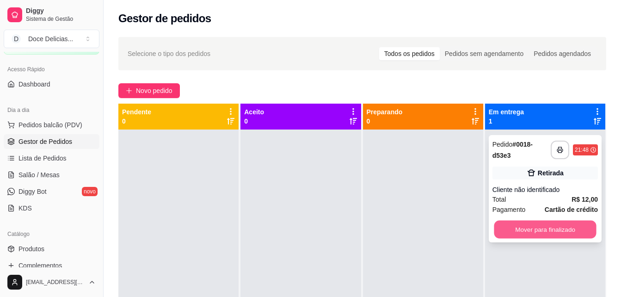
click at [541, 229] on button "Mover para finalizado" at bounding box center [545, 229] width 102 height 18
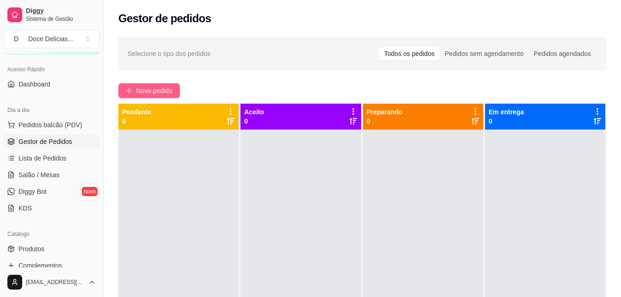
click at [123, 85] on button "Novo pedido" at bounding box center [148, 90] width 61 height 15
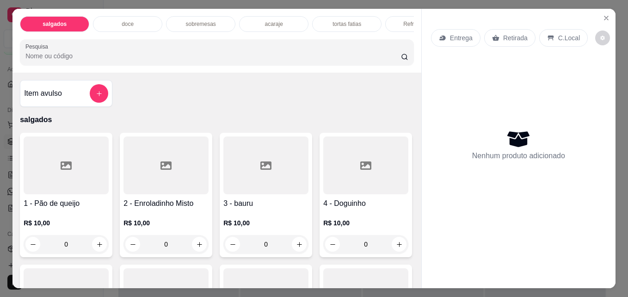
click at [129, 20] on p "doce" at bounding box center [128, 23] width 12 height 7
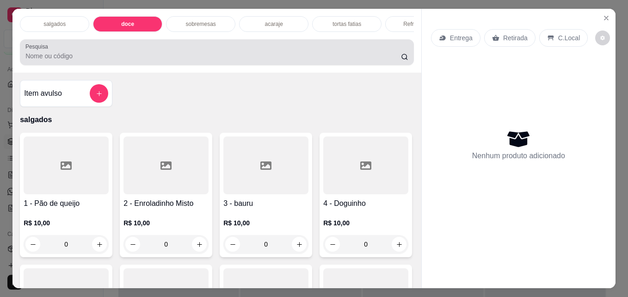
scroll to position [24, 0]
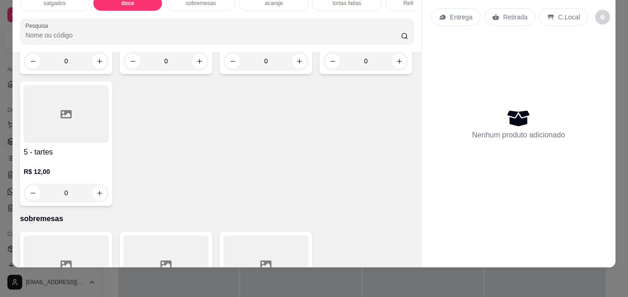
click at [183, 70] on input "0" at bounding box center [166, 61] width 52 height 18
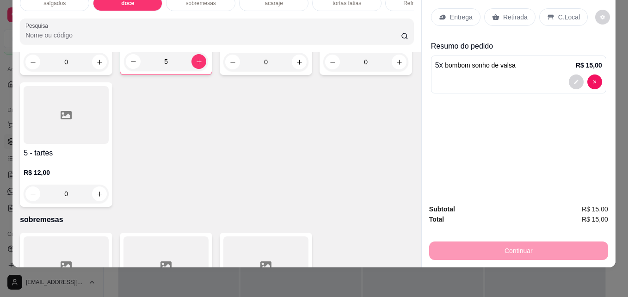
type input "5"
click at [508, 12] on p "Retirada" at bounding box center [515, 16] width 24 height 9
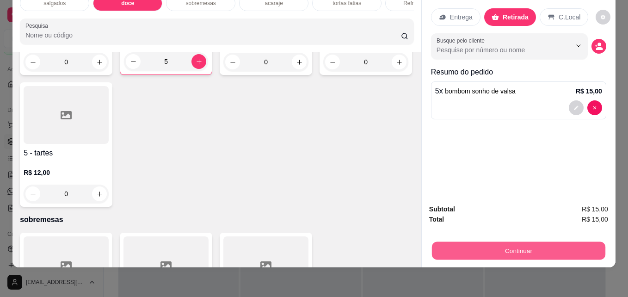
click at [489, 246] on button "Continuar" at bounding box center [518, 250] width 173 height 18
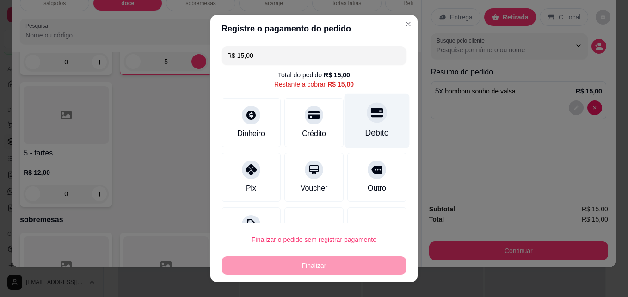
click at [374, 118] on div "Débito" at bounding box center [376, 121] width 65 height 54
type input "R$ 0,00"
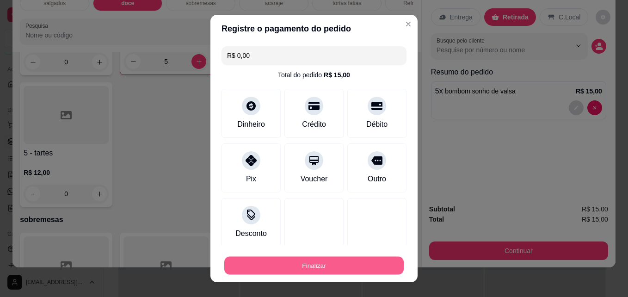
click at [262, 272] on button "Finalizar" at bounding box center [313, 265] width 179 height 18
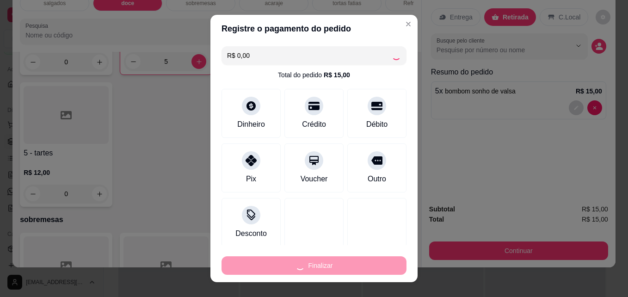
type input "0"
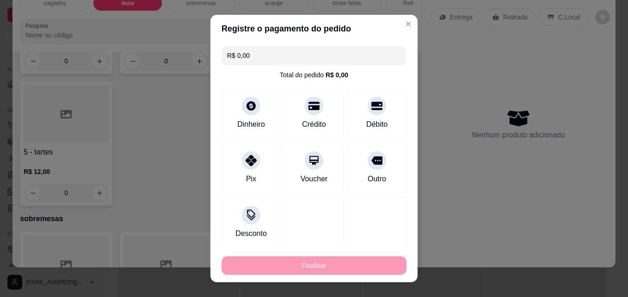
type input "-R$ 15,00"
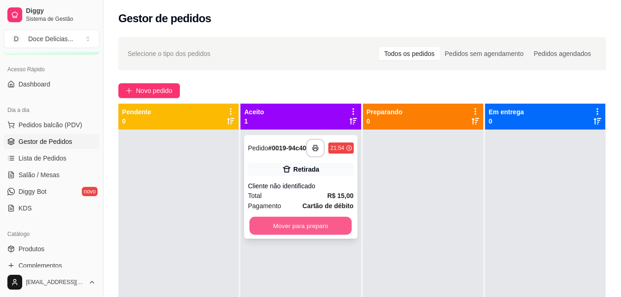
click at [279, 226] on button "Mover para preparo" at bounding box center [301, 226] width 102 height 18
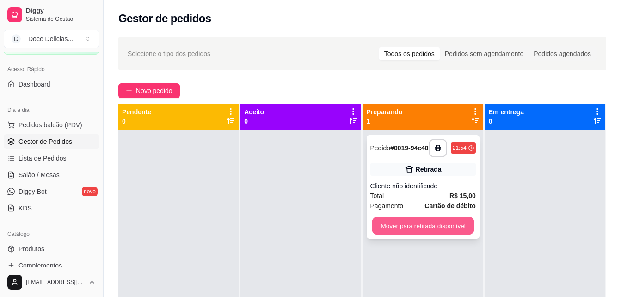
click at [388, 232] on button "Mover para retirada disponível" at bounding box center [423, 226] width 102 height 18
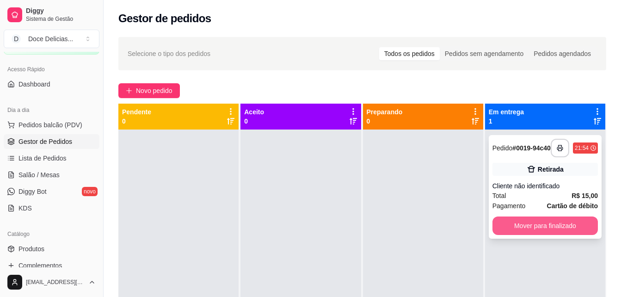
click at [569, 226] on button "Mover para finalizado" at bounding box center [544, 225] width 105 height 18
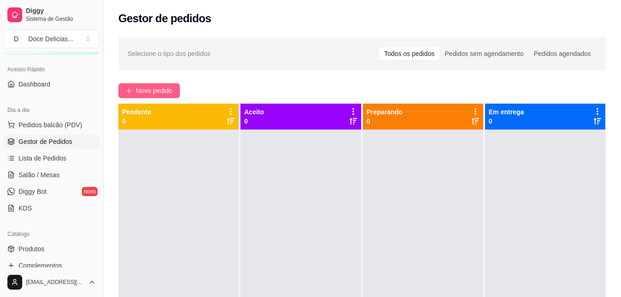
click at [156, 85] on span "Novo pedido" at bounding box center [154, 90] width 37 height 10
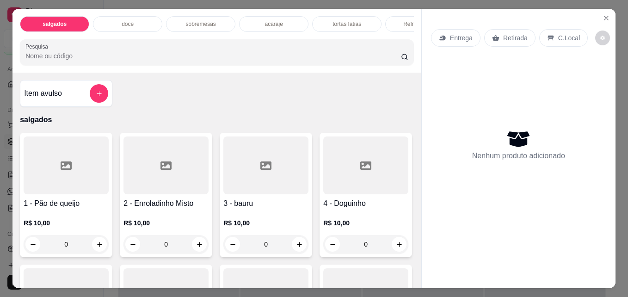
click at [133, 22] on div "doce" at bounding box center [127, 24] width 69 height 16
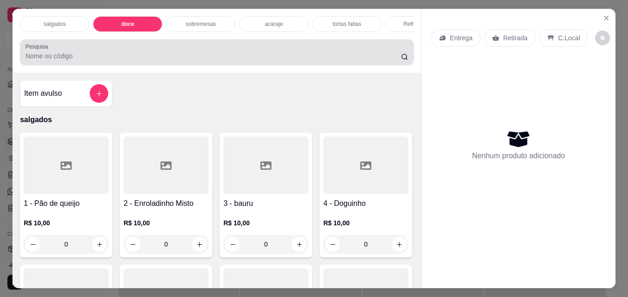
scroll to position [24, 0]
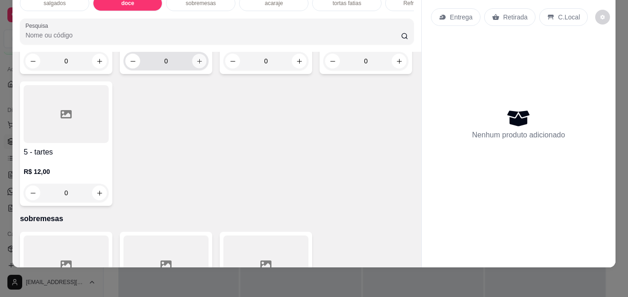
click at [192, 68] on button "increase-product-quantity" at bounding box center [199, 61] width 14 height 14
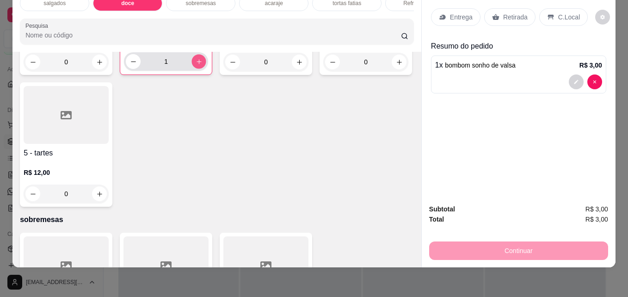
click at [192, 69] on button "increase-product-quantity" at bounding box center [199, 62] width 14 height 14
click at [134, 69] on button "decrease-product-quantity" at bounding box center [133, 62] width 14 height 14
click at [191, 69] on button "increase-product-quantity" at bounding box center [198, 61] width 15 height 15
type input "2"
click at [501, 21] on div "Entrega Retirada C.Local" at bounding box center [518, 17] width 175 height 32
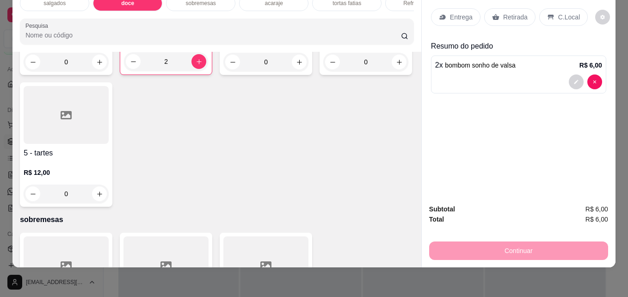
click at [503, 15] on p "Retirada" at bounding box center [515, 16] width 24 height 9
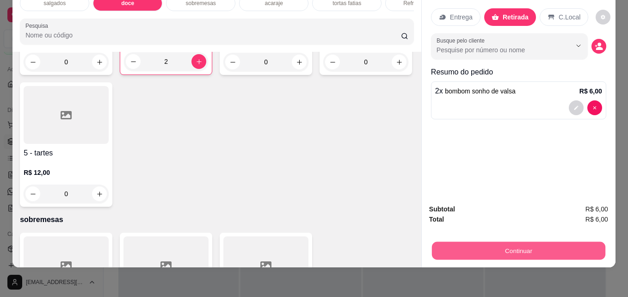
click at [496, 247] on button "Continuar" at bounding box center [518, 250] width 173 height 18
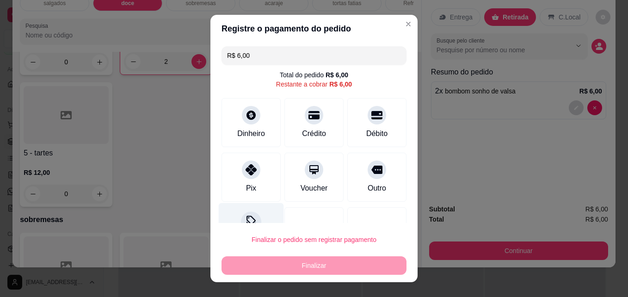
click at [249, 212] on div at bounding box center [251, 222] width 20 height 20
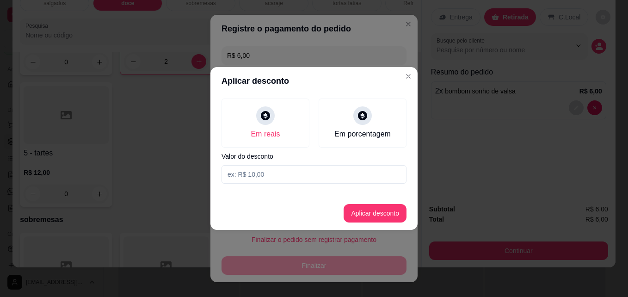
click at [256, 171] on input at bounding box center [313, 174] width 185 height 18
type input "1,00"
click at [353, 216] on button "Aplicar desconto" at bounding box center [375, 213] width 61 height 18
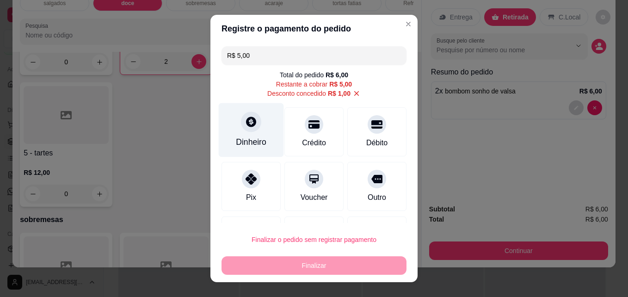
click at [241, 121] on div at bounding box center [251, 122] width 20 height 20
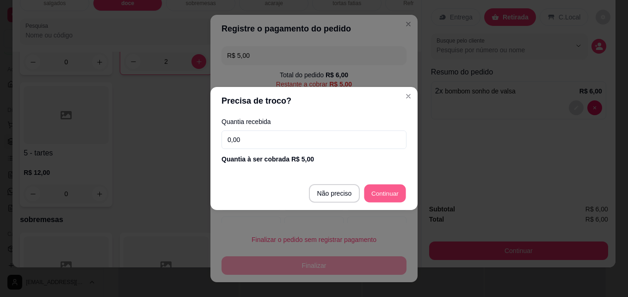
type input "R$ 0,00"
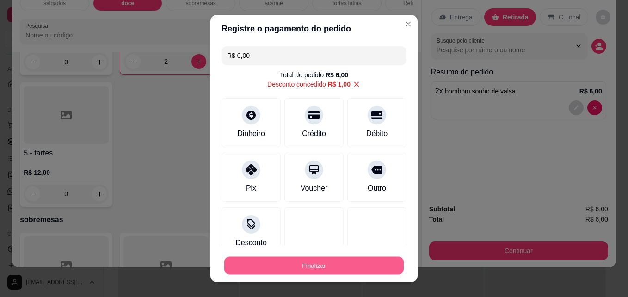
click at [372, 261] on button "Finalizar" at bounding box center [313, 265] width 179 height 18
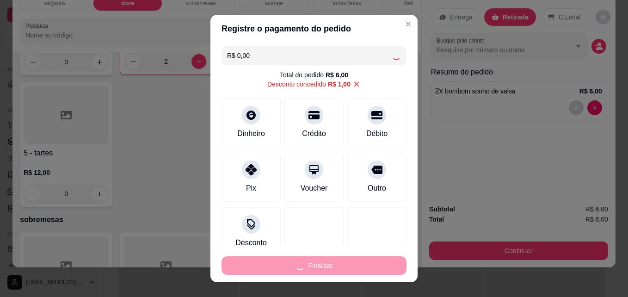
type input "0"
type input "-R$ 6,00"
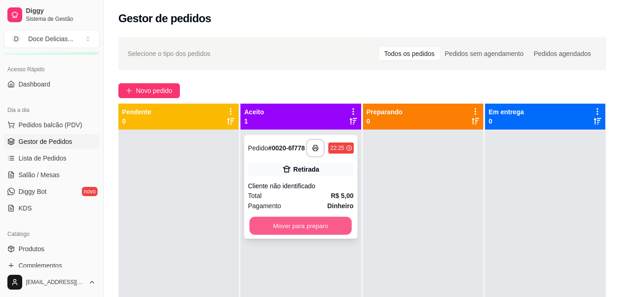
click at [293, 225] on button "Mover para preparo" at bounding box center [301, 226] width 102 height 18
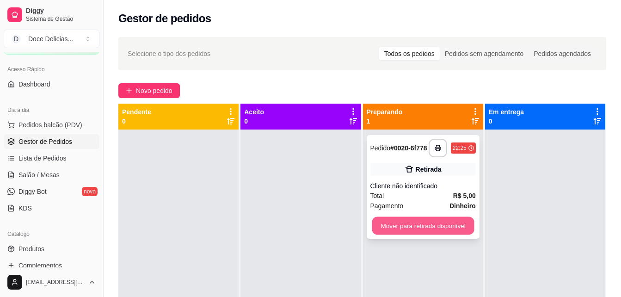
click at [378, 226] on button "Mover para retirada disponível" at bounding box center [423, 226] width 102 height 18
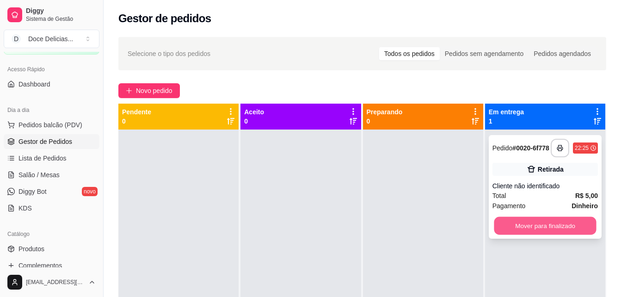
click at [498, 226] on button "Mover para finalizado" at bounding box center [545, 226] width 102 height 18
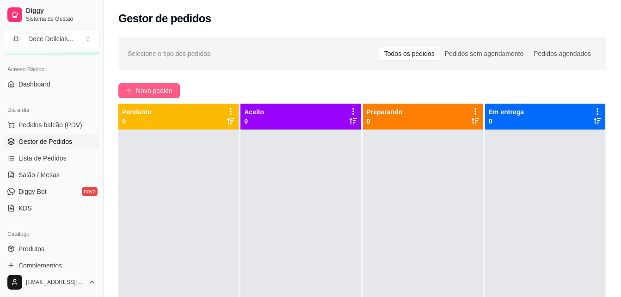
click at [144, 94] on span "Novo pedido" at bounding box center [154, 90] width 37 height 10
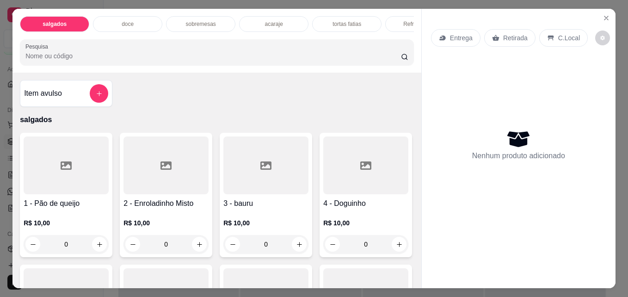
click at [248, 16] on div "acaraje" at bounding box center [273, 24] width 69 height 16
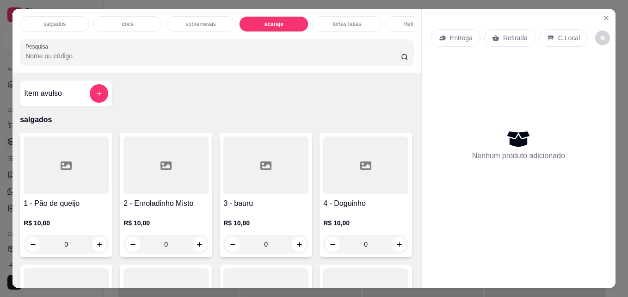
scroll to position [24, 0]
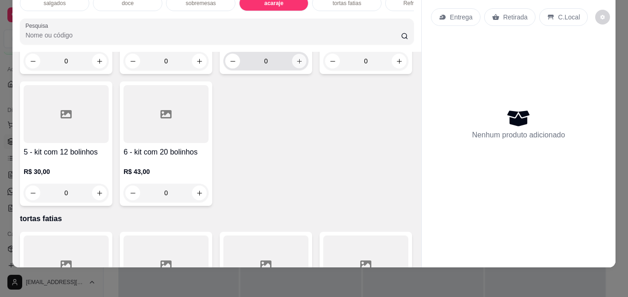
click at [292, 68] on button "increase-product-quantity" at bounding box center [299, 61] width 14 height 14
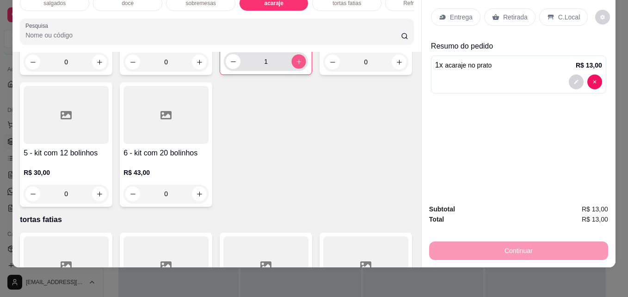
click at [295, 65] on icon "increase-product-quantity" at bounding box center [298, 61] width 7 height 7
type input "2"
click at [498, 16] on div "Retirada" at bounding box center [509, 17] width 51 height 18
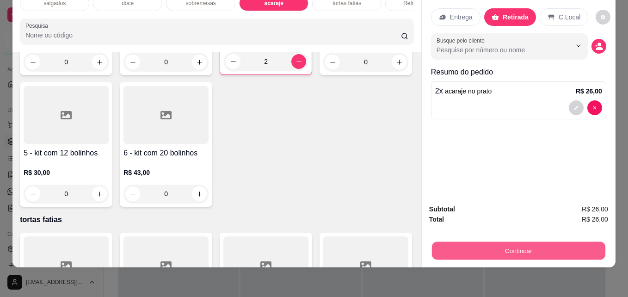
click at [491, 241] on button "Continuar" at bounding box center [518, 250] width 173 height 18
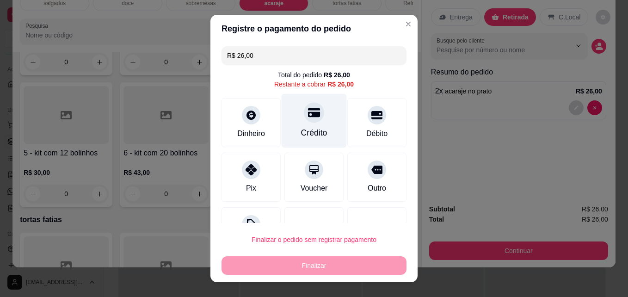
click at [301, 129] on div "Crédito" at bounding box center [314, 133] width 26 height 12
type input "R$ 0,00"
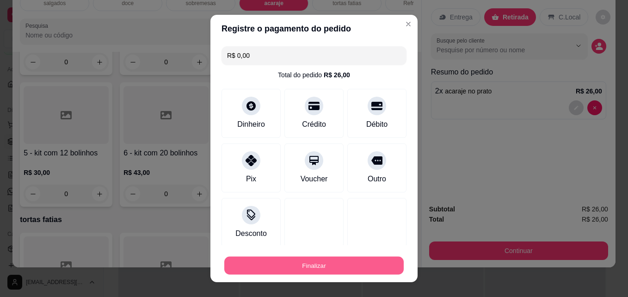
click at [295, 261] on button "Finalizar" at bounding box center [313, 265] width 179 height 18
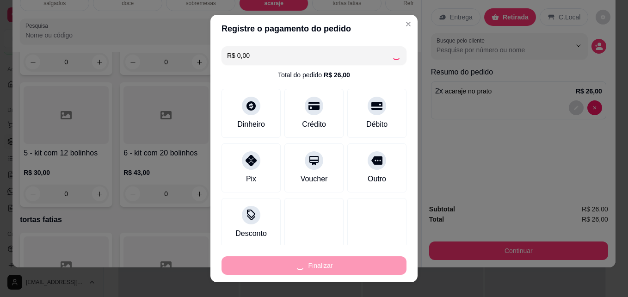
type input "0"
type input "-R$ 26,00"
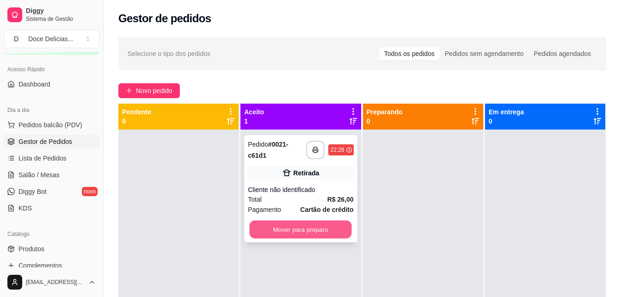
click at [287, 220] on button "Mover para preparo" at bounding box center [301, 229] width 102 height 18
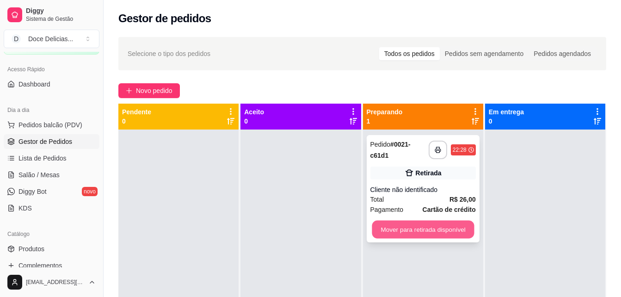
click at [396, 220] on button "Mover para retirada disponível" at bounding box center [423, 229] width 102 height 18
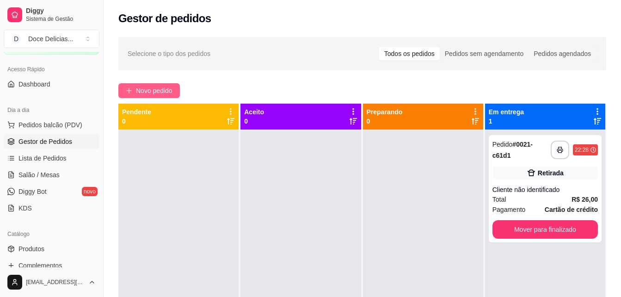
click at [176, 93] on button "Novo pedido" at bounding box center [148, 90] width 61 height 15
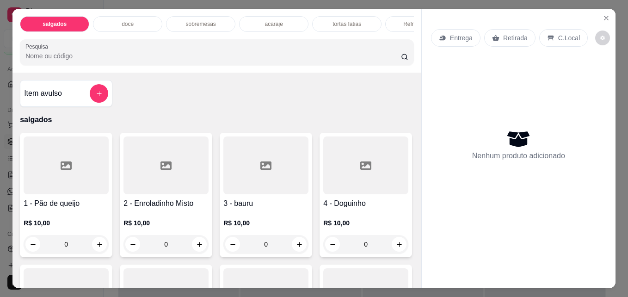
click at [115, 23] on div "doce" at bounding box center [127, 24] width 69 height 16
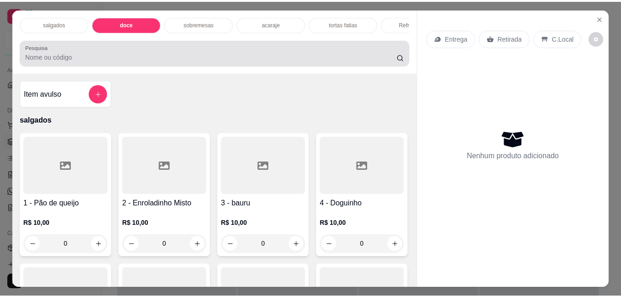
scroll to position [24, 0]
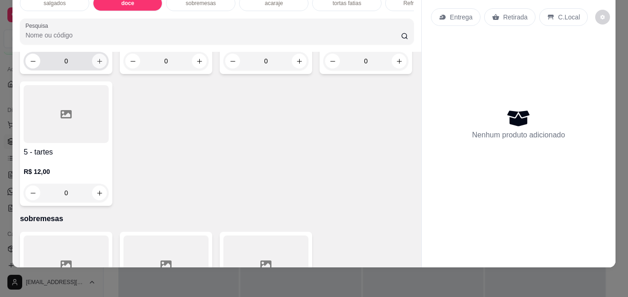
click at [92, 68] on button "increase-product-quantity" at bounding box center [99, 61] width 15 height 15
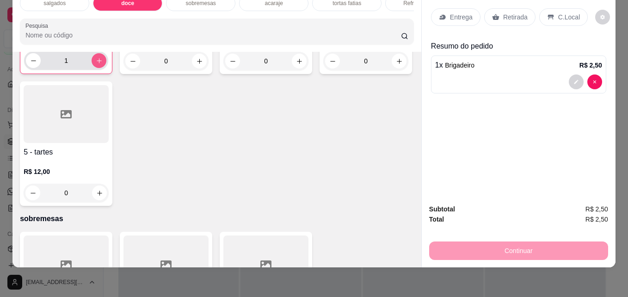
click at [91, 68] on button "increase-product-quantity" at bounding box center [98, 60] width 15 height 15
type input "2"
click at [496, 13] on div "Retirada" at bounding box center [509, 17] width 51 height 18
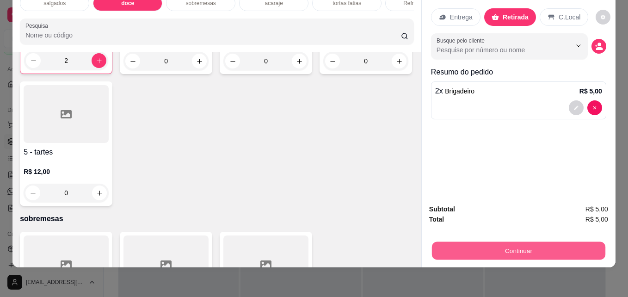
click at [528, 241] on button "Continuar" at bounding box center [518, 250] width 173 height 18
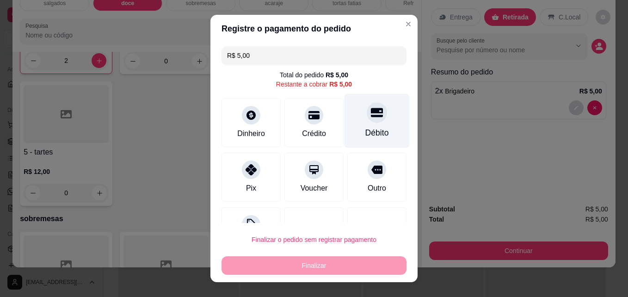
click at [371, 134] on div "Débito" at bounding box center [377, 133] width 24 height 12
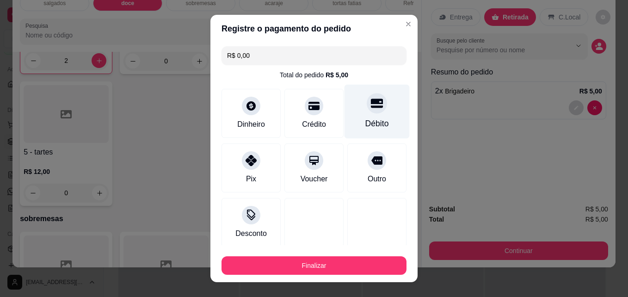
type input "R$ 0,00"
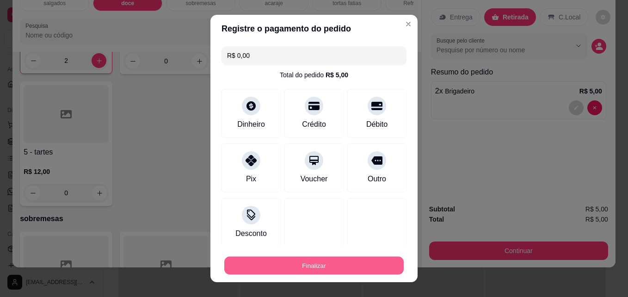
click at [316, 262] on button "Finalizar" at bounding box center [313, 265] width 179 height 18
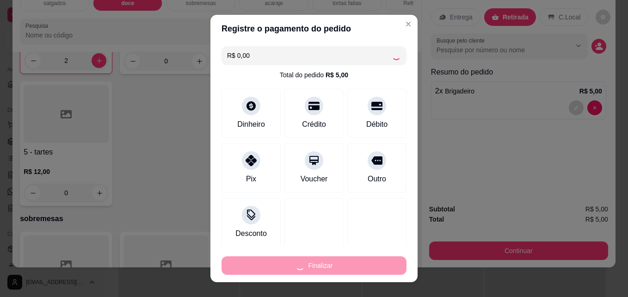
type input "0"
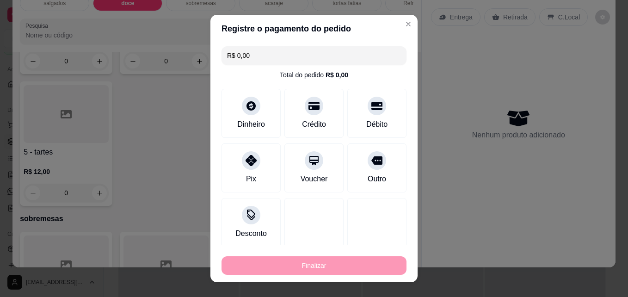
type input "-R$ 5,00"
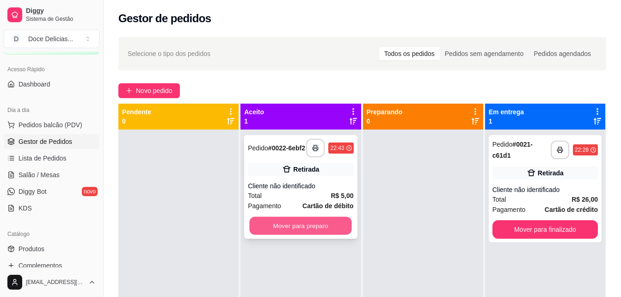
click at [308, 231] on button "Mover para preparo" at bounding box center [301, 226] width 102 height 18
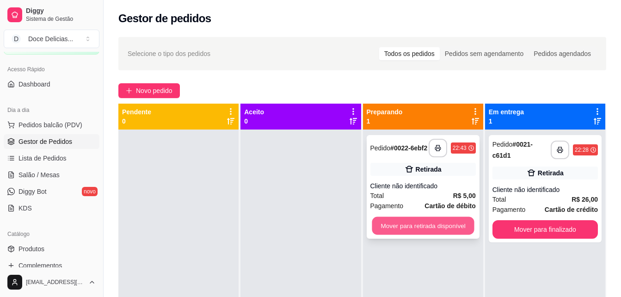
click at [378, 229] on button "Mover para retirada disponível" at bounding box center [423, 226] width 102 height 18
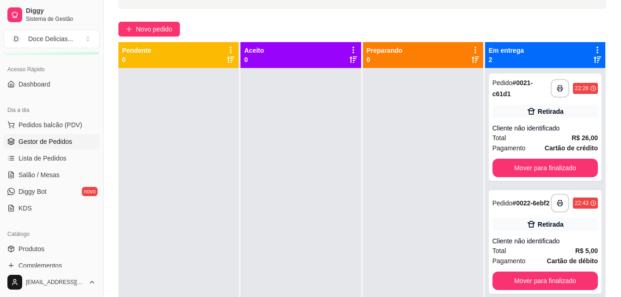
scroll to position [129, 0]
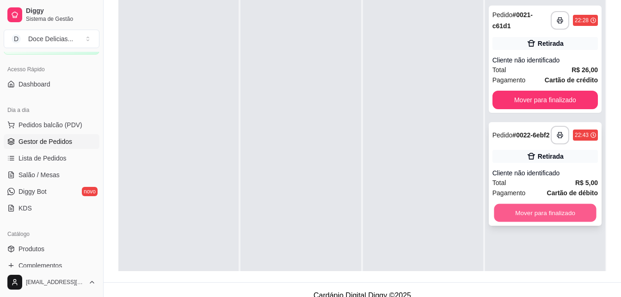
click at [542, 212] on button "Mover para finalizado" at bounding box center [545, 213] width 102 height 18
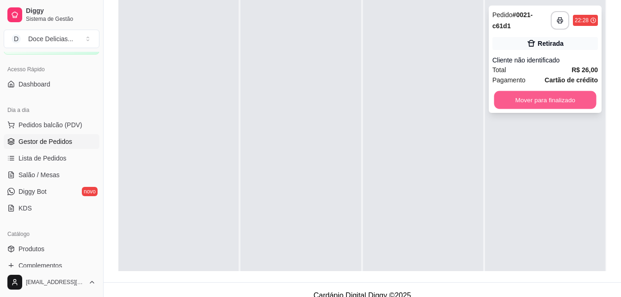
click at [555, 99] on button "Mover para finalizado" at bounding box center [545, 100] width 102 height 18
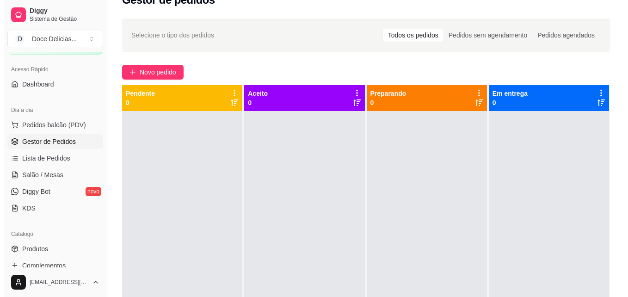
scroll to position [0, 0]
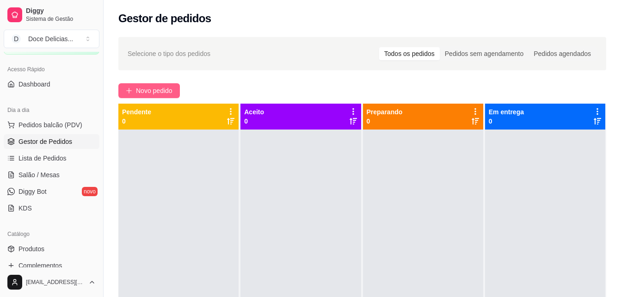
click at [170, 90] on span "Novo pedido" at bounding box center [154, 90] width 37 height 10
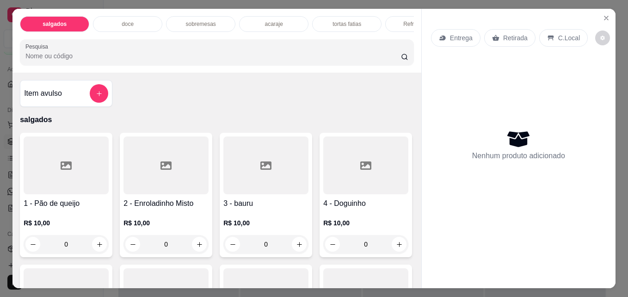
click at [393, 25] on div "Refrigerantes" at bounding box center [419, 24] width 69 height 16
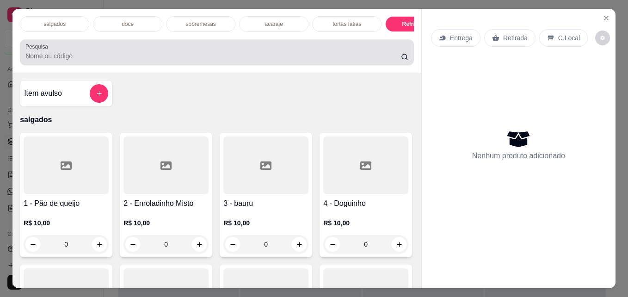
scroll to position [24, 0]
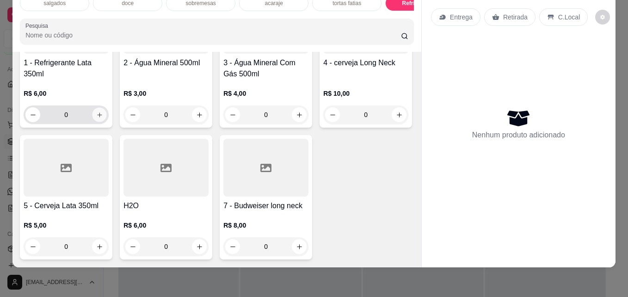
click at [92, 122] on button "increase-product-quantity" at bounding box center [99, 115] width 14 height 14
type input "1"
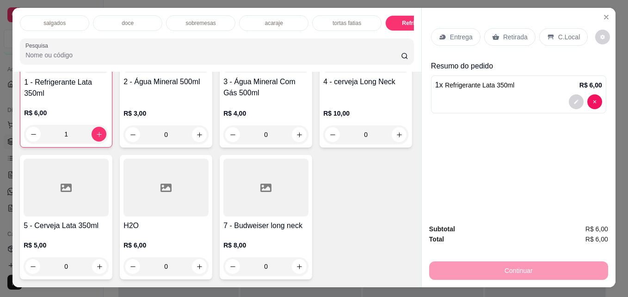
scroll to position [0, 0]
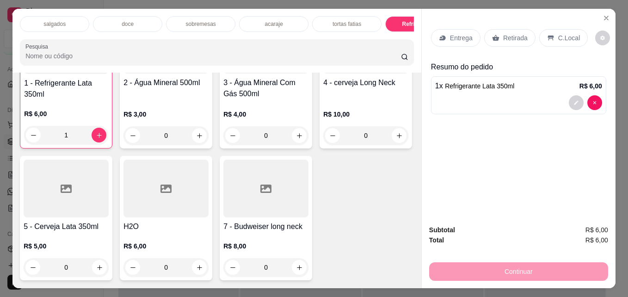
click at [324, 21] on div "tortas fatias" at bounding box center [346, 24] width 69 height 16
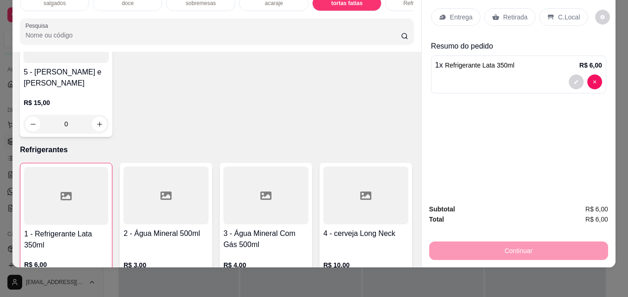
scroll to position [1415, 0]
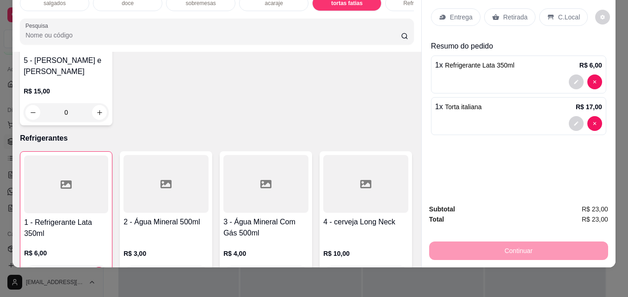
type input "1"
click at [510, 8] on div "Retirada" at bounding box center [509, 17] width 51 height 18
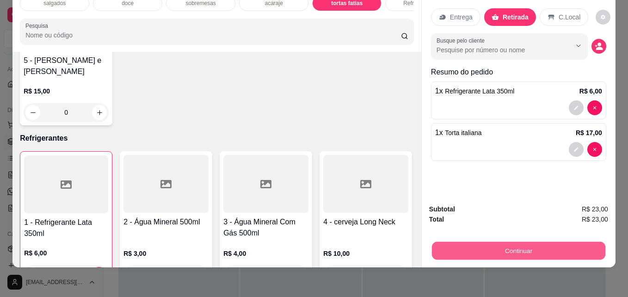
click at [486, 242] on button "Continuar" at bounding box center [518, 250] width 173 height 18
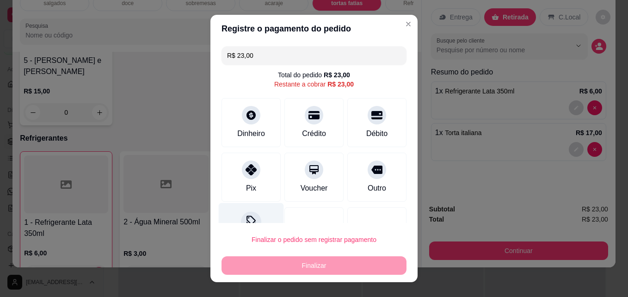
click at [251, 210] on div "Desconto" at bounding box center [251, 230] width 65 height 54
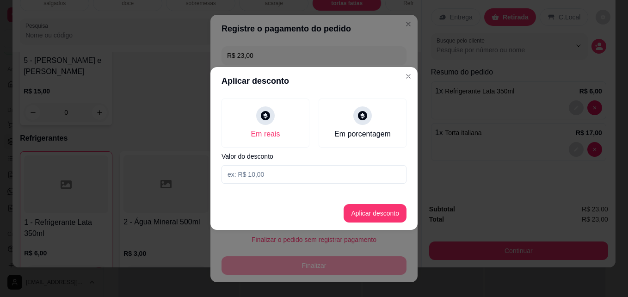
click at [262, 176] on input at bounding box center [313, 174] width 185 height 18
type input "1,00"
click at [346, 207] on button "Aplicar desconto" at bounding box center [375, 213] width 61 height 18
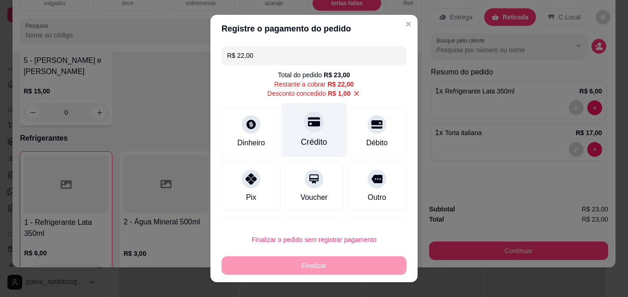
click at [329, 114] on div "Crédito" at bounding box center [313, 130] width 65 height 54
type input "R$ 0,00"
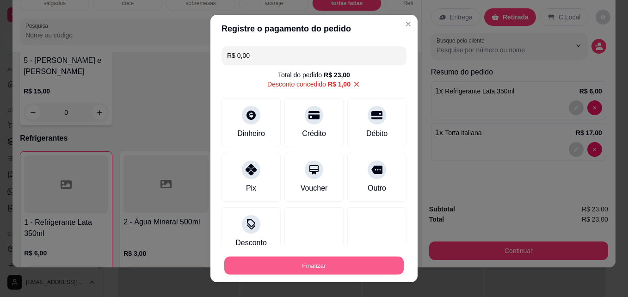
click at [307, 271] on button "Finalizar" at bounding box center [313, 265] width 179 height 18
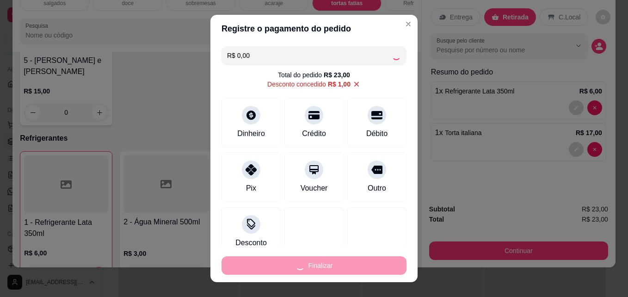
type input "0"
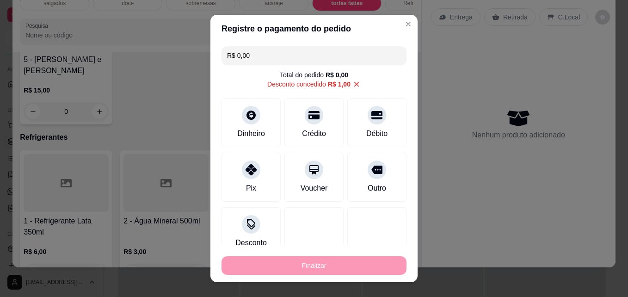
type input "-R$ 23,00"
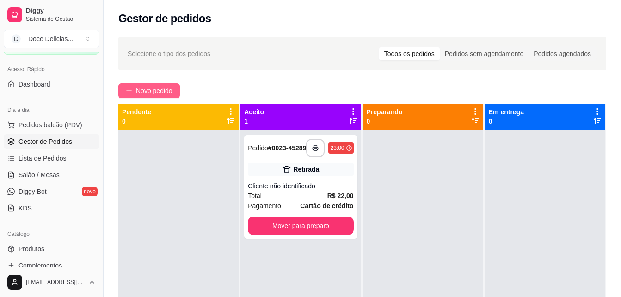
click at [125, 93] on button "Novo pedido" at bounding box center [148, 90] width 61 height 15
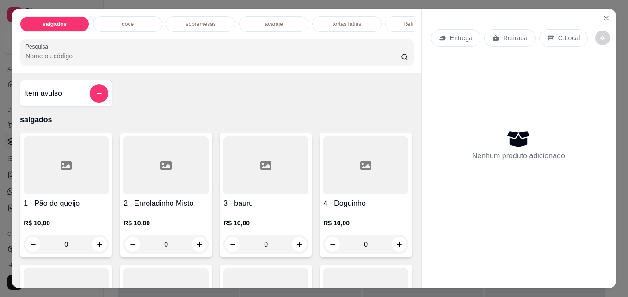
click at [134, 24] on div "doce" at bounding box center [127, 24] width 69 height 16
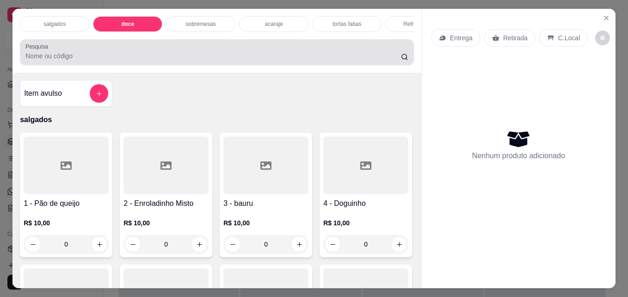
scroll to position [24, 0]
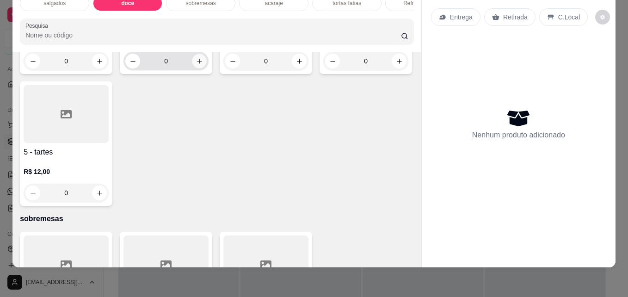
click at [197, 63] on icon "increase-product-quantity" at bounding box center [199, 61] width 5 height 5
type input "1"
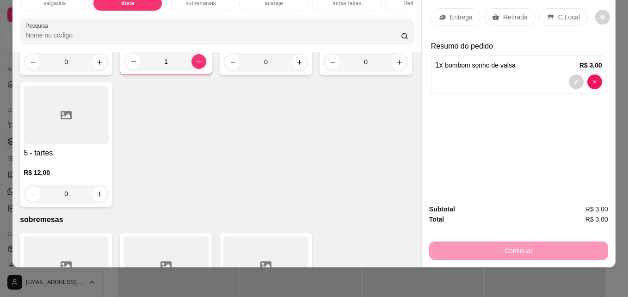
click at [507, 12] on p "Retirada" at bounding box center [515, 16] width 24 height 9
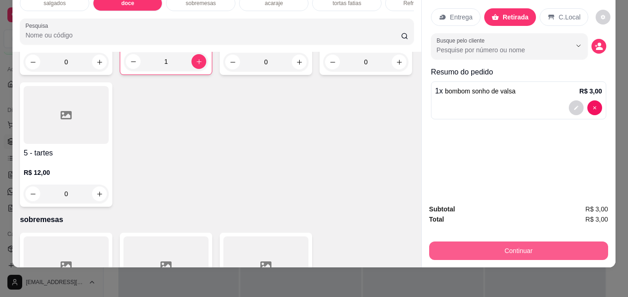
click at [457, 241] on button "Continuar" at bounding box center [518, 250] width 179 height 18
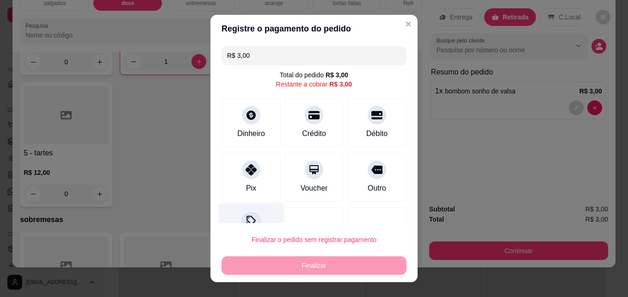
click at [246, 216] on icon at bounding box center [250, 219] width 9 height 9
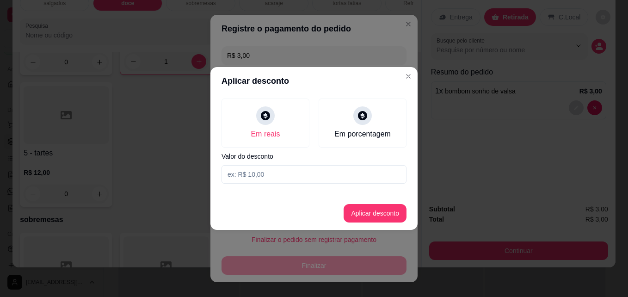
click at [254, 172] on input at bounding box center [313, 174] width 185 height 18
type input "0,50"
click at [399, 209] on button "Aplicar desconto" at bounding box center [375, 213] width 61 height 18
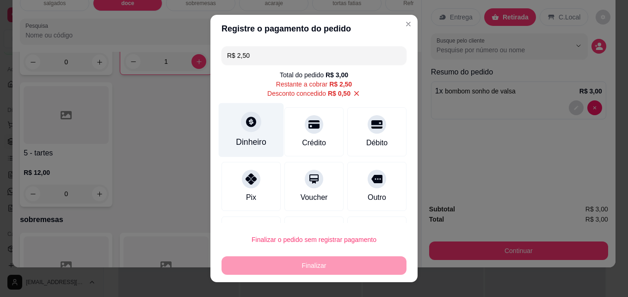
click at [245, 123] on icon at bounding box center [251, 122] width 12 height 12
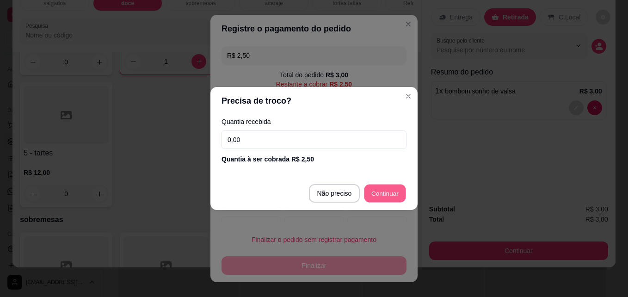
type input "R$ 0,00"
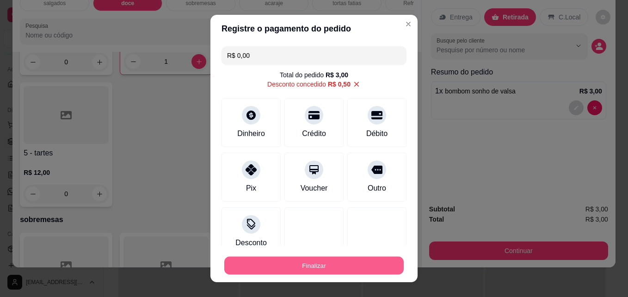
click at [365, 263] on button "Finalizar" at bounding box center [313, 265] width 179 height 18
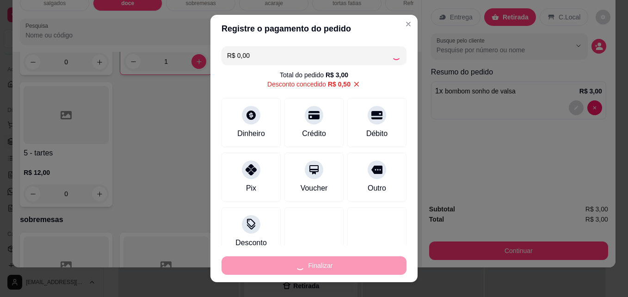
type input "0"
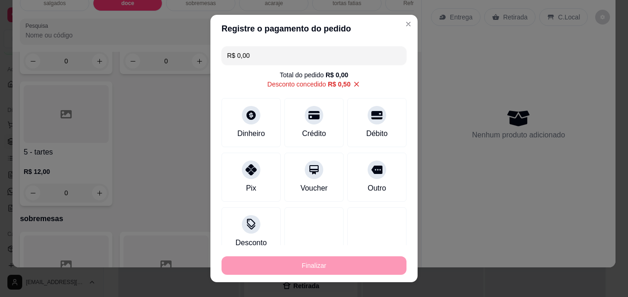
type input "-R$ 3,00"
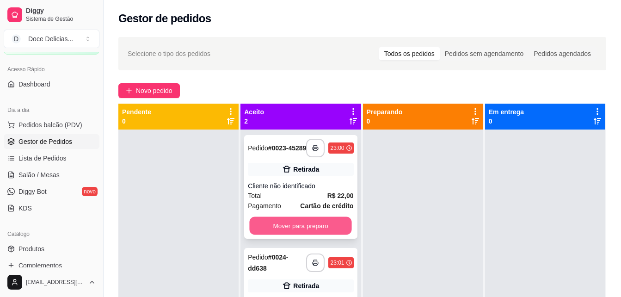
click at [329, 226] on button "Mover para preparo" at bounding box center [301, 226] width 102 height 18
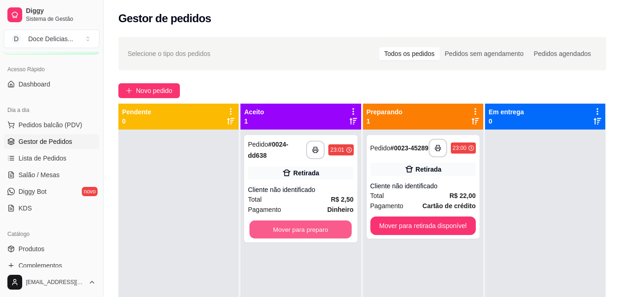
click at [329, 226] on button "Mover para preparo" at bounding box center [301, 229] width 102 height 18
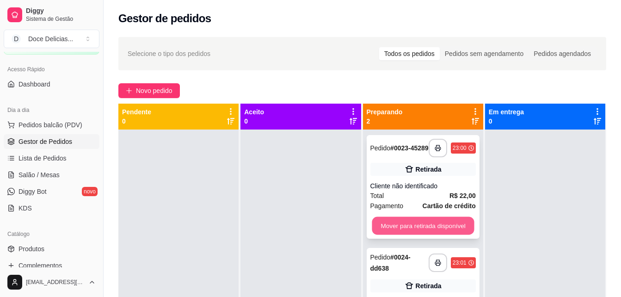
click at [377, 228] on button "Mover para retirada disponível" at bounding box center [423, 226] width 102 height 18
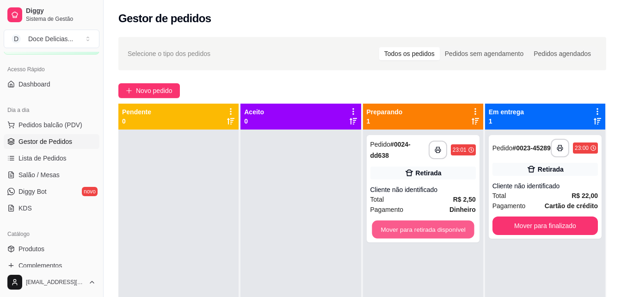
click at [377, 228] on button "Mover para retirada disponível" at bounding box center [423, 229] width 102 height 18
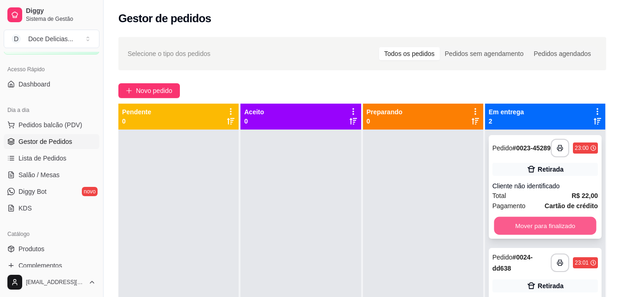
click at [494, 233] on button "Mover para finalizado" at bounding box center [545, 226] width 102 height 18
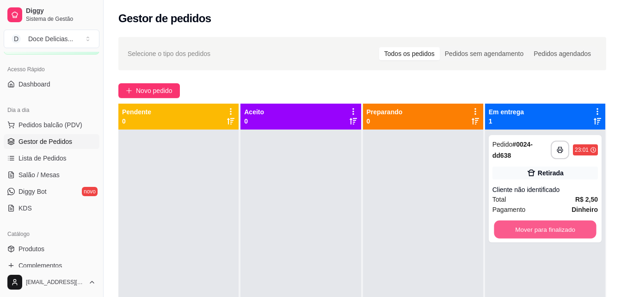
click at [494, 233] on button "Mover para finalizado" at bounding box center [545, 229] width 102 height 18
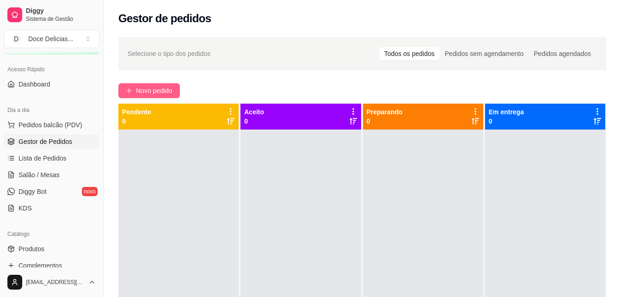
click at [160, 87] on span "Novo pedido" at bounding box center [154, 90] width 37 height 10
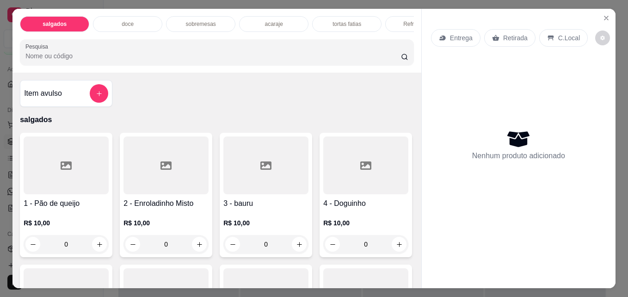
click at [341, 20] on p "tortas fatias" at bounding box center [346, 23] width 29 height 7
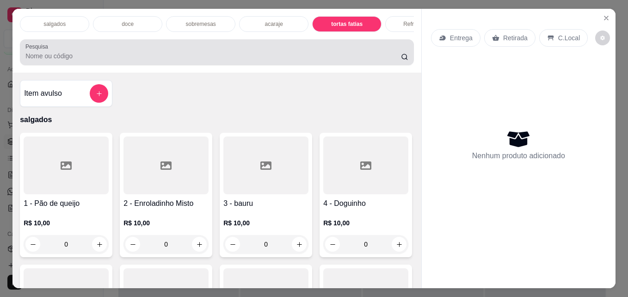
scroll to position [24, 0]
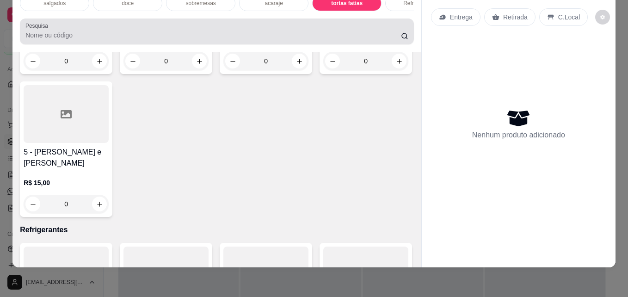
click at [319, 25] on div at bounding box center [216, 31] width 383 height 18
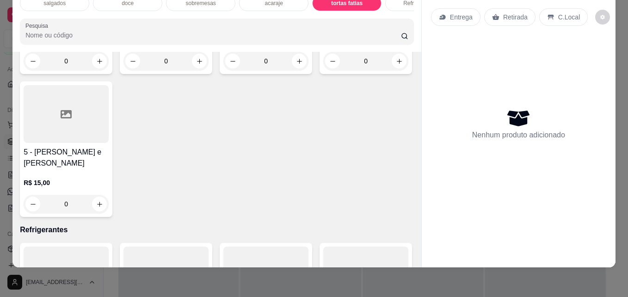
type input "5"
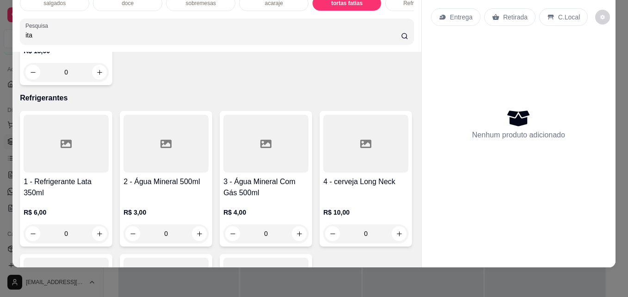
scroll to position [1473, 0]
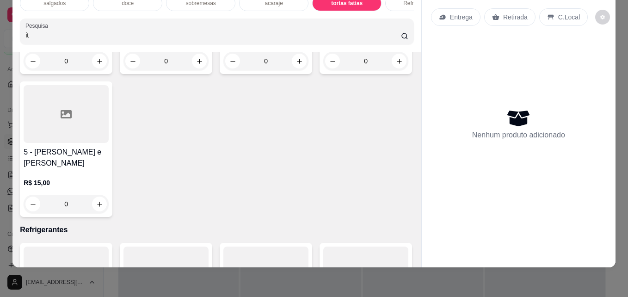
type input "i"
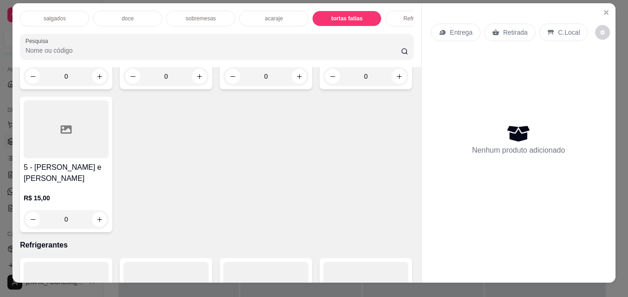
scroll to position [0, 0]
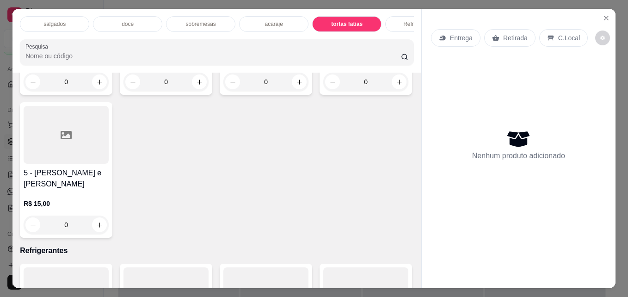
click at [91, 61] on input "Pesquisa" at bounding box center [212, 55] width 375 height 9
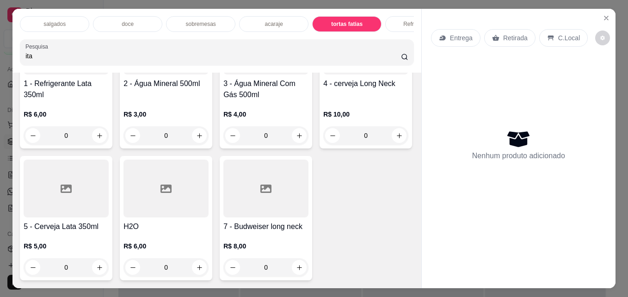
scroll to position [1473, 0]
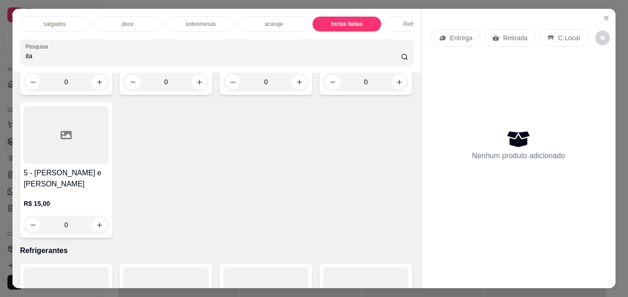
type input "ita"
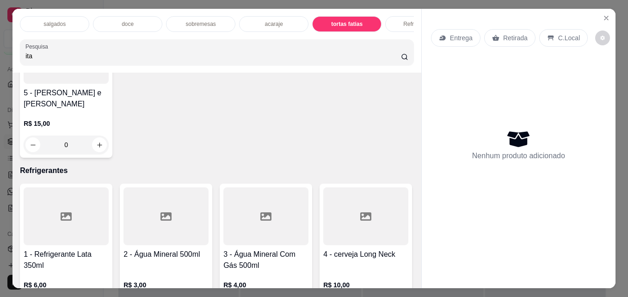
scroll to position [1566, 0]
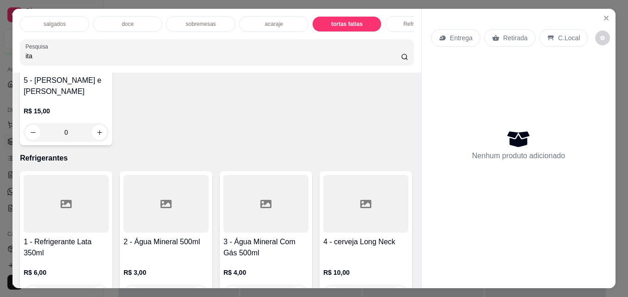
type input "1"
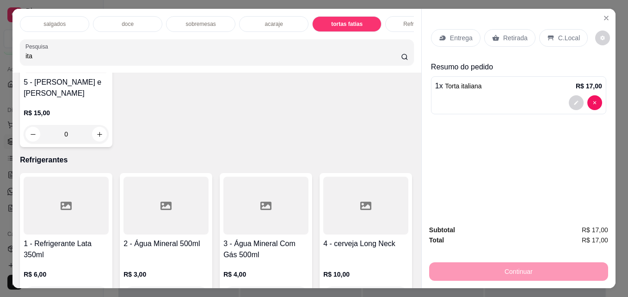
scroll to position [1567, 0]
click at [514, 33] on p "Retirada" at bounding box center [515, 37] width 24 height 9
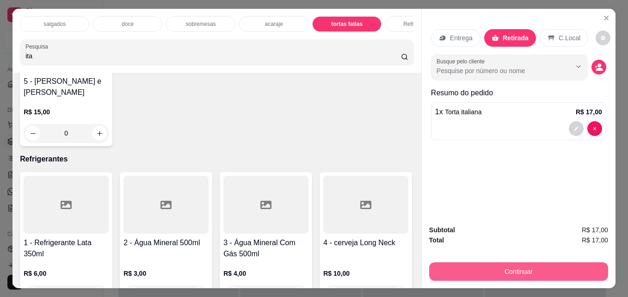
click at [511, 274] on button "Continuar" at bounding box center [518, 271] width 179 height 18
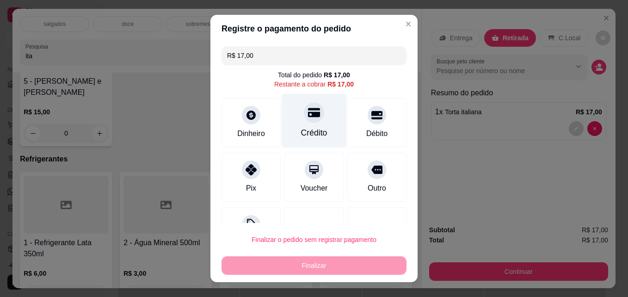
click at [308, 115] on icon at bounding box center [314, 112] width 12 height 9
type input "R$ 0,00"
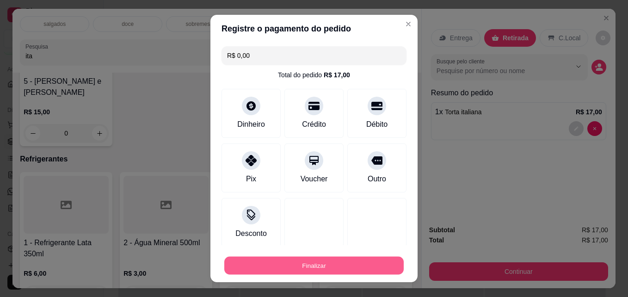
click at [274, 272] on button "Finalizar" at bounding box center [313, 265] width 179 height 18
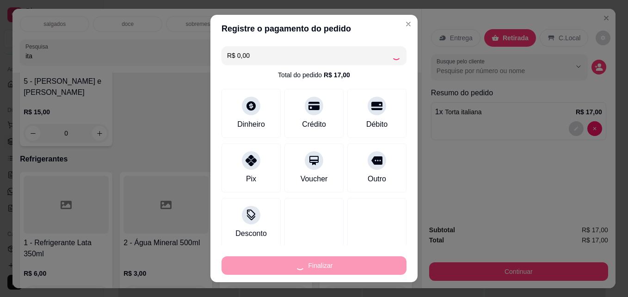
type input "0"
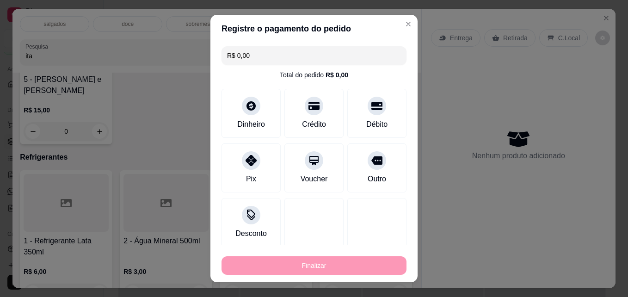
type input "-R$ 17,00"
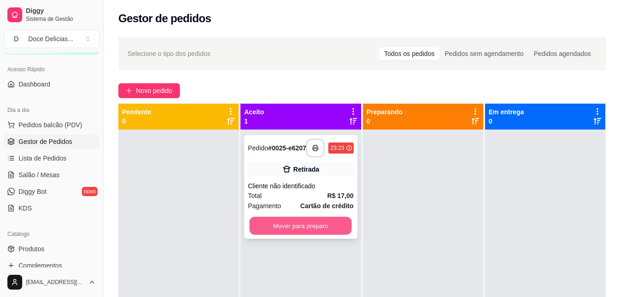
click at [307, 228] on button "Mover para preparo" at bounding box center [301, 226] width 102 height 18
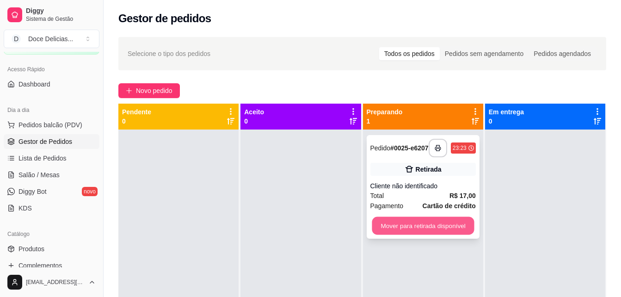
click at [396, 223] on button "Mover para retirada disponível" at bounding box center [423, 226] width 102 height 18
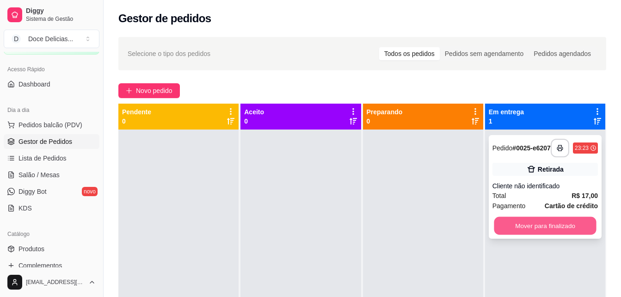
click at [520, 227] on button "Mover para finalizado" at bounding box center [545, 226] width 102 height 18
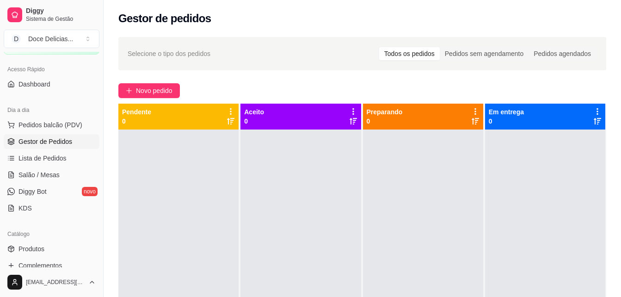
click at [140, 80] on div "Selecione o tipo dos pedidos Todos os pedidos Pedidos sem agendamento Pedidos a…" at bounding box center [362, 221] width 517 height 380
click at [137, 97] on button "Novo pedido" at bounding box center [148, 90] width 61 height 15
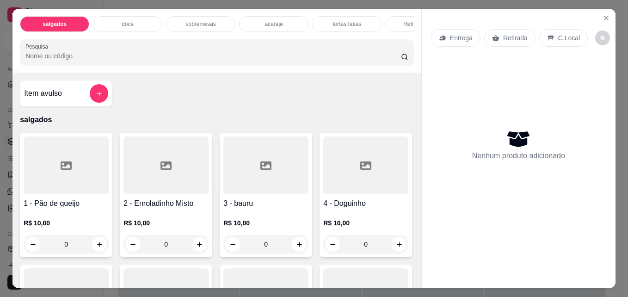
click at [137, 97] on div "Item avulso salgados 1 - Pão de queijo R$ 10,00 0 2 - Enroladinho Misto R$ 10,0…" at bounding box center [216, 180] width 409 height 215
click at [128, 20] on p "doce" at bounding box center [128, 23] width 12 height 7
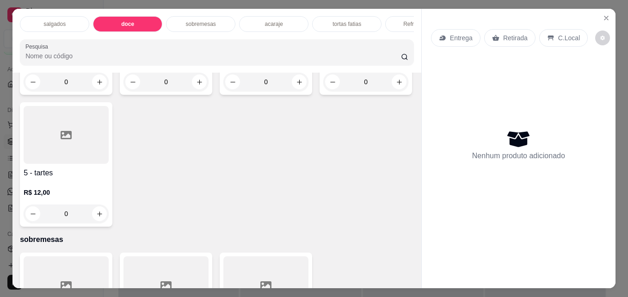
scroll to position [24, 0]
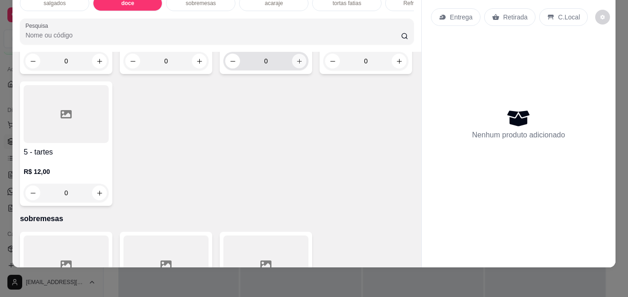
click at [296, 65] on icon "increase-product-quantity" at bounding box center [299, 61] width 7 height 7
type input "1"
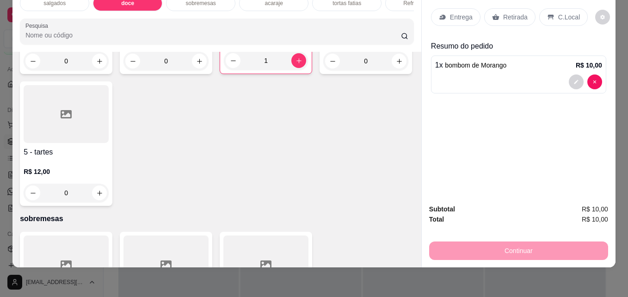
click at [516, 12] on p "Retirada" at bounding box center [515, 16] width 24 height 9
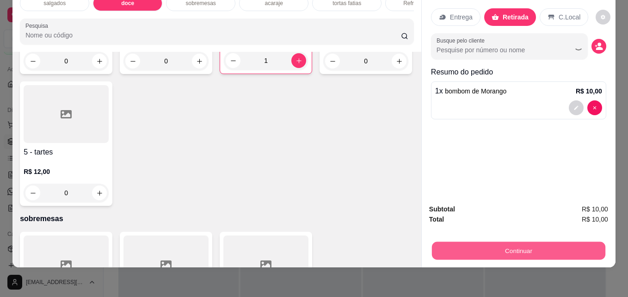
click at [495, 248] on button "Continuar" at bounding box center [518, 250] width 173 height 18
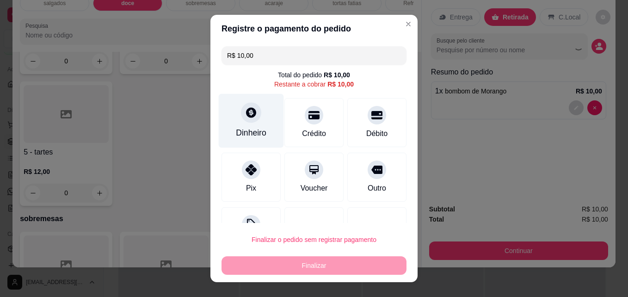
click at [246, 111] on icon at bounding box center [251, 113] width 10 height 10
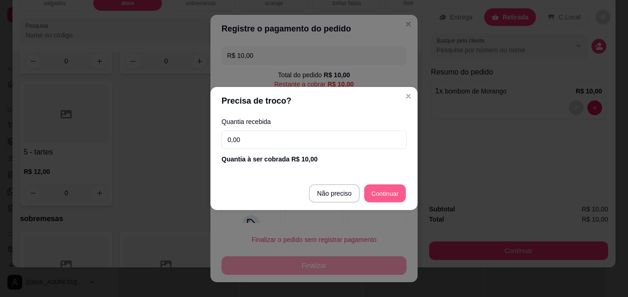
type input "R$ 0,00"
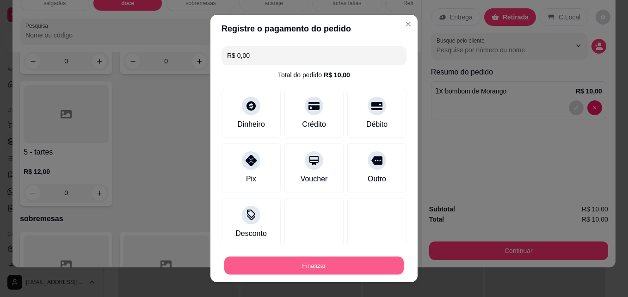
click at [329, 268] on button "Finalizar" at bounding box center [313, 265] width 179 height 18
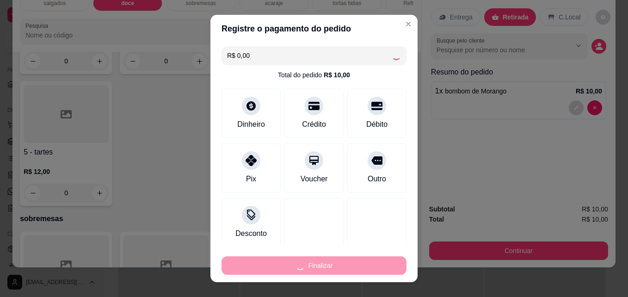
type input "0"
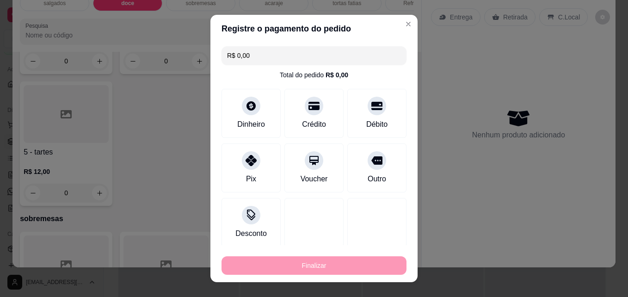
type input "-R$ 10,00"
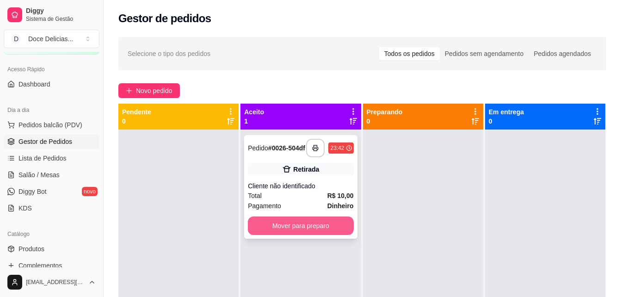
click at [327, 229] on button "Mover para preparo" at bounding box center [300, 225] width 105 height 18
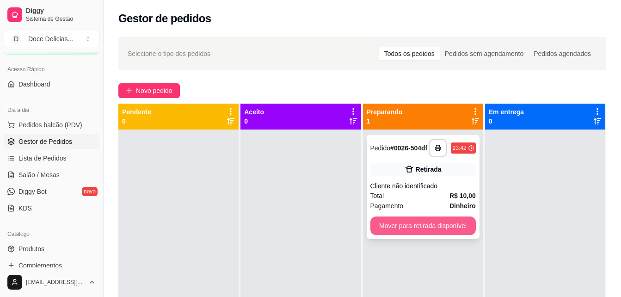
click at [372, 232] on button "Mover para retirada disponível" at bounding box center [422, 225] width 105 height 18
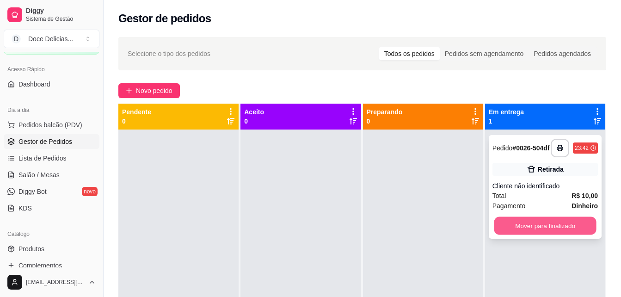
click at [494, 226] on button "Mover para finalizado" at bounding box center [545, 226] width 102 height 18
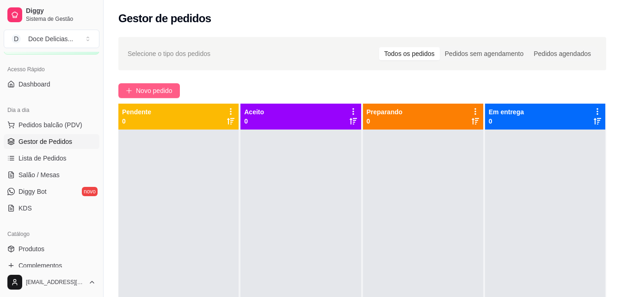
click at [148, 89] on span "Novo pedido" at bounding box center [154, 90] width 37 height 10
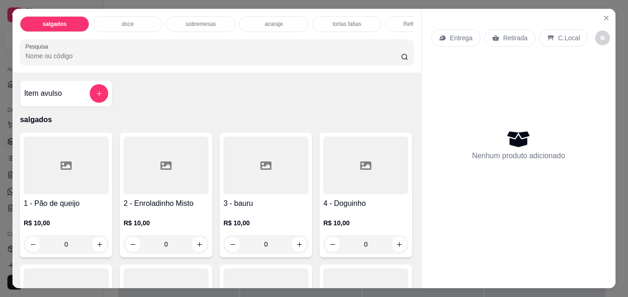
click at [212, 18] on div "sobremesas" at bounding box center [200, 24] width 69 height 16
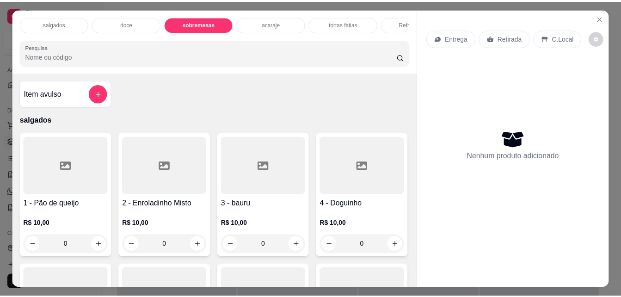
scroll to position [24, 0]
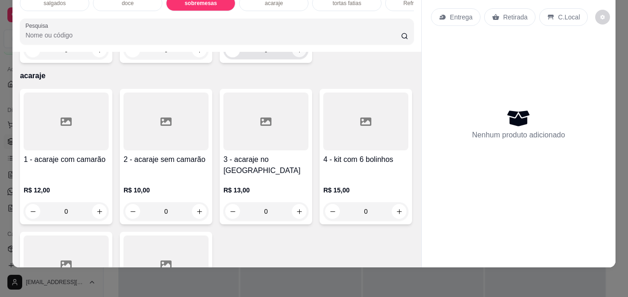
click at [292, 57] on button "increase-product-quantity" at bounding box center [299, 50] width 14 height 14
type input "1"
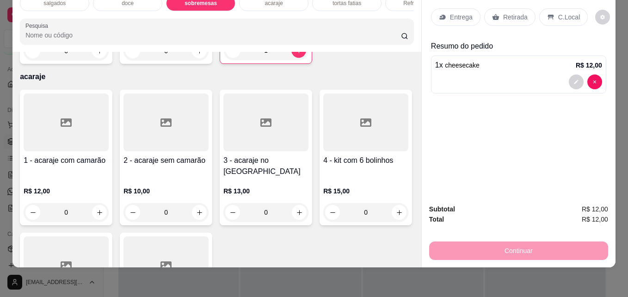
click at [510, 12] on p "Retirada" at bounding box center [515, 16] width 24 height 9
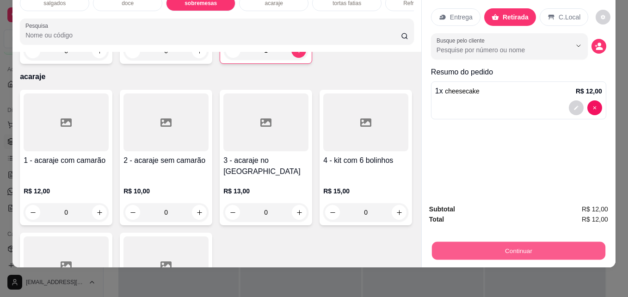
click at [480, 246] on button "Continuar" at bounding box center [518, 250] width 173 height 18
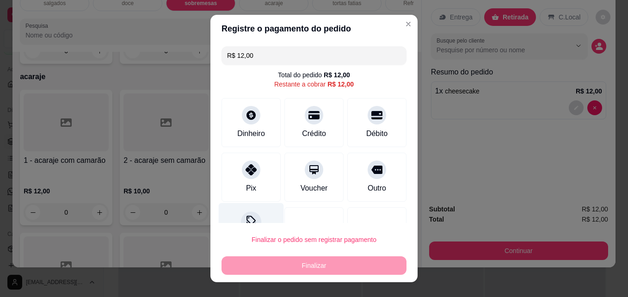
click at [245, 215] on icon at bounding box center [251, 221] width 12 height 12
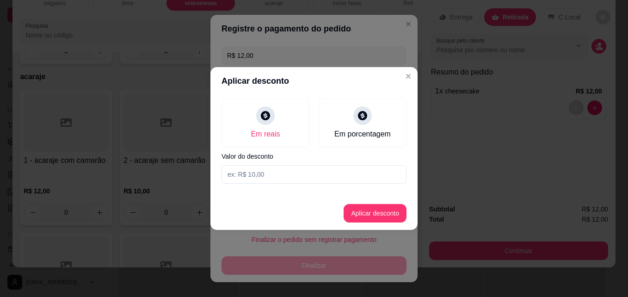
click at [258, 177] on input at bounding box center [313, 174] width 185 height 18
type input "1,00"
click at [376, 212] on button "Aplicar desconto" at bounding box center [375, 213] width 61 height 18
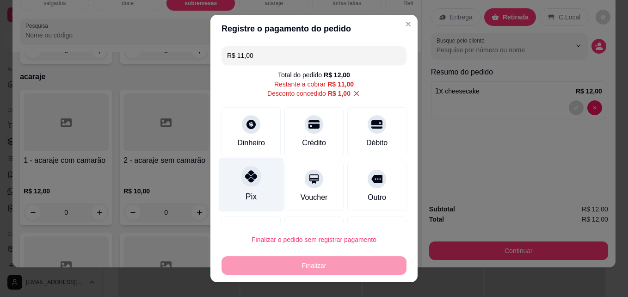
click at [255, 172] on div at bounding box center [251, 176] width 20 height 20
type input "R$ 0,00"
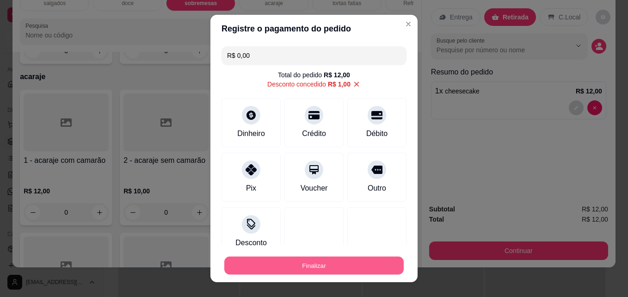
click at [282, 258] on button "Finalizar" at bounding box center [313, 265] width 179 height 18
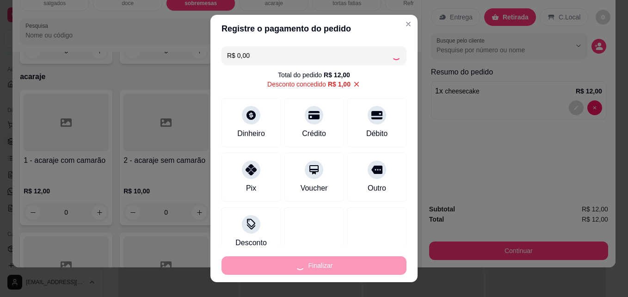
type input "0"
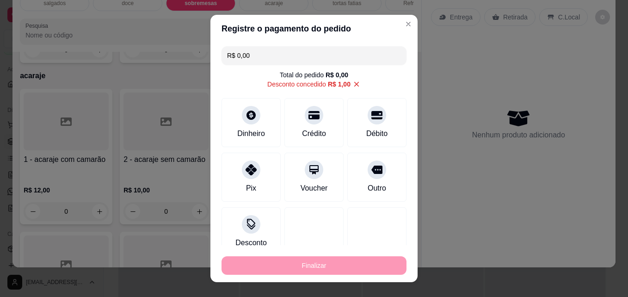
type input "-R$ 12,00"
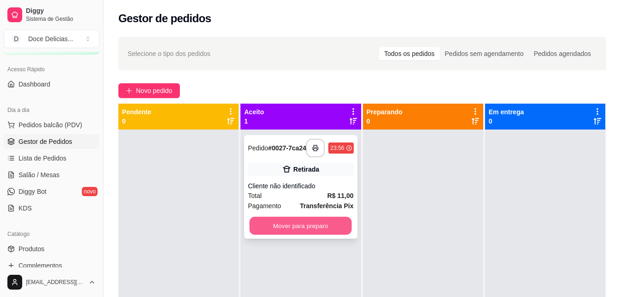
click at [281, 230] on button "Mover para preparo" at bounding box center [301, 226] width 102 height 18
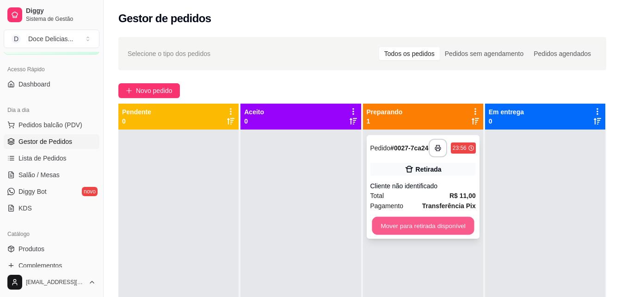
click at [381, 224] on button "Mover para retirada disponível" at bounding box center [423, 226] width 102 height 18
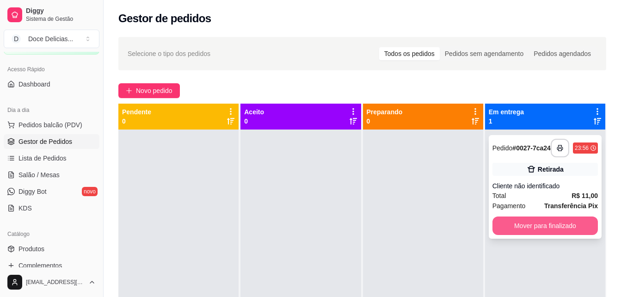
click at [532, 223] on button "Mover para finalizado" at bounding box center [544, 225] width 105 height 18
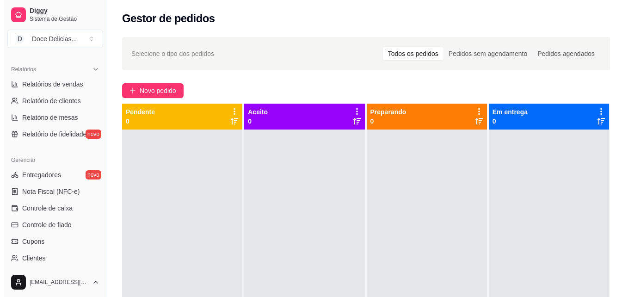
scroll to position [294, 0]
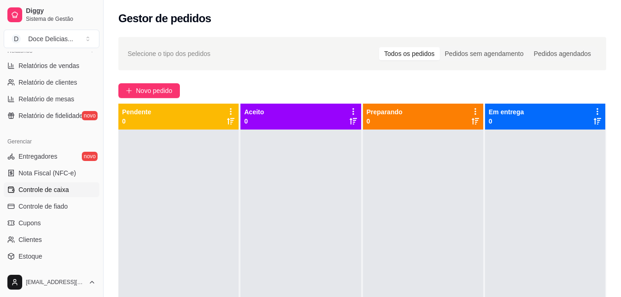
click at [52, 189] on span "Controle de caixa" at bounding box center [43, 189] width 50 height 9
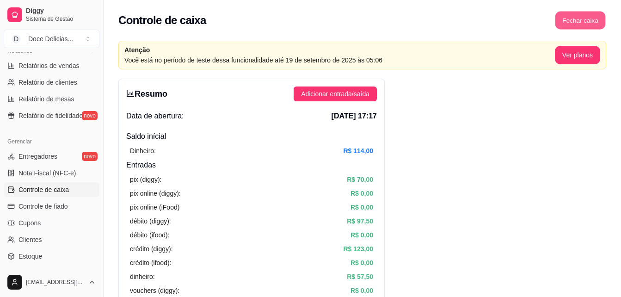
click at [568, 23] on button "Fechar caixa" at bounding box center [580, 21] width 50 height 18
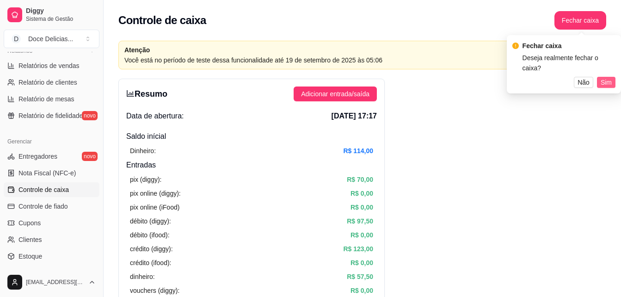
click at [604, 77] on span "Sim" at bounding box center [605, 82] width 11 height 10
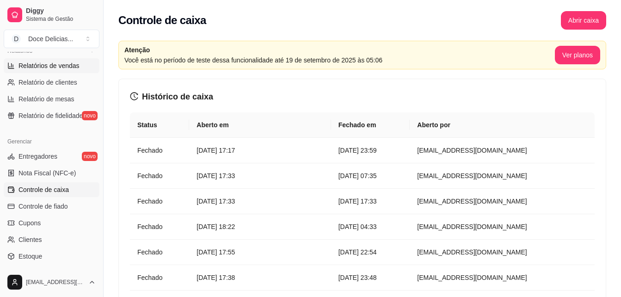
click at [85, 67] on link "Relatórios de vendas" at bounding box center [52, 65] width 96 height 15
select select "ALL"
select select "0"
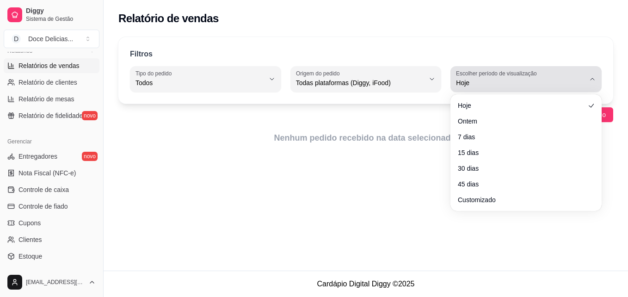
click at [466, 90] on button "Escolher período de visualização Hoje" at bounding box center [525, 79] width 151 height 26
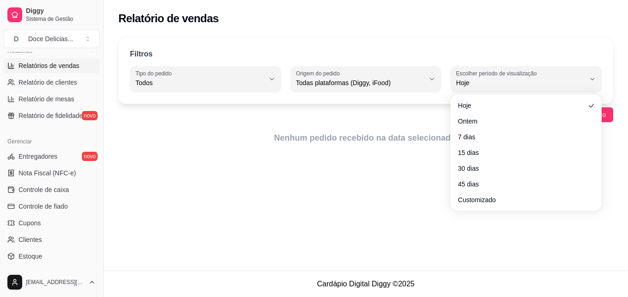
click at [412, 173] on div "Relatório de vendas Filtros ALL Tipo do pedido Todos Entrega Retirada Mesa Cons…" at bounding box center [366, 135] width 524 height 270
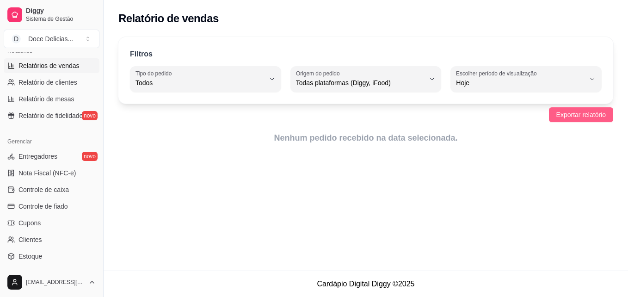
click at [564, 118] on span "Exportar relatório" at bounding box center [580, 115] width 49 height 10
